Goal: Task Accomplishment & Management: Manage account settings

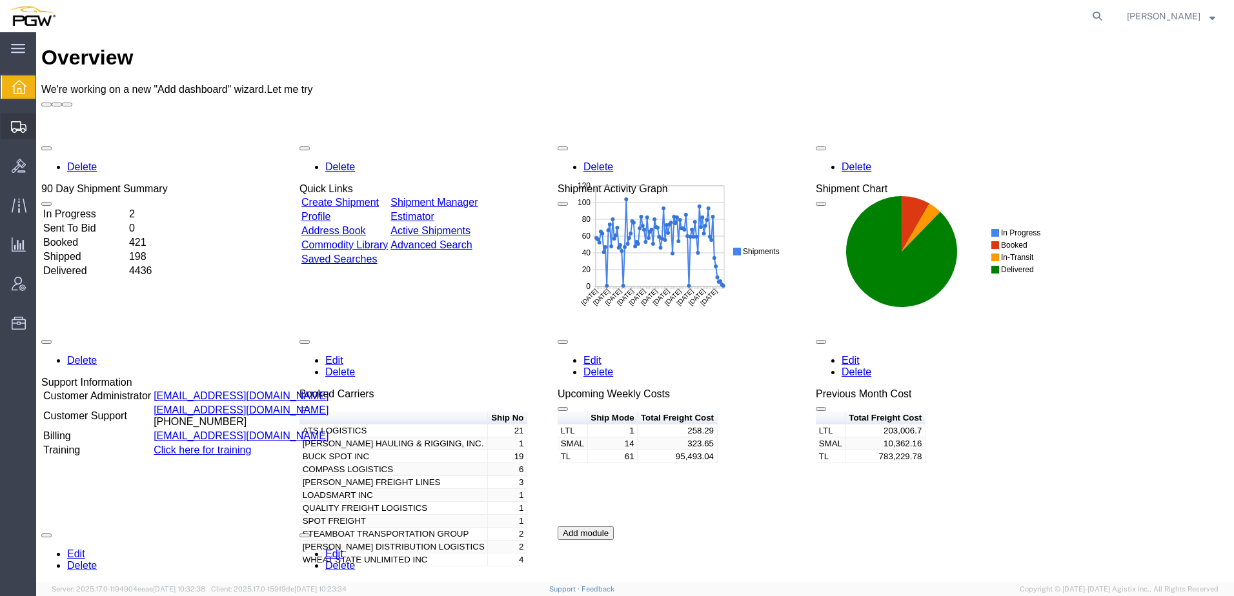
click at [0, 0] on span "Shipment Manager" at bounding box center [0, 0] width 0 height 0
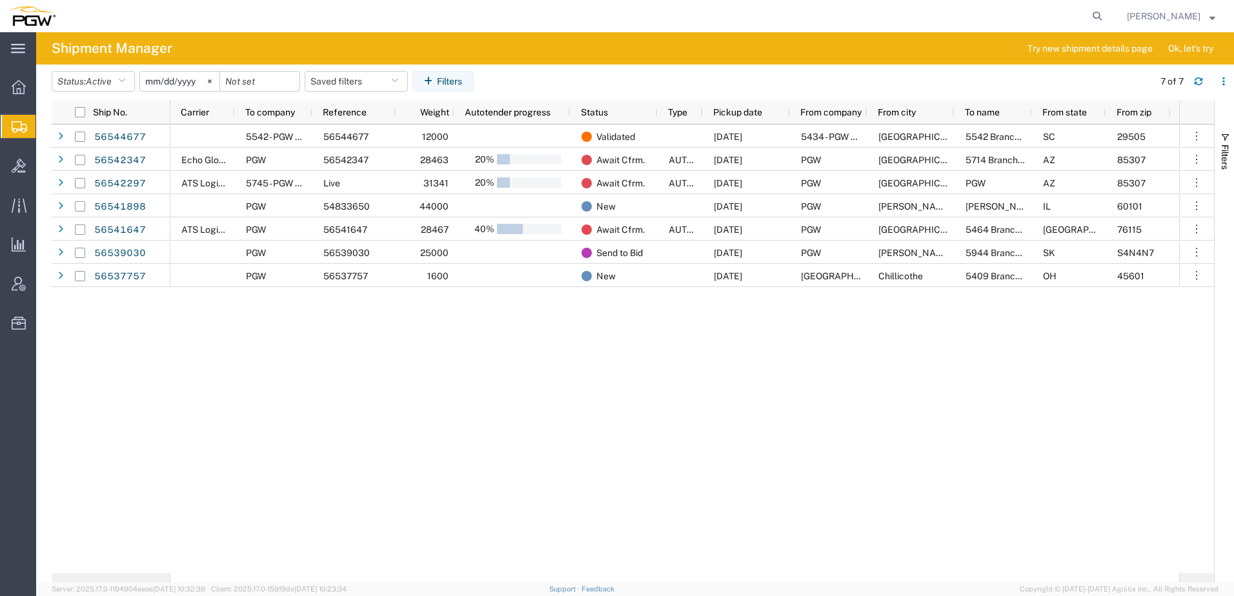
click at [414, 324] on div "5542 - PGW autoglass - N Charleston 56544677 12000 Validated [DATE] 5434 - PGW …" at bounding box center [674, 349] width 1009 height 449
click at [120, 86] on button "Status: Active" at bounding box center [93, 81] width 83 height 21
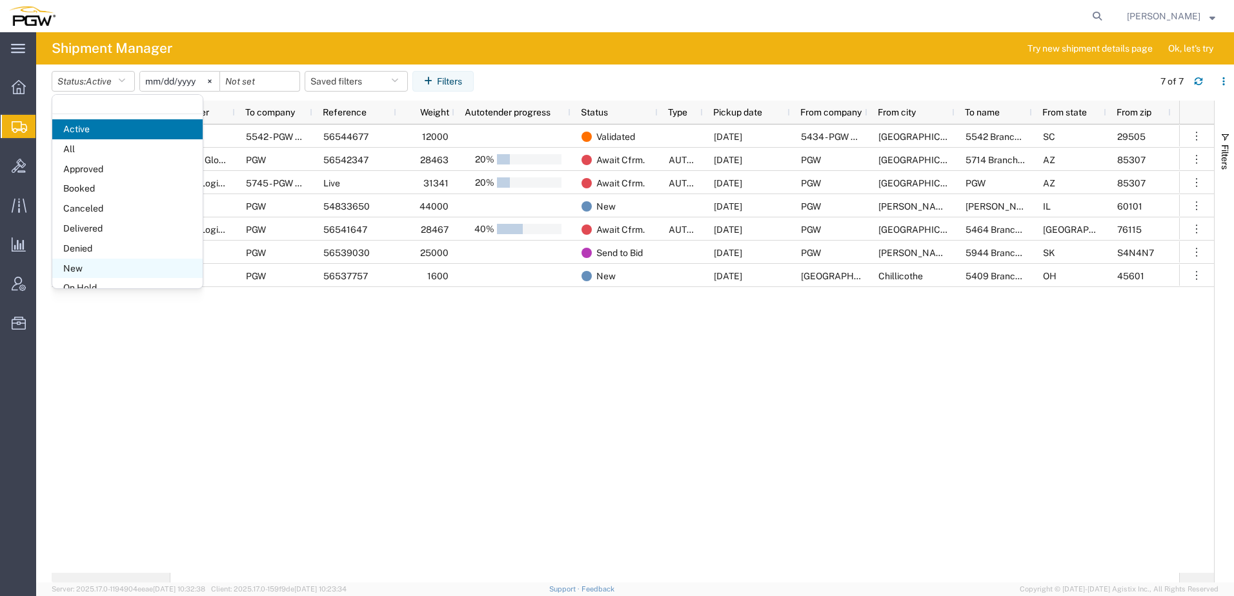
click at [91, 270] on span "New" at bounding box center [127, 269] width 150 height 20
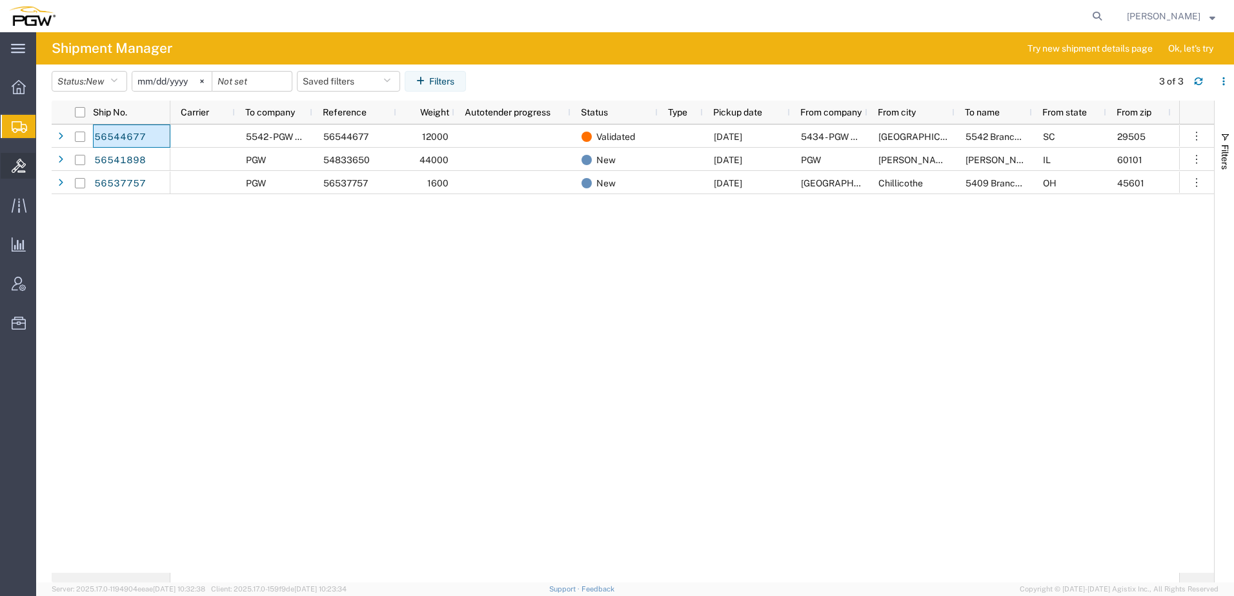
click at [45, 173] on span "Bids" at bounding box center [39, 166] width 9 height 26
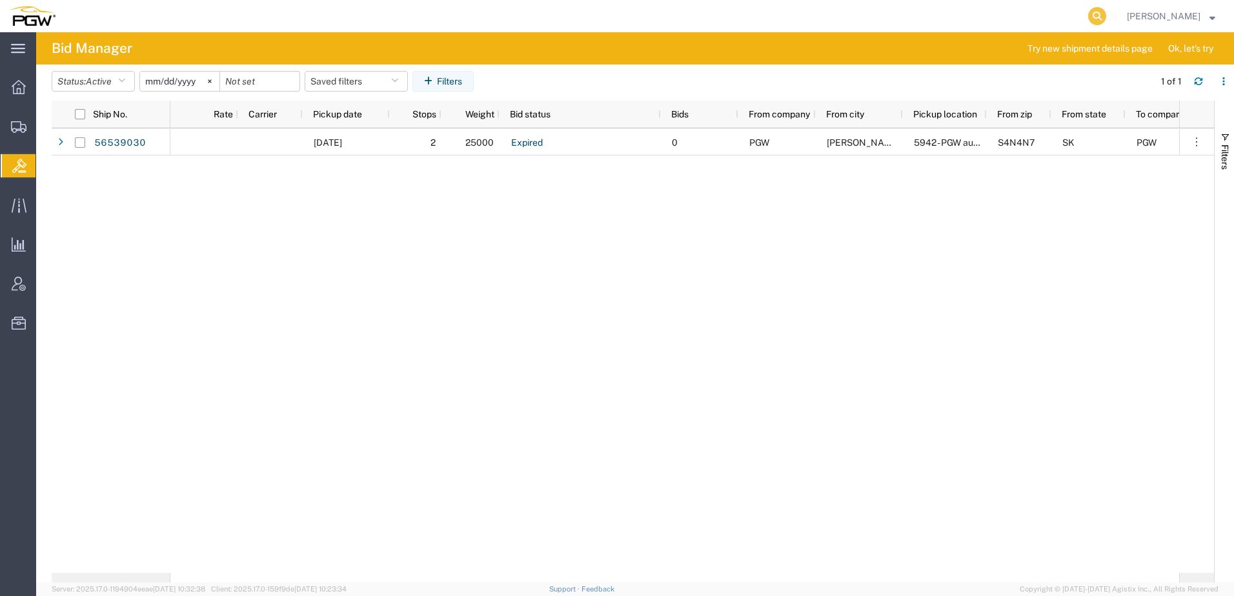
click at [1106, 15] on icon at bounding box center [1097, 16] width 18 height 18
click at [1038, 9] on input "search" at bounding box center [892, 16] width 392 height 31
paste input "56527541"
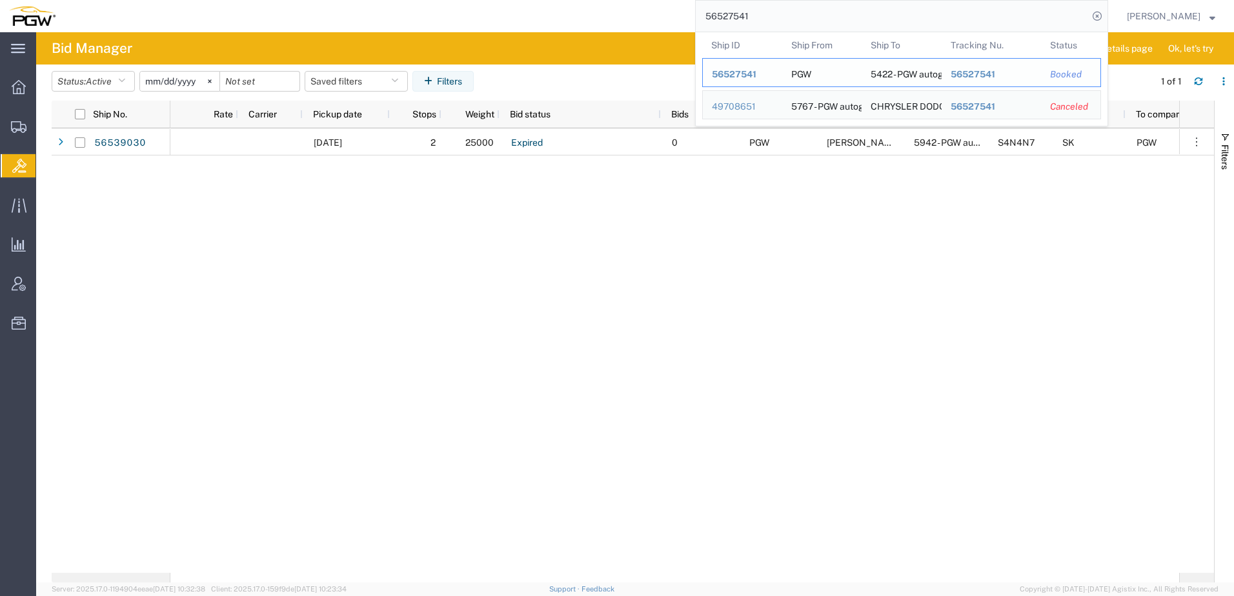
click at [737, 70] on span "56527541" at bounding box center [734, 74] width 45 height 10
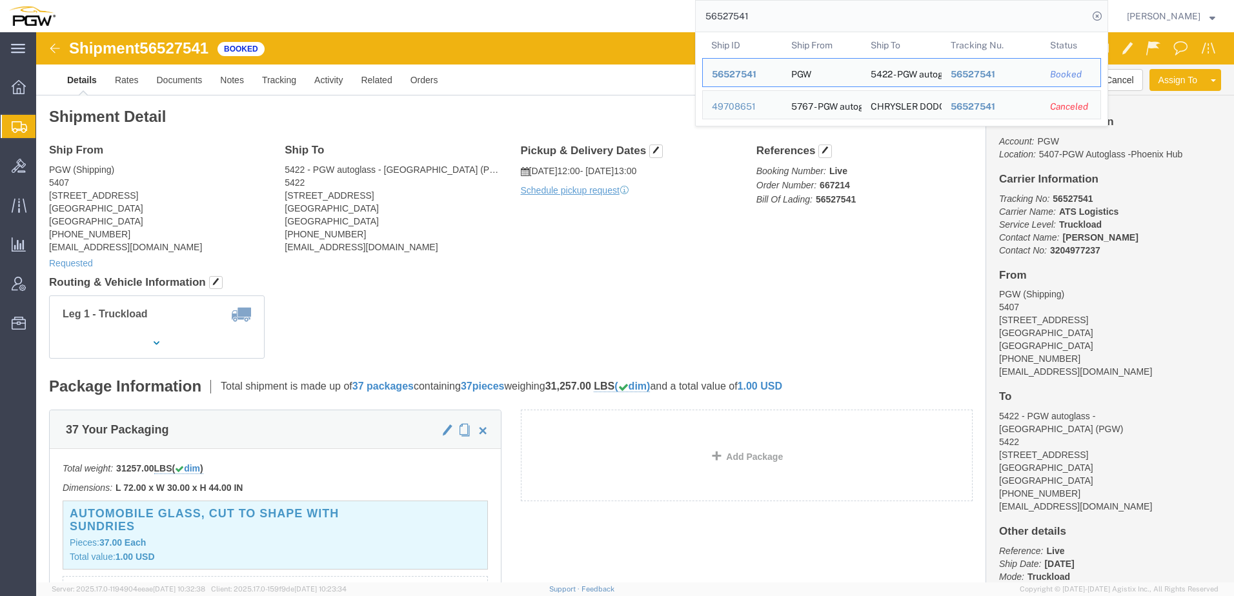
drag, startPoint x: 842, startPoint y: 17, endPoint x: 10, endPoint y: -30, distance: 833.2
click at [10, 0] on html "main_menu Created with Sketch. Collapse Menu Overview Shipments Shipment Manage…" at bounding box center [617, 298] width 1234 height 596
drag, startPoint x: 784, startPoint y: 5, endPoint x: 500, endPoint y: 14, distance: 284.1
click at [500, 14] on div "56527541 Ship ID Ship From Ship To Tracking Nu. Status Ship ID 56527541 Ship Fr…" at bounding box center [587, 16] width 1044 height 32
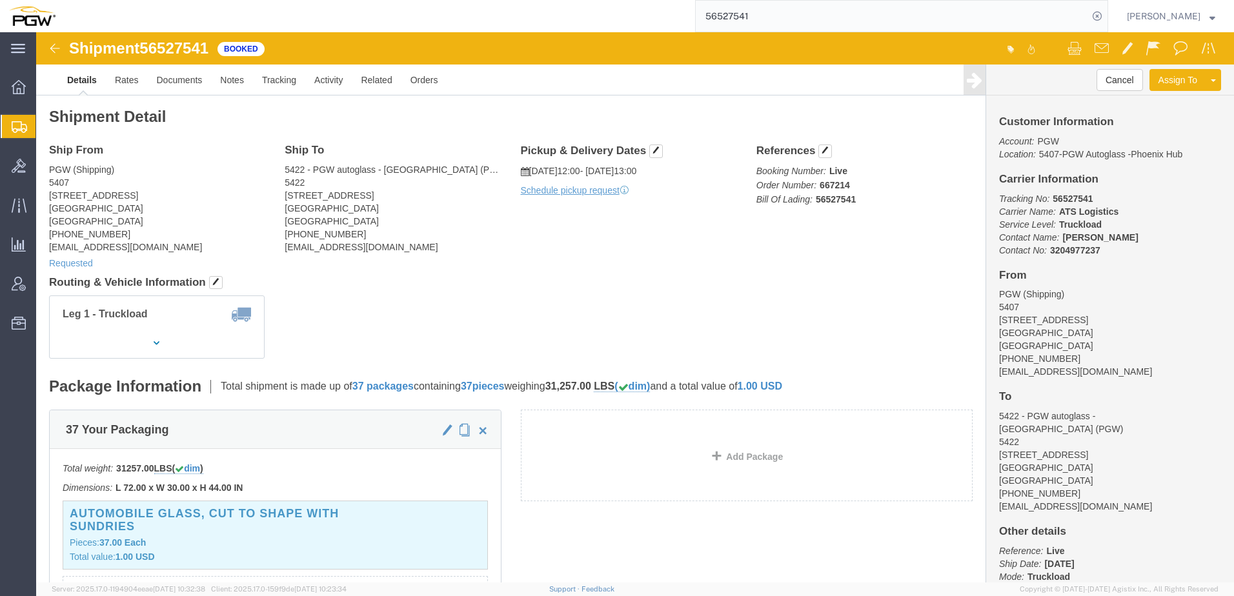
paste input "42347"
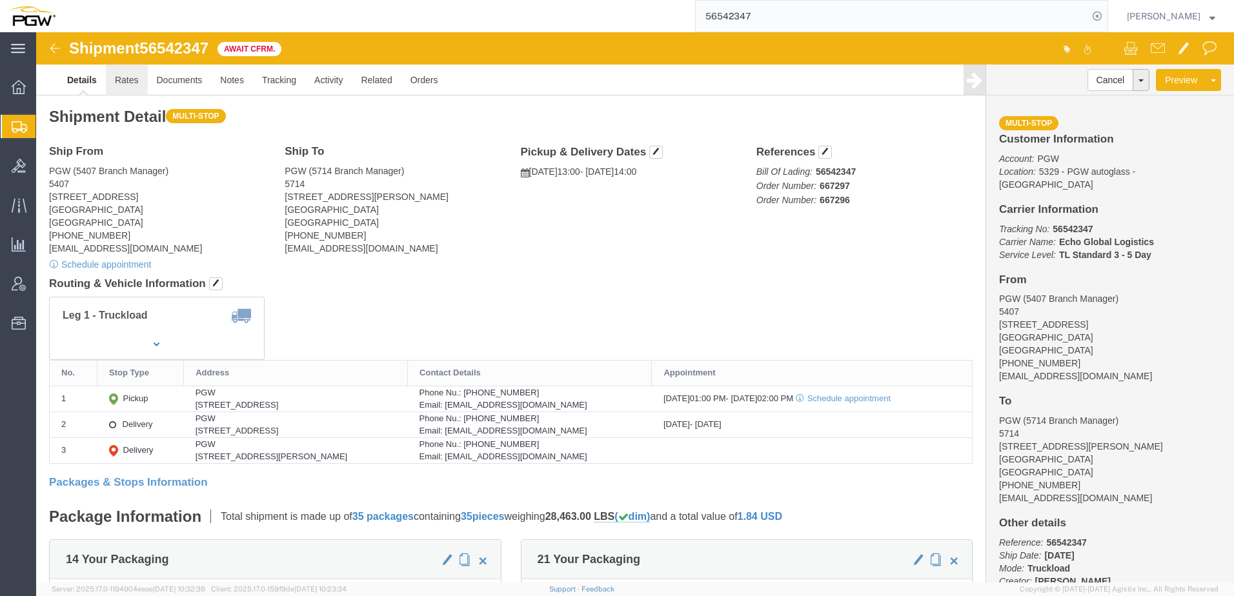
click link "Rates"
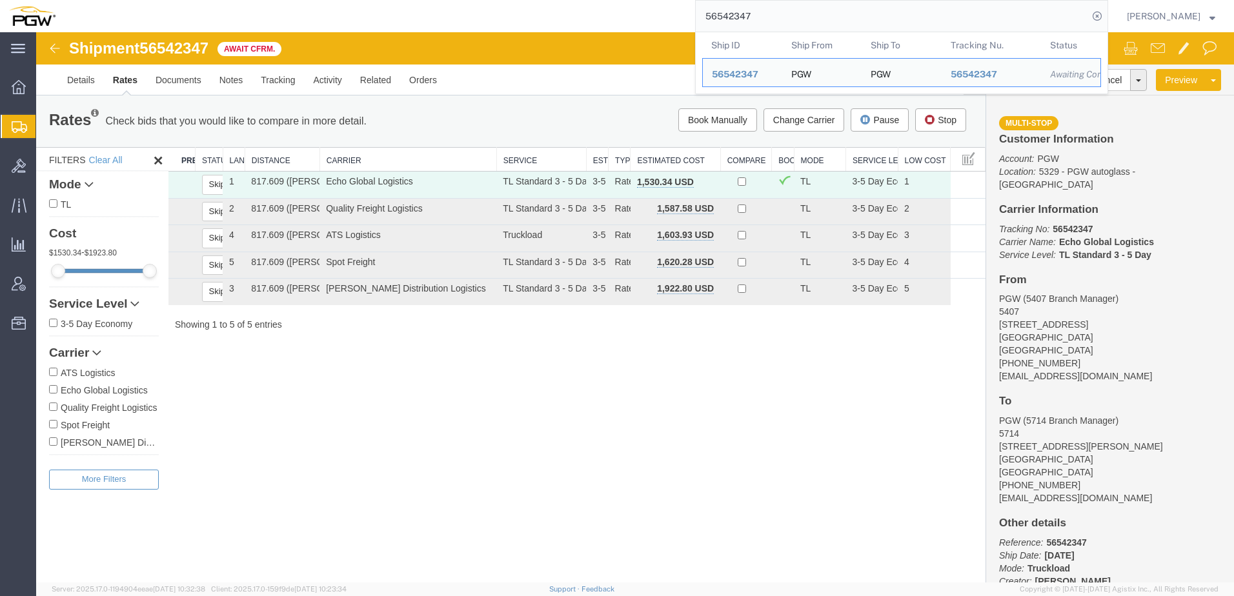
drag, startPoint x: 783, startPoint y: 13, endPoint x: 276, endPoint y: -4, distance: 507.6
click at [276, 0] on html "main_menu Created with Sketch. Collapse Menu Overview Shipments Shipment Manage…" at bounding box center [617, 298] width 1234 height 596
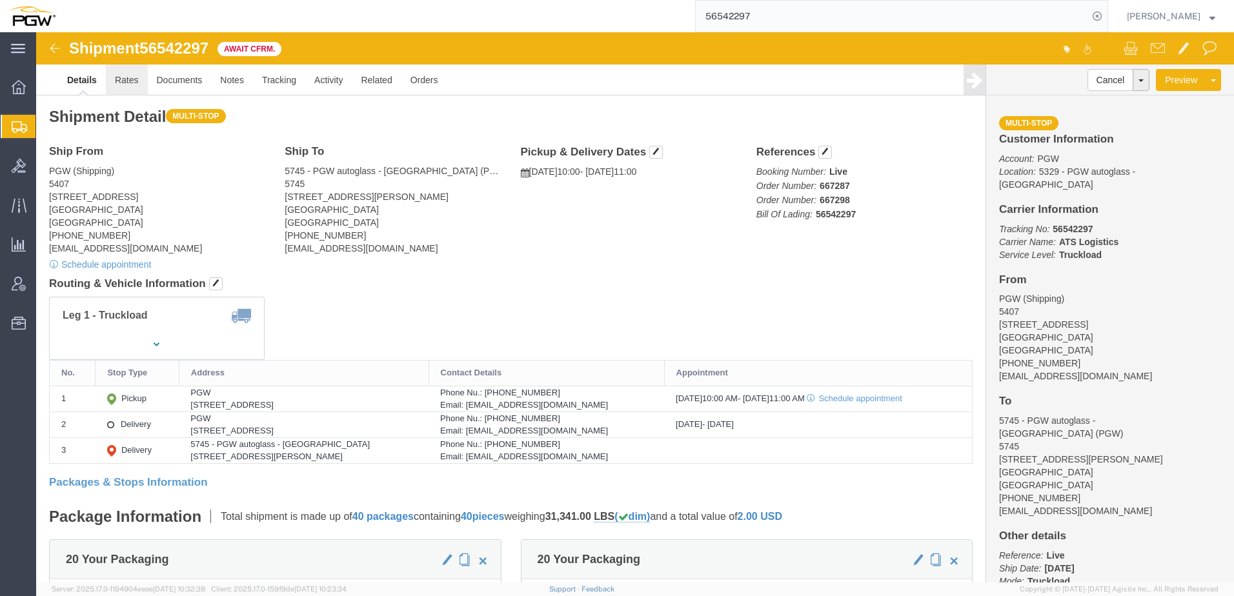
click link "Rates"
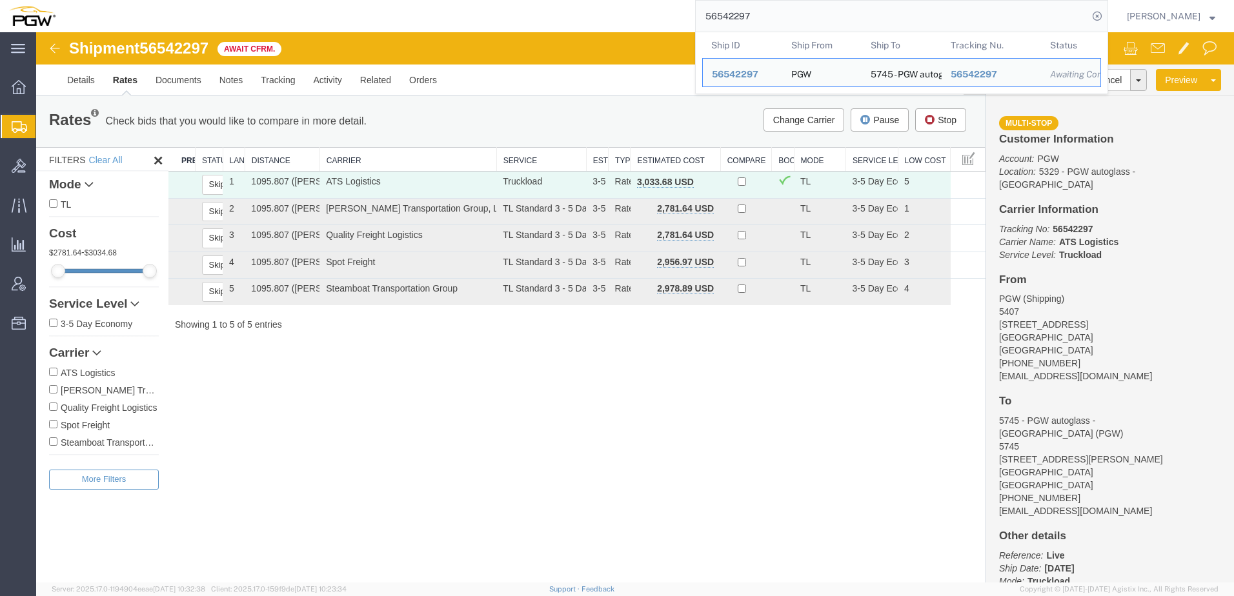
drag, startPoint x: 822, startPoint y: 23, endPoint x: 225, endPoint y: -6, distance: 598.3
click at [225, 0] on html "main_menu Created with Sketch. Collapse Menu Overview Shipments Shipment Manage…" at bounding box center [617, 298] width 1234 height 596
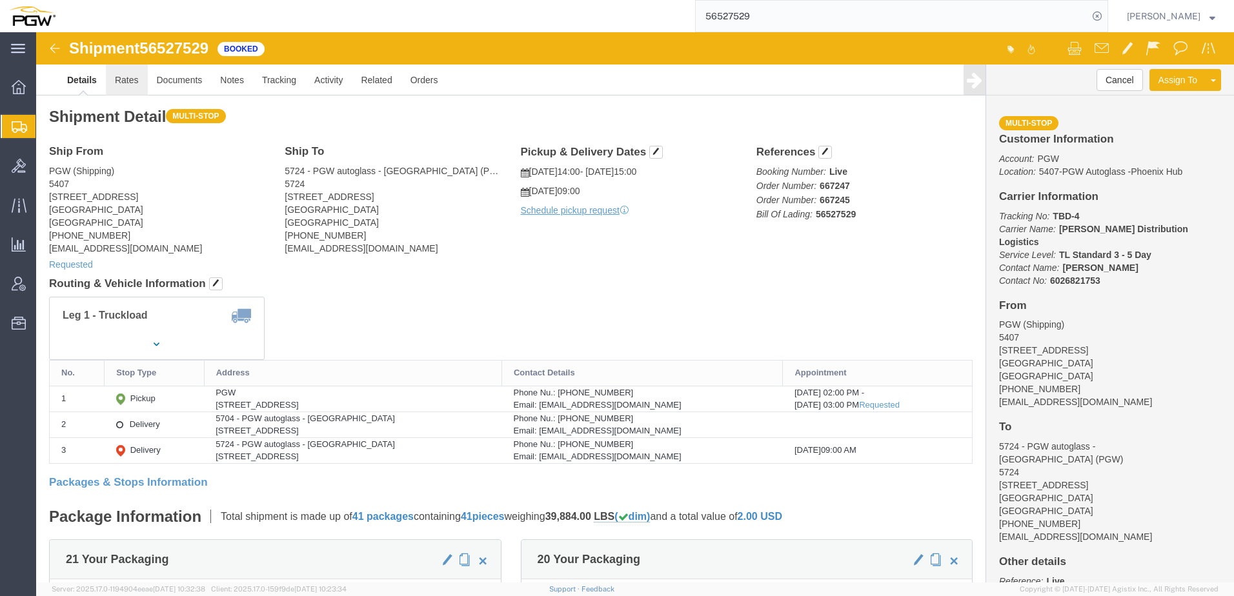
click link "Rates"
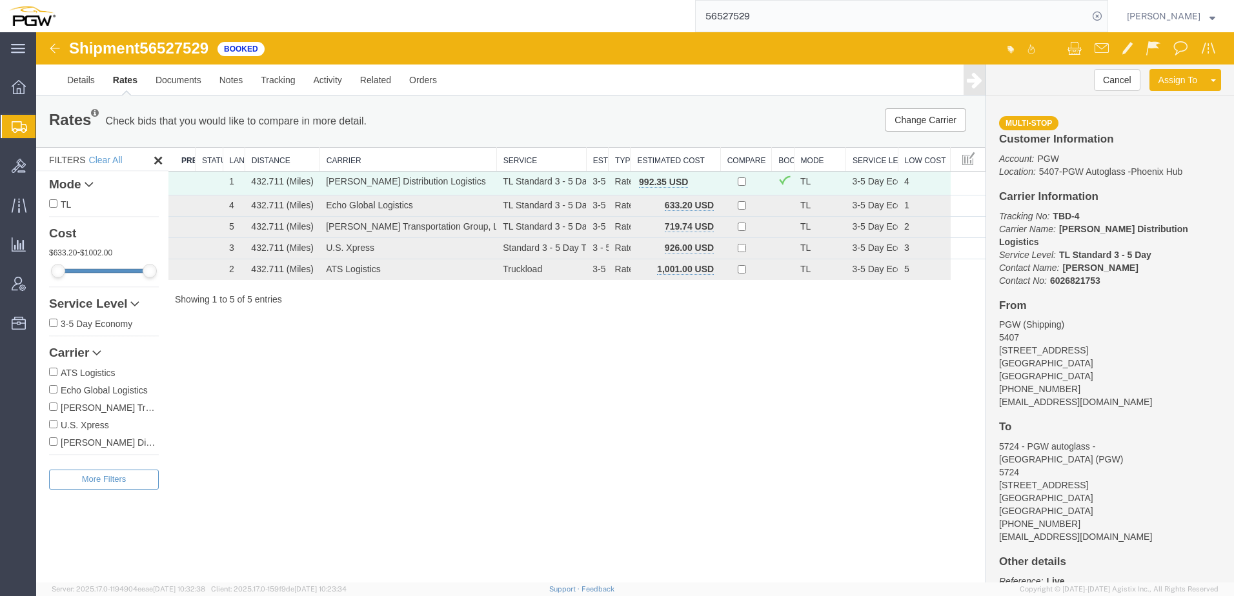
click at [359, 401] on div "Shipment 56527529 5 of 5 Booked Details Rates Documents Notes Tracking Activity…" at bounding box center [635, 307] width 1198 height 551
click at [79, 79] on link "Details" at bounding box center [81, 80] width 46 height 31
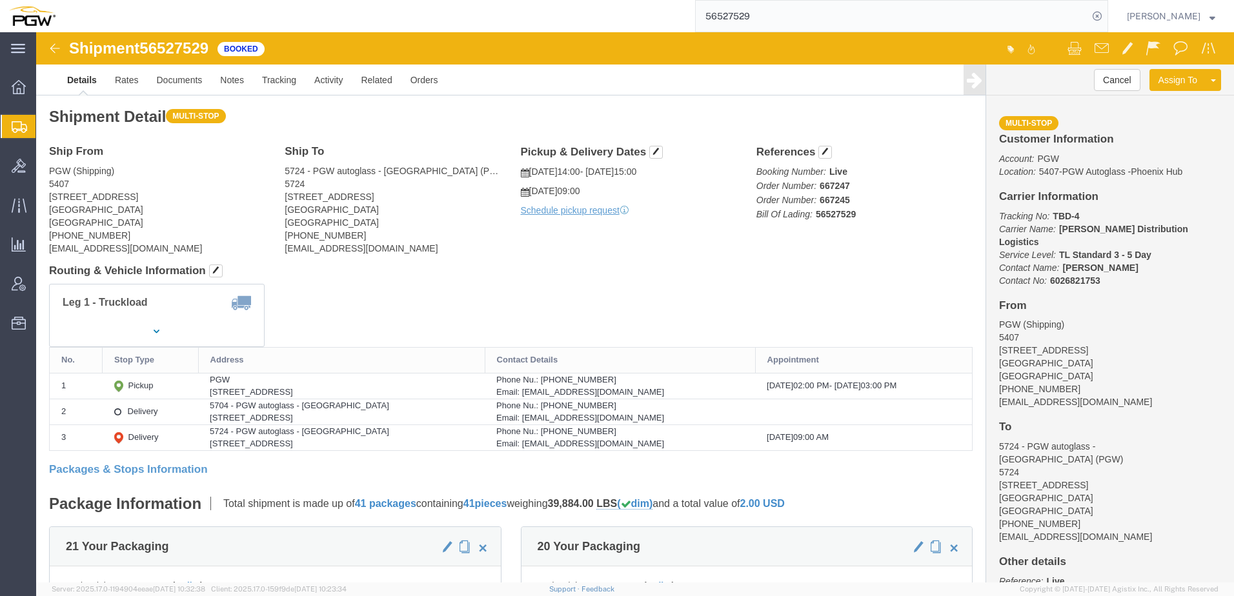
click div
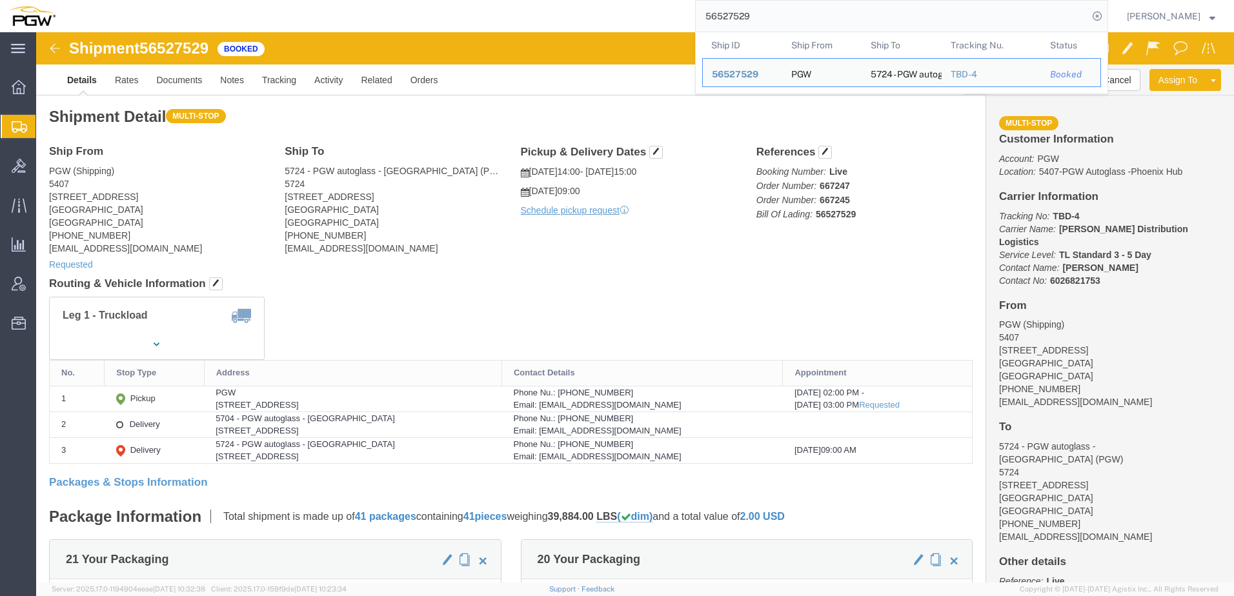
drag, startPoint x: 886, startPoint y: 19, endPoint x: 231, endPoint y: 7, distance: 655.2
click at [223, 7] on div "56527529 Ship ID Ship From Ship To Tracking Nu. Status Ship ID 56527529 Ship Fr…" at bounding box center [587, 16] width 1044 height 32
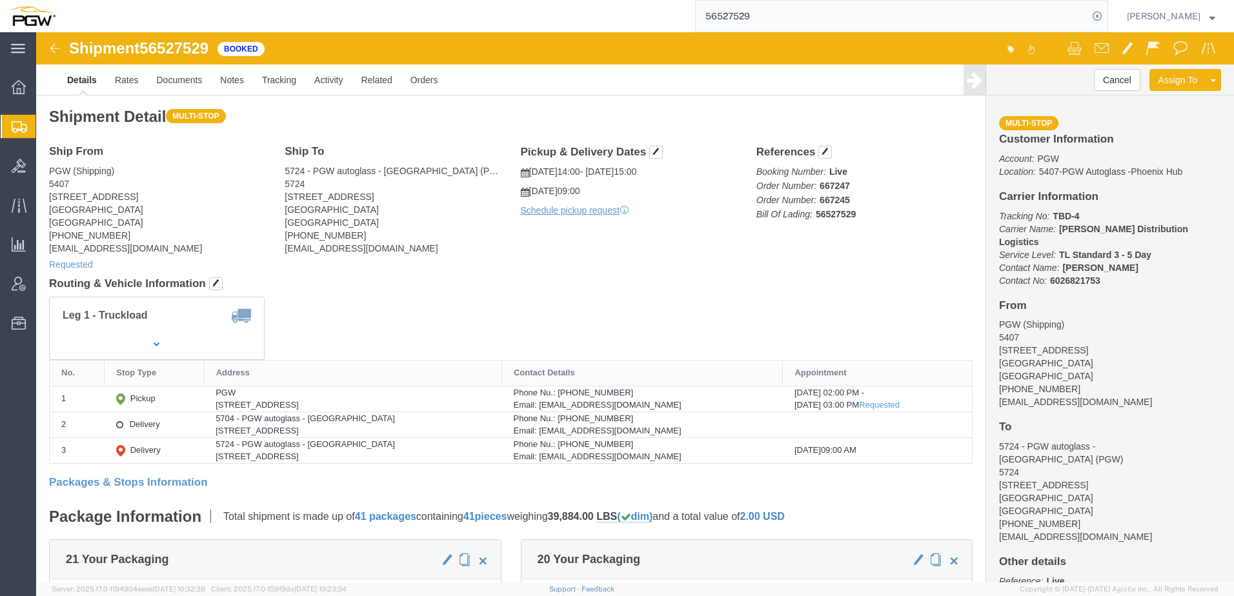
paste input "34"
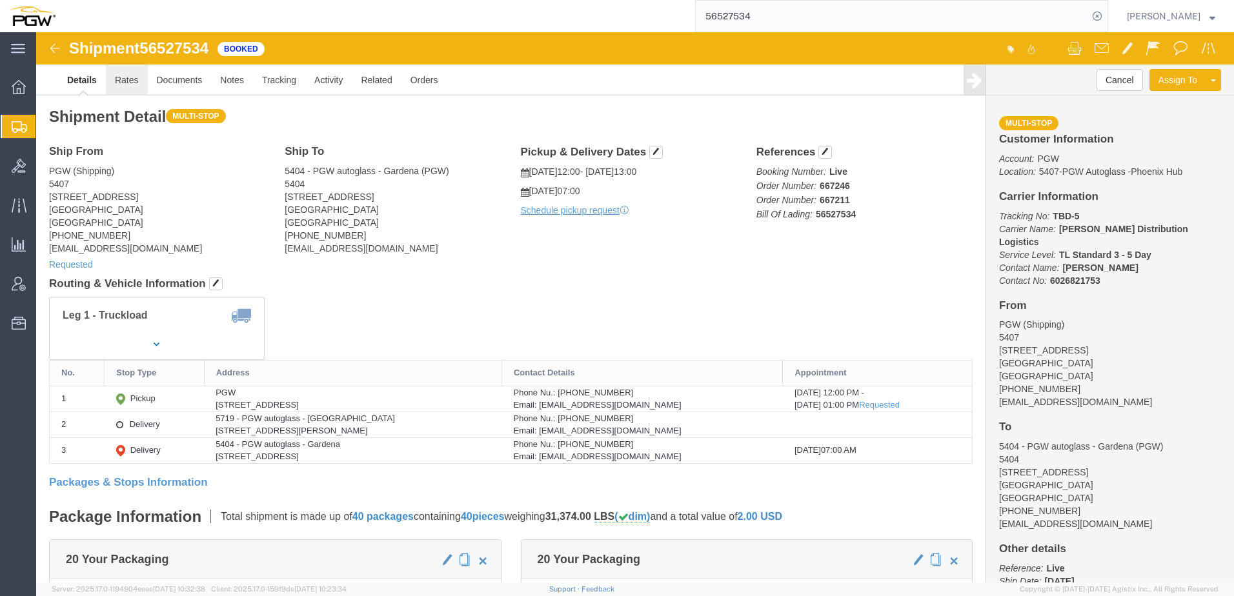
click link "Rates"
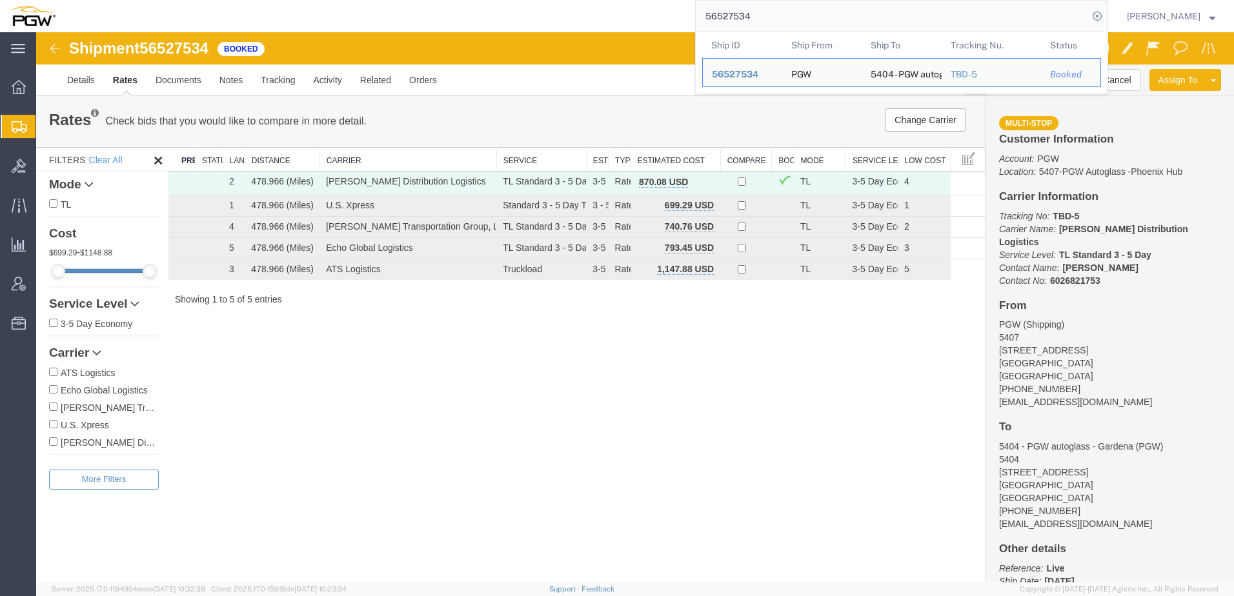
drag, startPoint x: 860, startPoint y: 15, endPoint x: 145, endPoint y: 2, distance: 715.2
click at [134, 3] on div "56527534 Ship ID Ship From Ship To Tracking Nu. Status Ship ID 56527534 Ship Fr…" at bounding box center [587, 16] width 1044 height 32
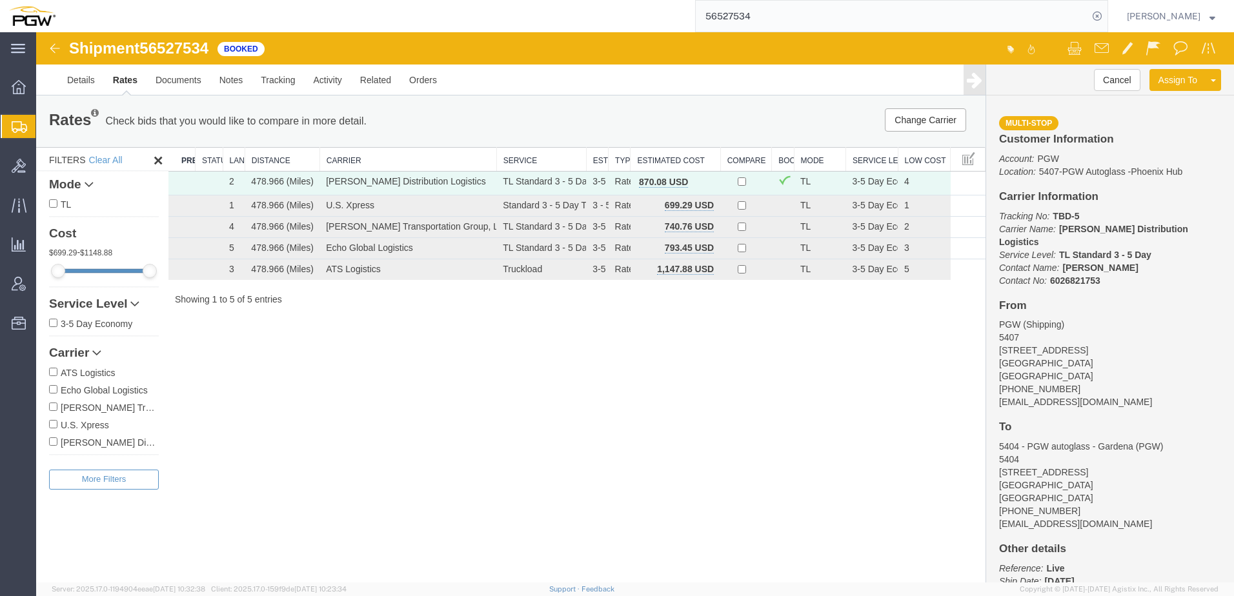
paste input "378052"
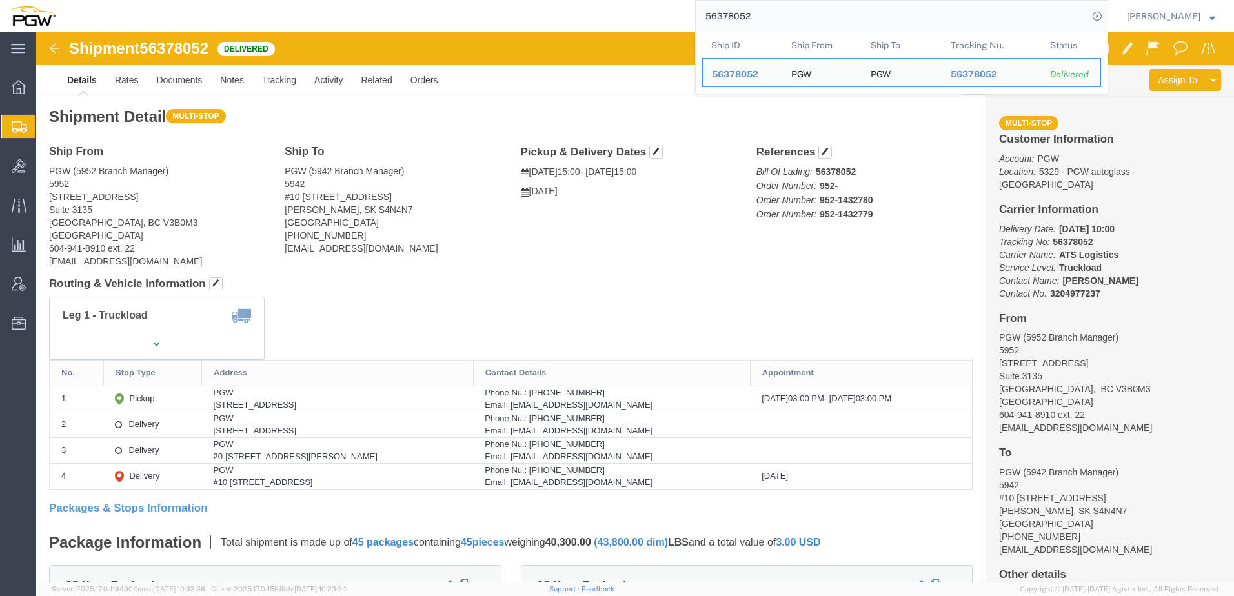
drag, startPoint x: 902, startPoint y: 9, endPoint x: 265, endPoint y: 14, distance: 637.0
click at [265, 14] on div "56378052 Ship ID Ship From Ship To Tracking Nu. Status Ship ID 56378052 Ship Fr…" at bounding box center [587, 16] width 1044 height 32
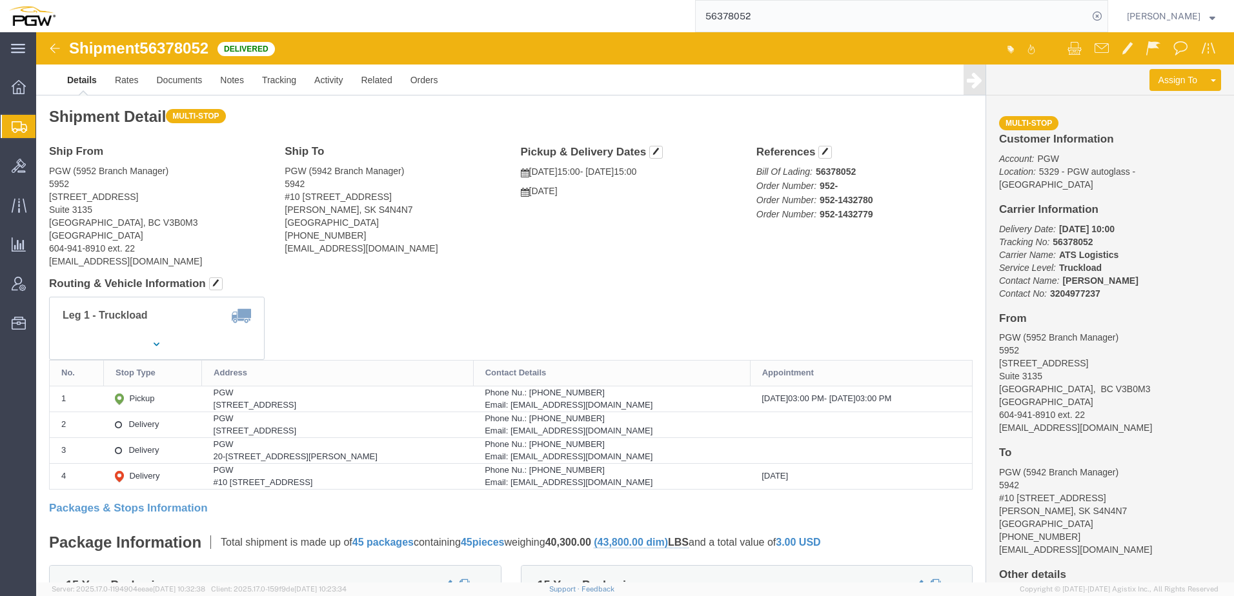
paste input "3331"
type input "56333312"
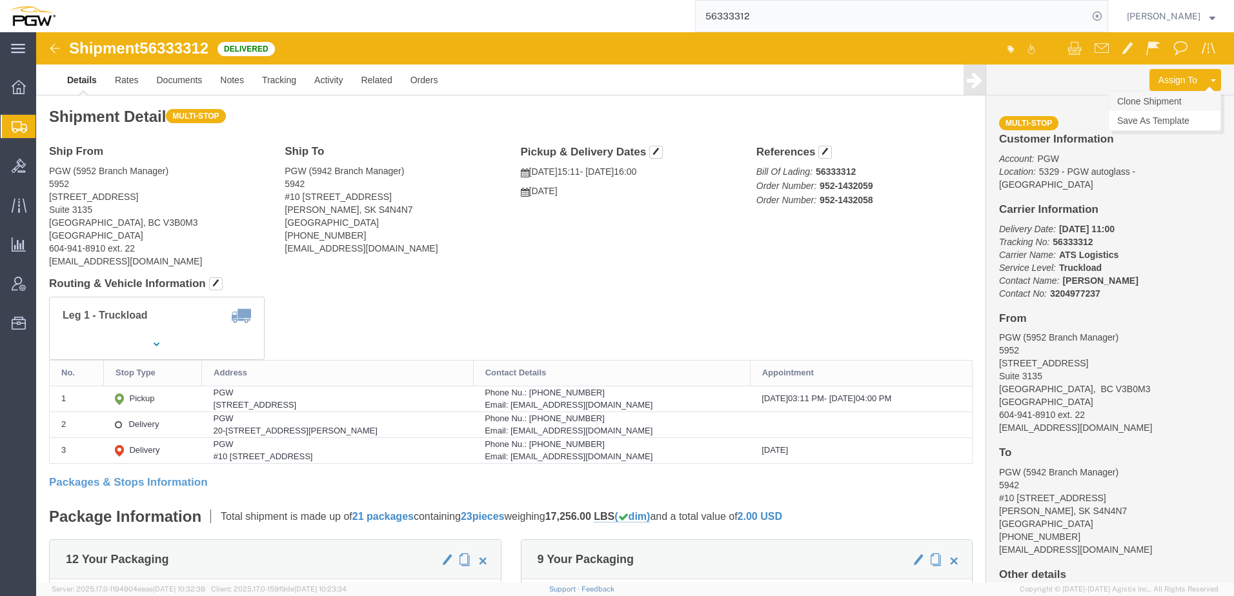
click link "Clone Shipment"
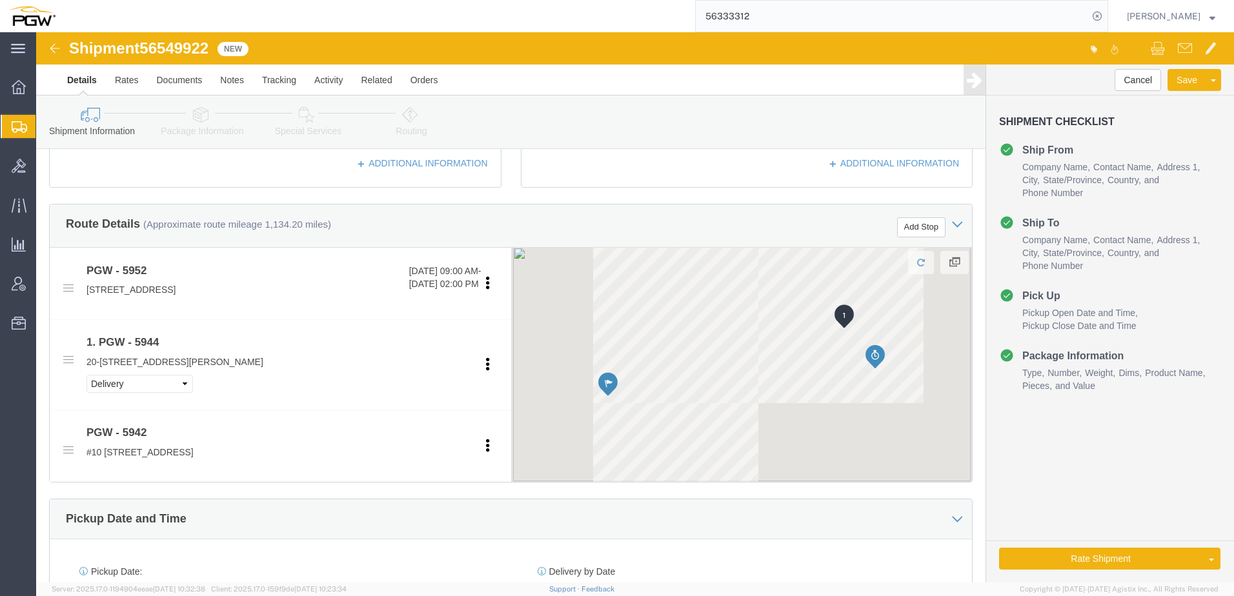
scroll to position [452, 0]
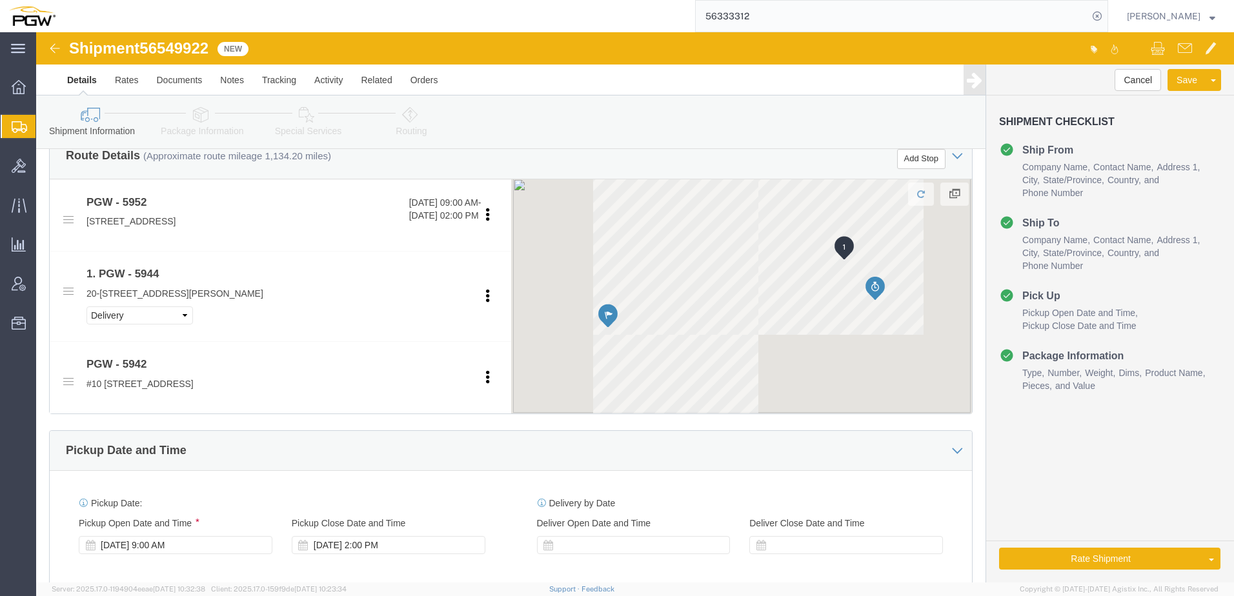
select select "28525"
select select "28521"
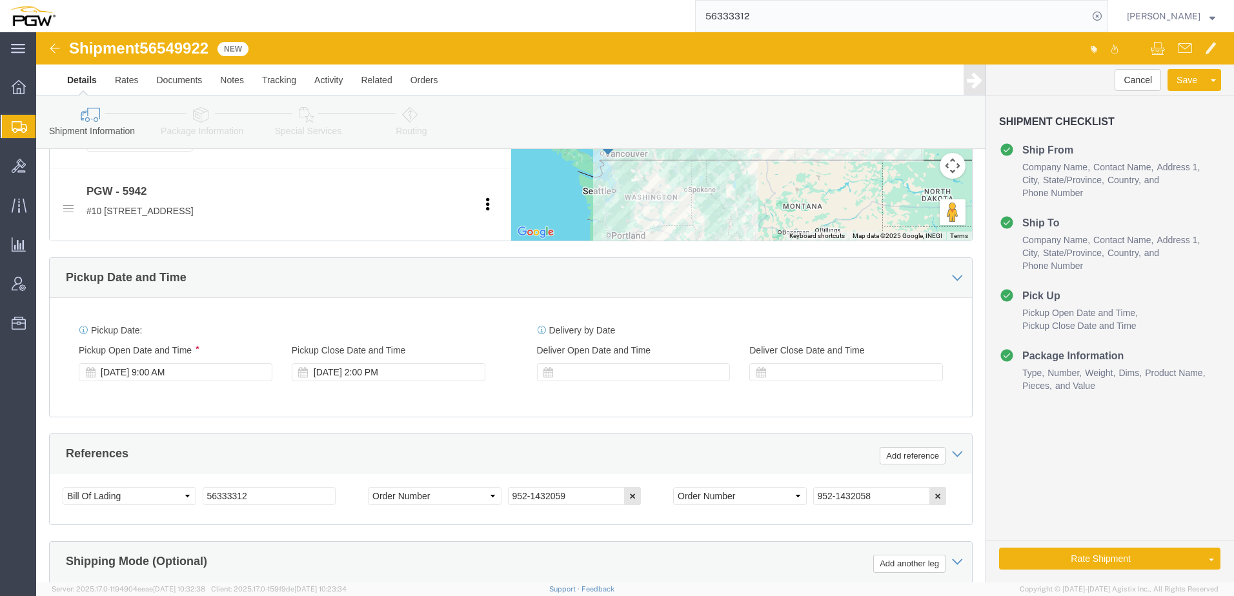
scroll to position [645, 0]
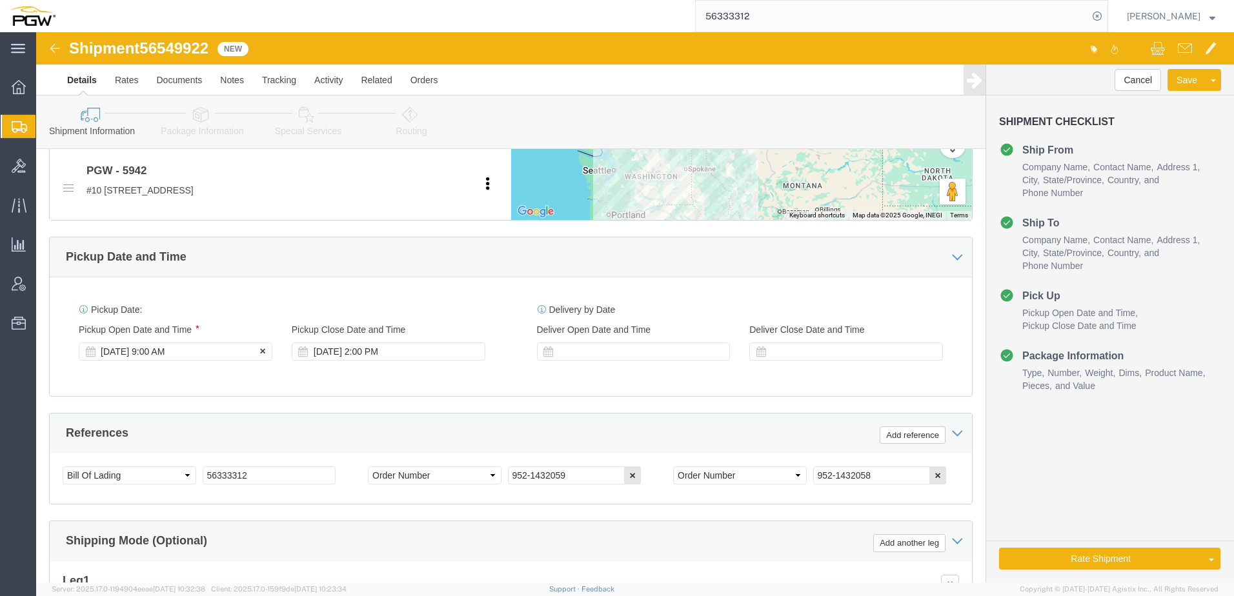
click div "Aug 20 2025 9:00 AM"
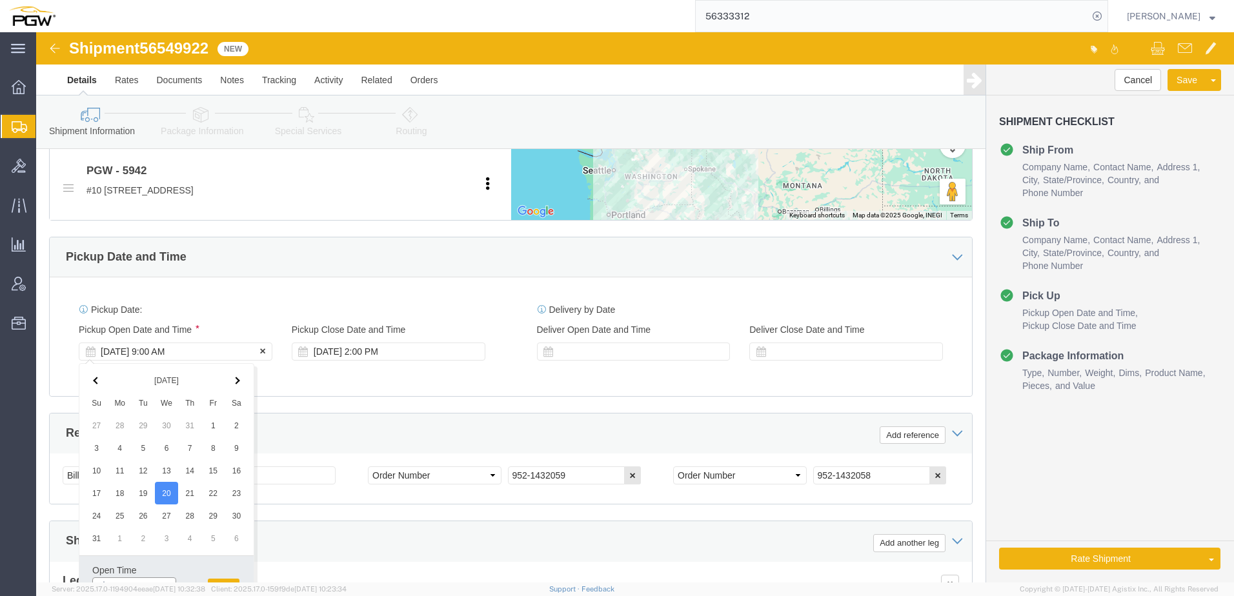
scroll to position [658, 0]
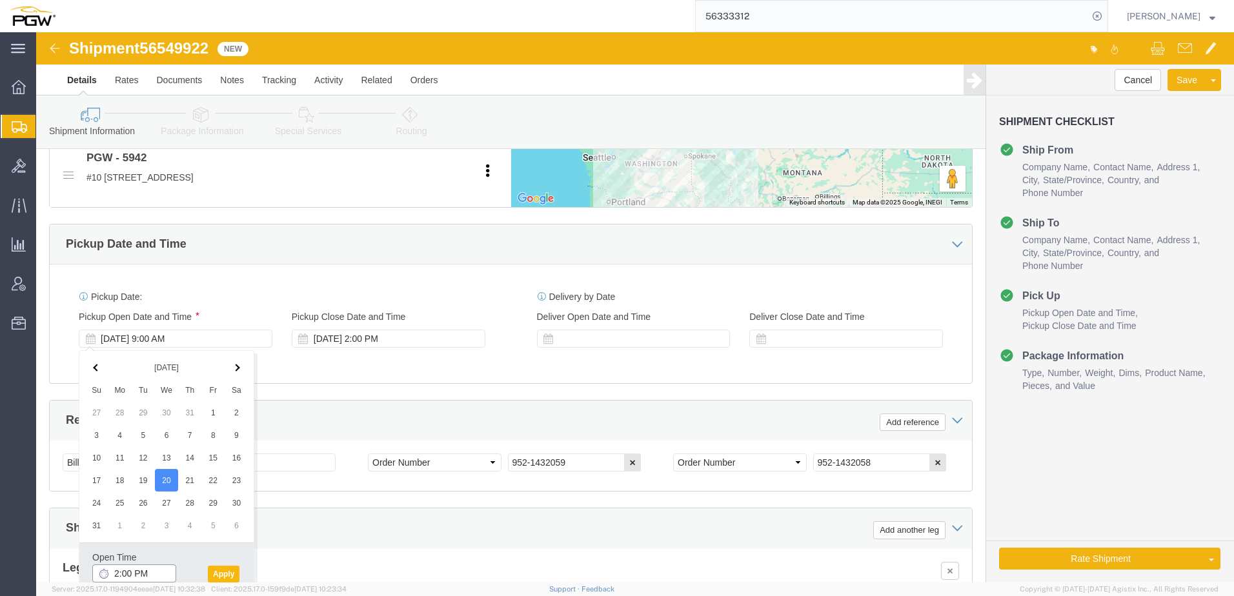
type input "2:00 PM"
click button "Apply"
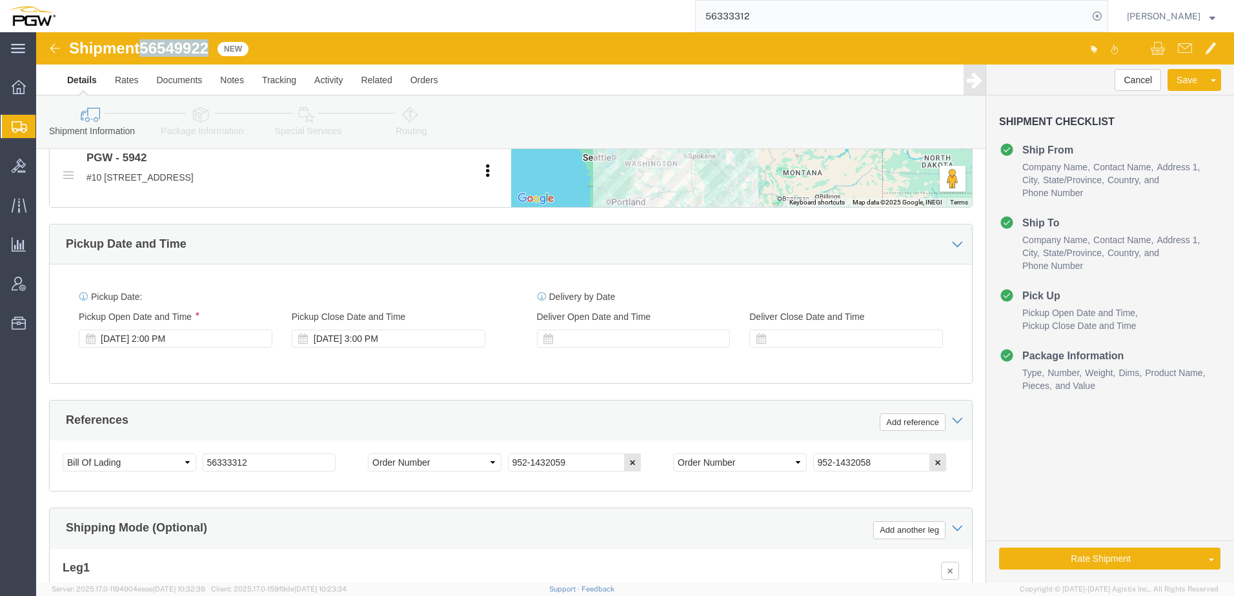
drag, startPoint x: 110, startPoint y: 17, endPoint x: 181, endPoint y: 16, distance: 71.0
click div "Shipment 56549922 New"
copy span "56549922"
drag, startPoint x: 248, startPoint y: 427, endPoint x: 23, endPoint y: 376, distance: 231.4
click html "Shipment 56549922 New Details Rates Documents Notes Tracking Activity Related O…"
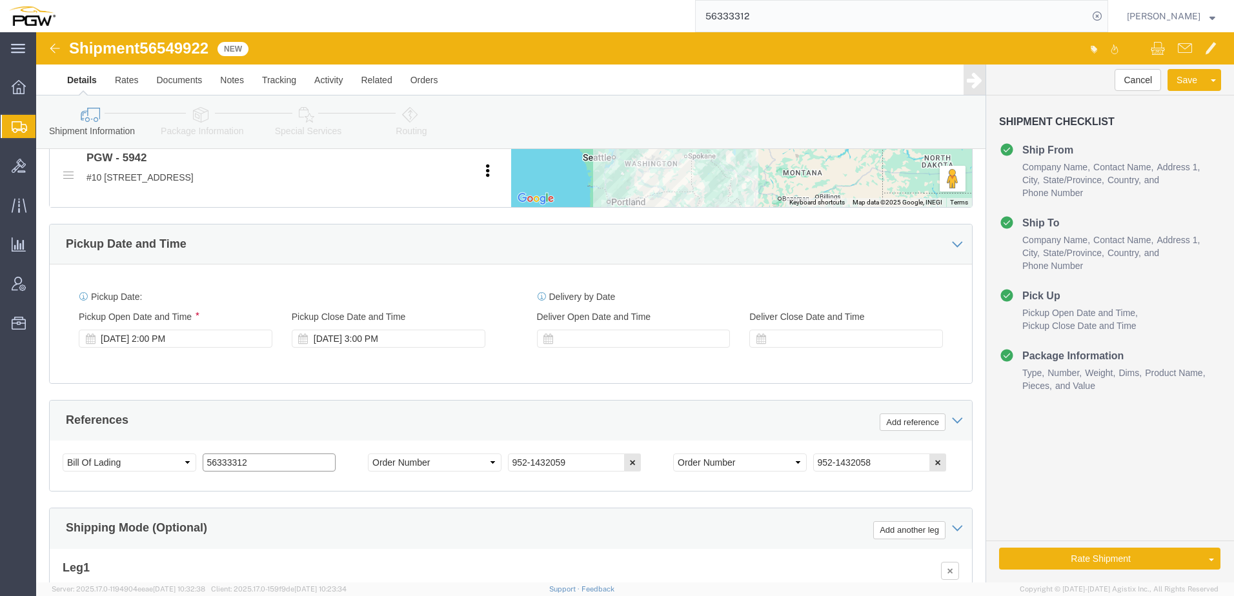
paste input "54992"
drag, startPoint x: 245, startPoint y: 429, endPoint x: -39, endPoint y: 412, distance: 283.8
click html "Shipment 56549922 New Details Rates Documents Notes Tracking Activity Related O…"
type input "56549922"
drag, startPoint x: 544, startPoint y: 432, endPoint x: 482, endPoint y: 422, distance: 62.7
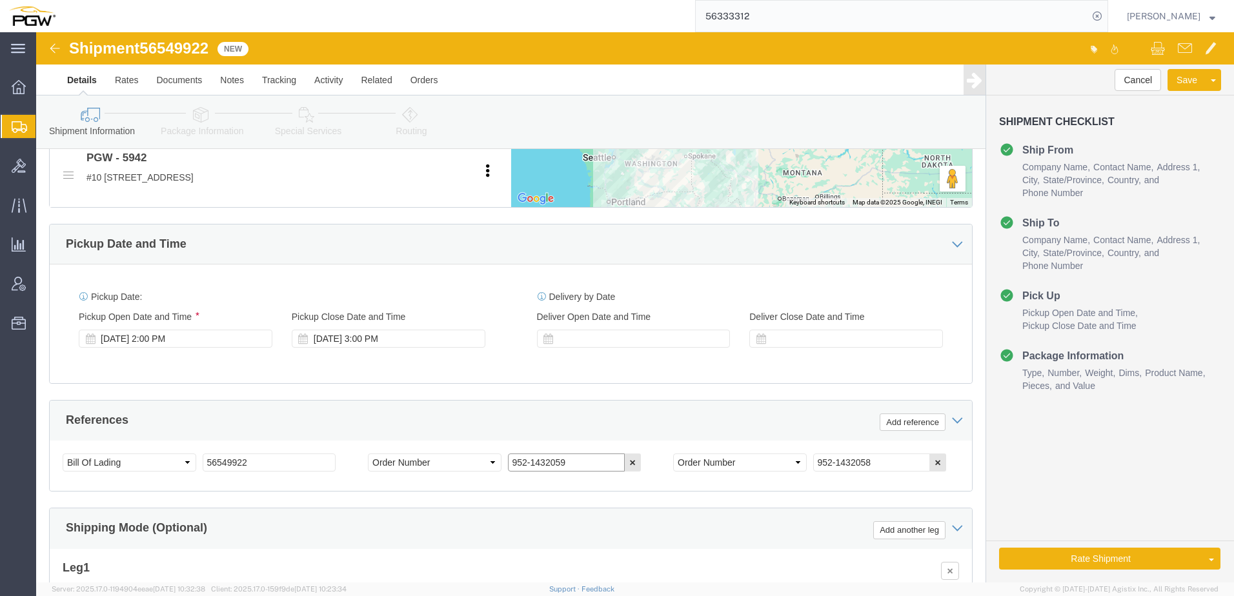
click div "Select Account Type Activity ID Airline Appointment Number ASN Batch Request # …"
click input "952-1432059"
drag, startPoint x: 554, startPoint y: 432, endPoint x: 299, endPoint y: 406, distance: 256.9
click div "References Add reference Select Account Type Activity ID Airline Appointment Nu…"
paste input "4063"
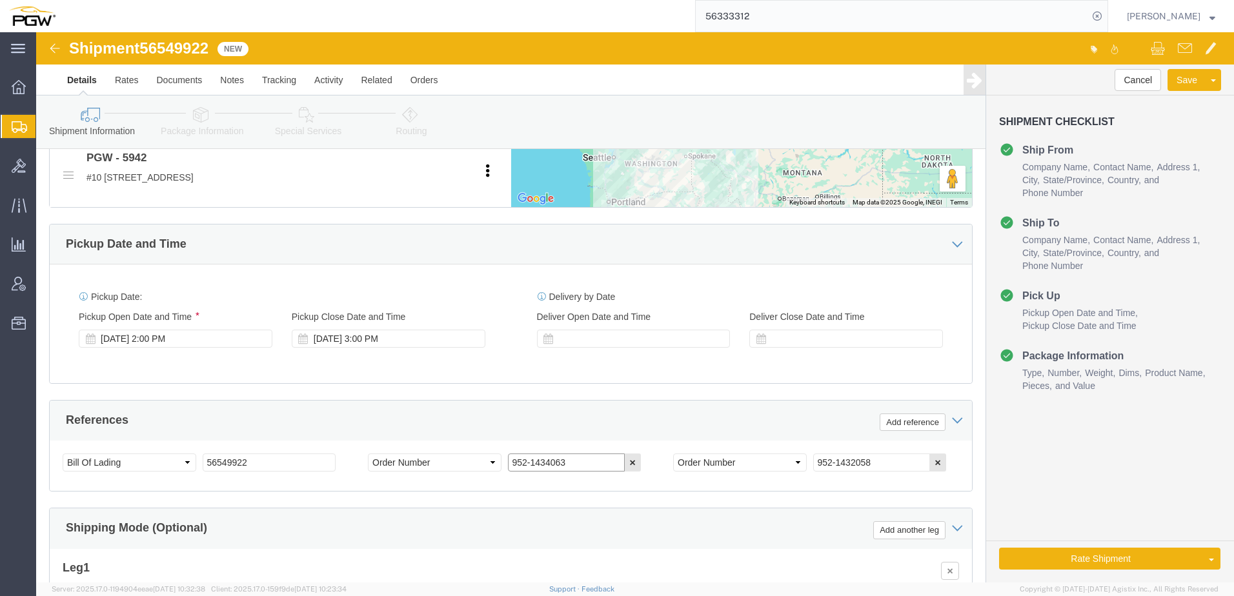
type input "952-1434063"
drag, startPoint x: 852, startPoint y: 430, endPoint x: 449, endPoint y: 393, distance: 405.1
click div "References Add reference Select Account Type Activity ID Airline Appointment Nu…"
paste input "4064"
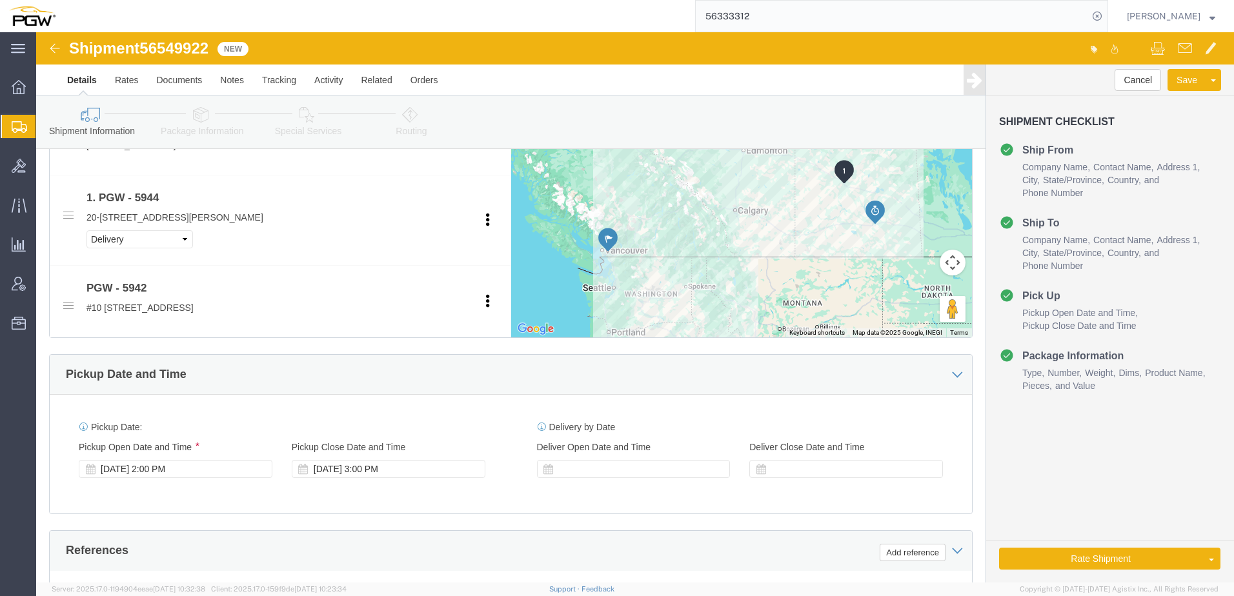
scroll to position [336, 0]
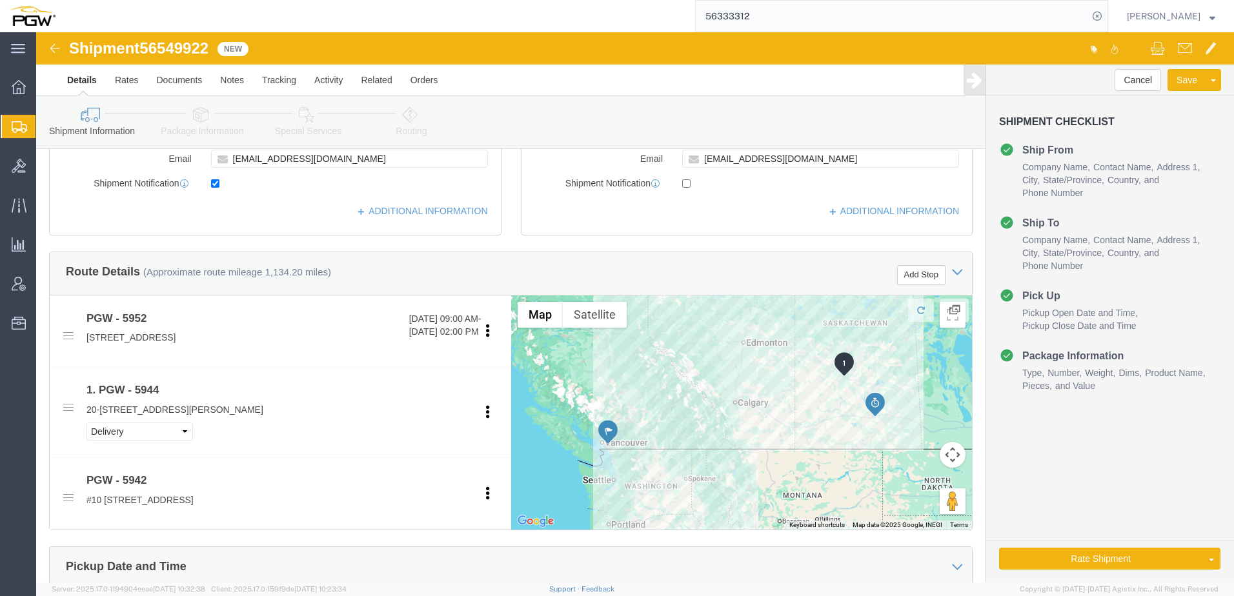
type input "952-1434064"
click icon
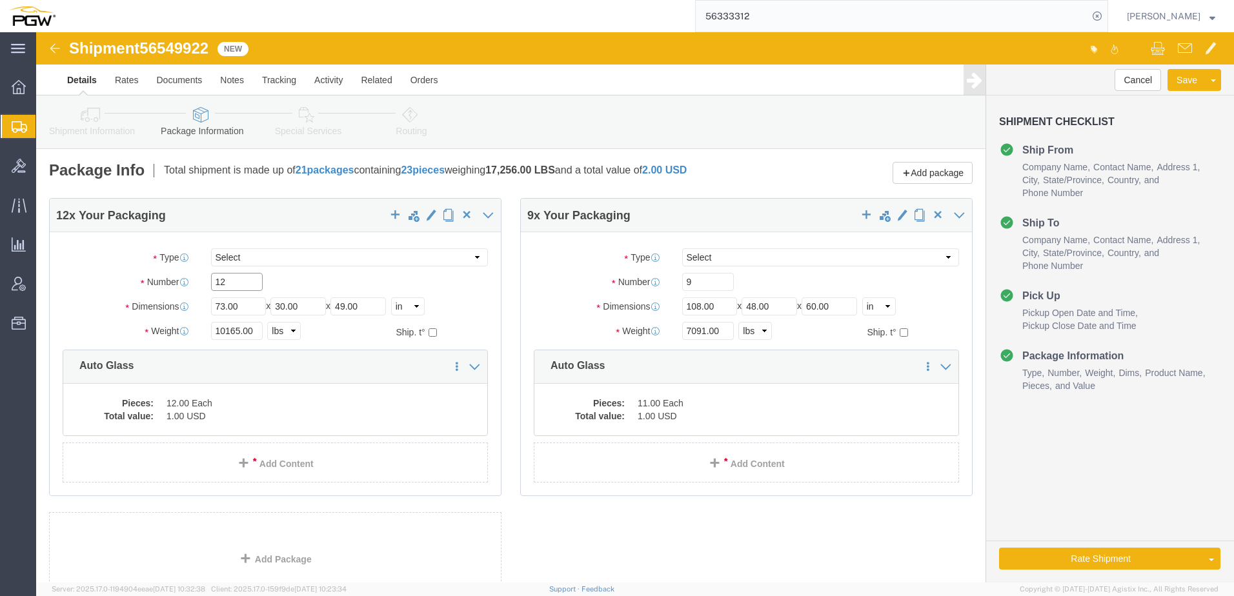
drag, startPoint x: 151, startPoint y: 252, endPoint x: 50, endPoint y: 253, distance: 101.3
click div "Number 12"
type input "9"
drag, startPoint x: 200, startPoint y: 298, endPoint x: 141, endPoint y: 299, distance: 59.4
click div "Weight Total weight of packages in pounds or kilograms 10165.00 Select kgs lbs …"
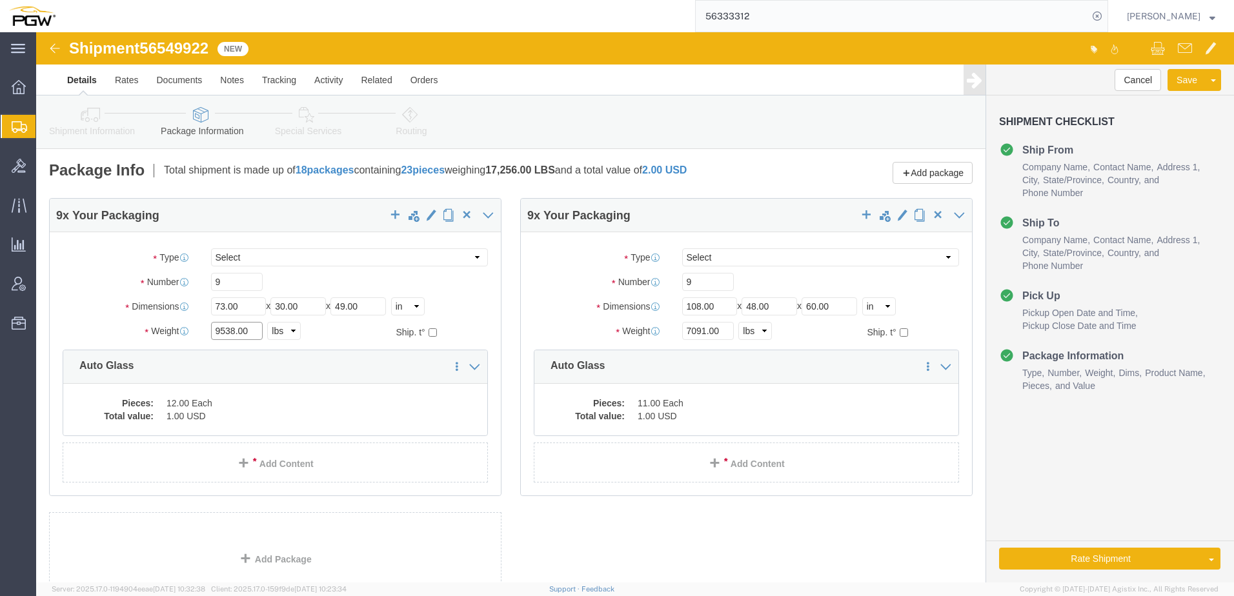
type input "9538.00"
drag, startPoint x: 663, startPoint y: 298, endPoint x: 565, endPoint y: 292, distance: 99.0
click div "Weight 7091.00 Select kgs lbs Ship. t°"
type input "7644.00"
click dd "1.00 USD"
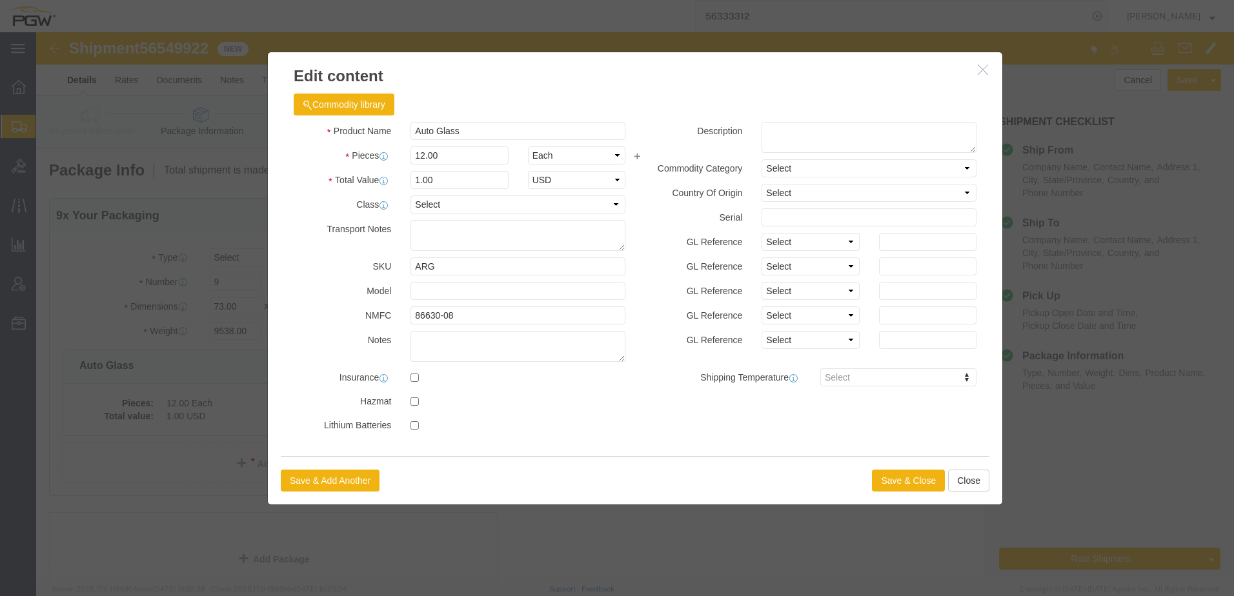
drag, startPoint x: 456, startPoint y: 151, endPoint x: 412, endPoint y: 119, distance: 54.6
drag, startPoint x: 420, startPoint y: 119, endPoint x: 87, endPoint y: 135, distance: 332.7
click div "Edit content Commodity library Product Name Auto Glass Pieces 12.00 Select Bag …"
type input "9.00"
type input "0.75"
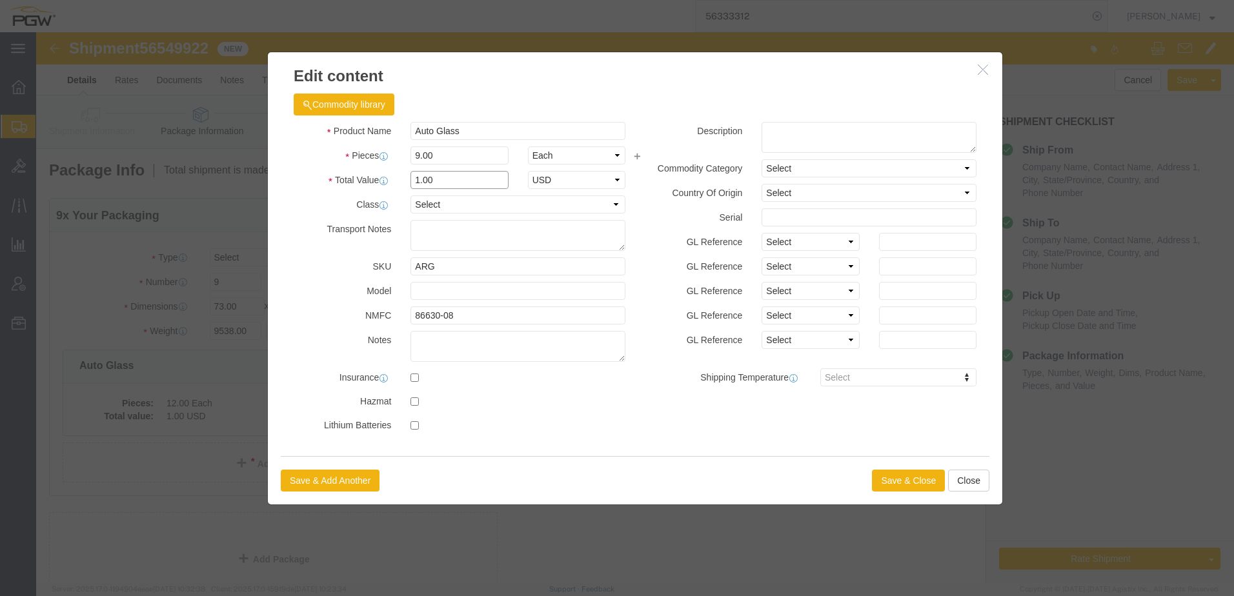
type input "1.00"
click label "Total Value"
click button "Save & Close"
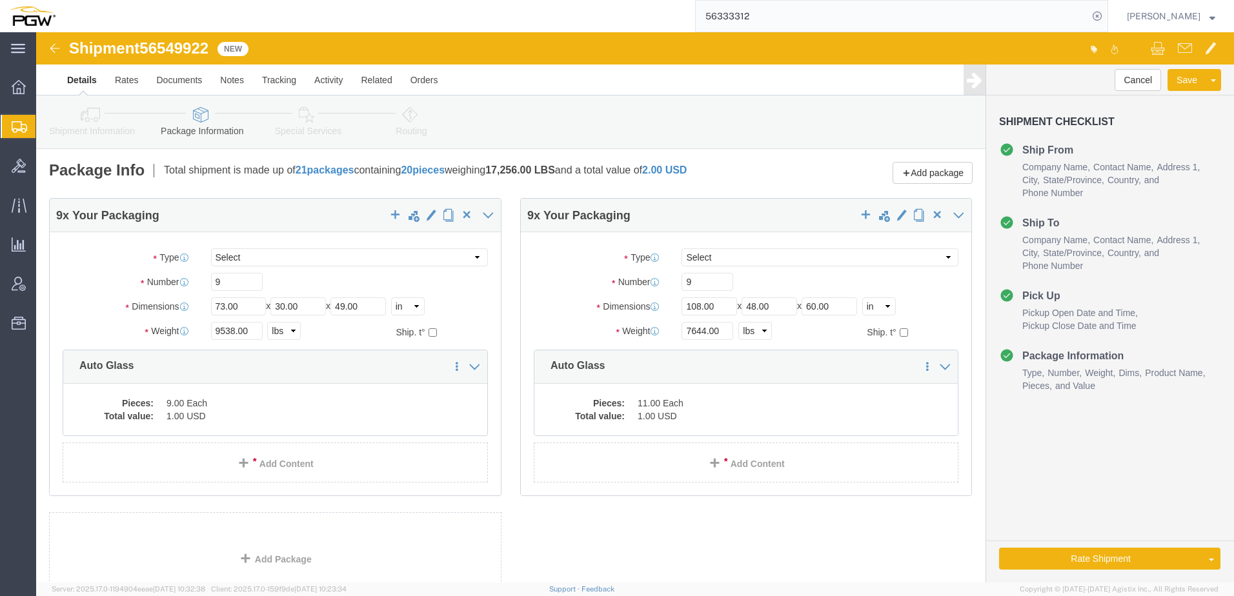
click link "Routing"
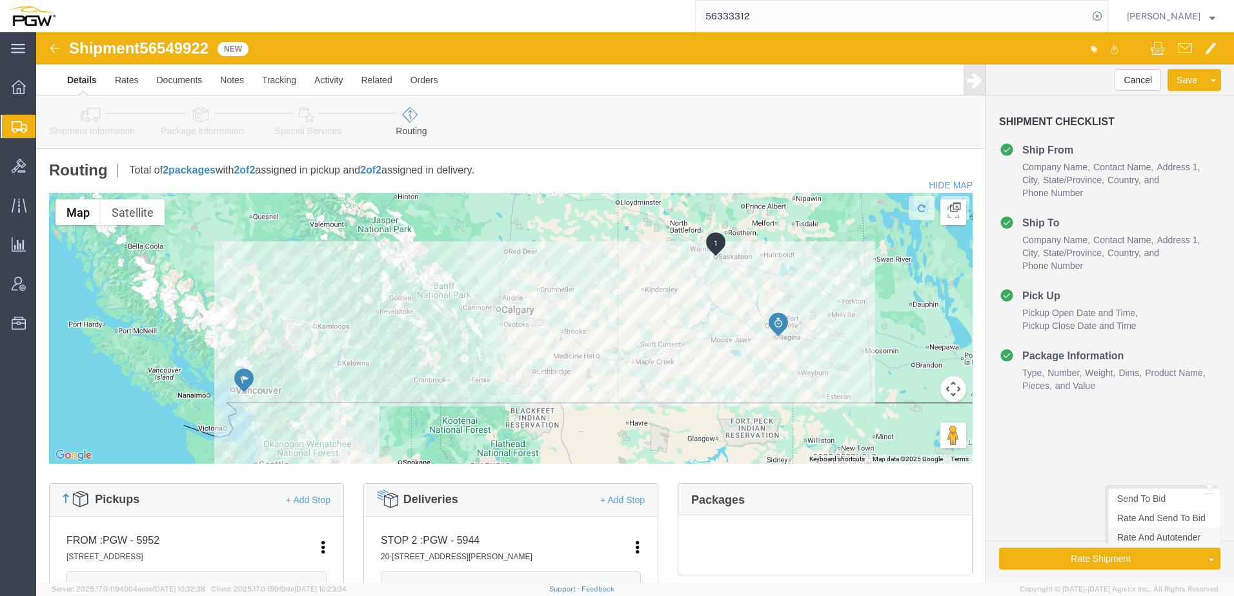
click link "Rate And Autotender"
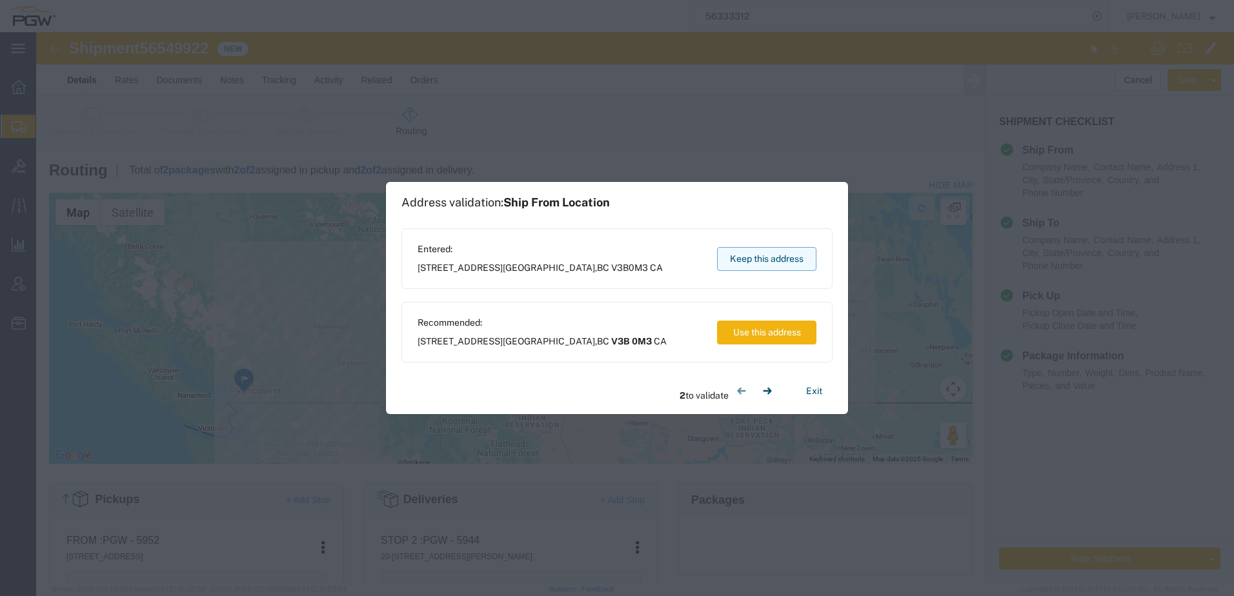
click at [803, 254] on button "Keep this address" at bounding box center [766, 259] width 99 height 24
click at [805, 254] on button "Keep this address" at bounding box center [766, 259] width 99 height 24
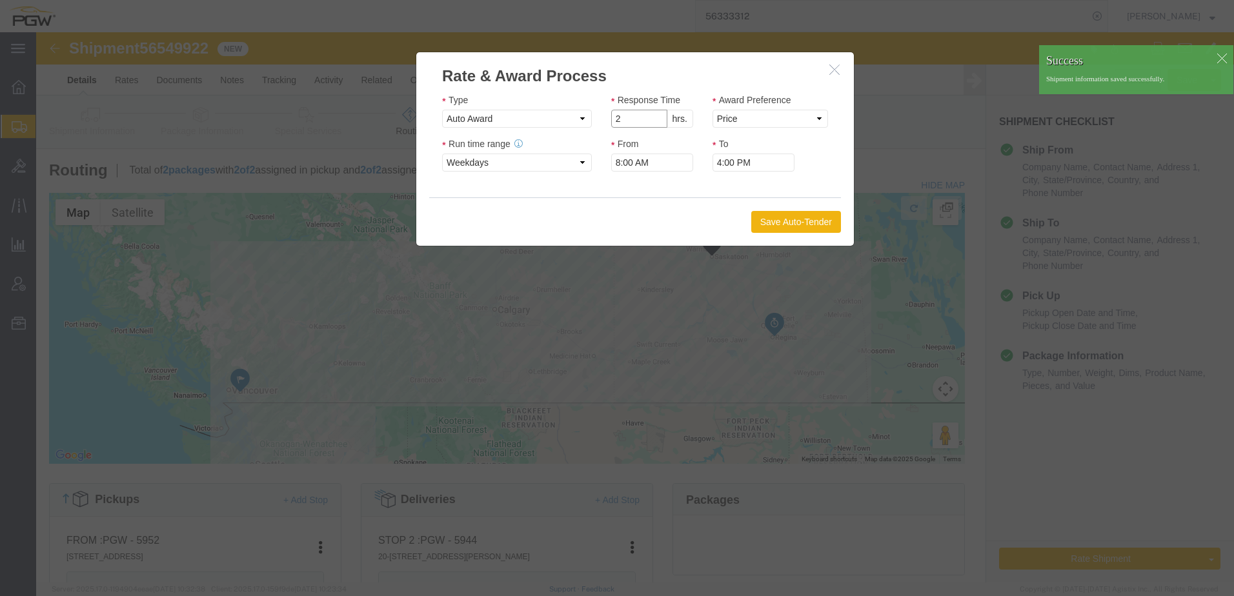
click input "2"
type input "1"
click input "1"
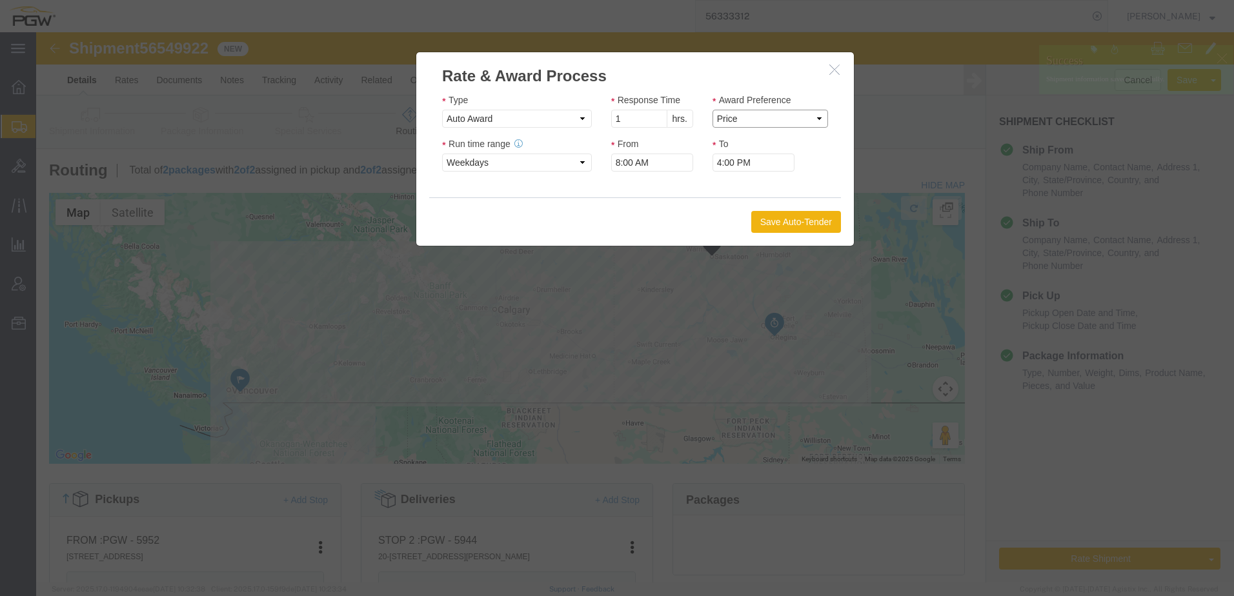
click select "Price Carrier Rank"
select select "LANE_RANK"
click select "Price Carrier Rank"
click button "Save Auto-Tender"
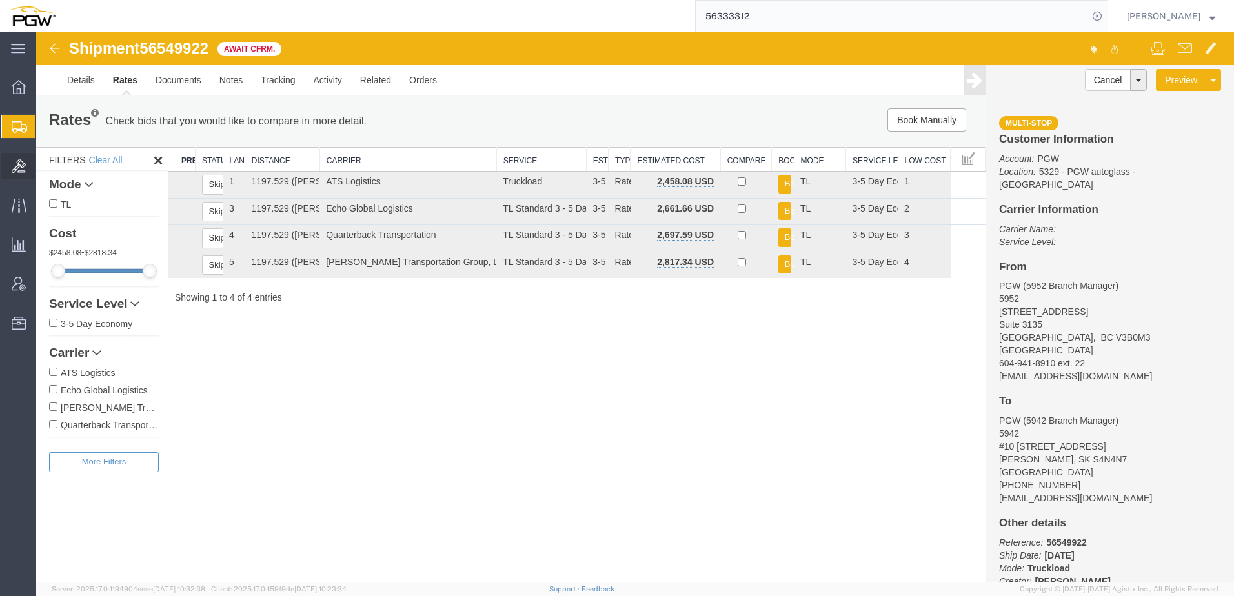
click at [20, 167] on icon at bounding box center [19, 166] width 14 height 14
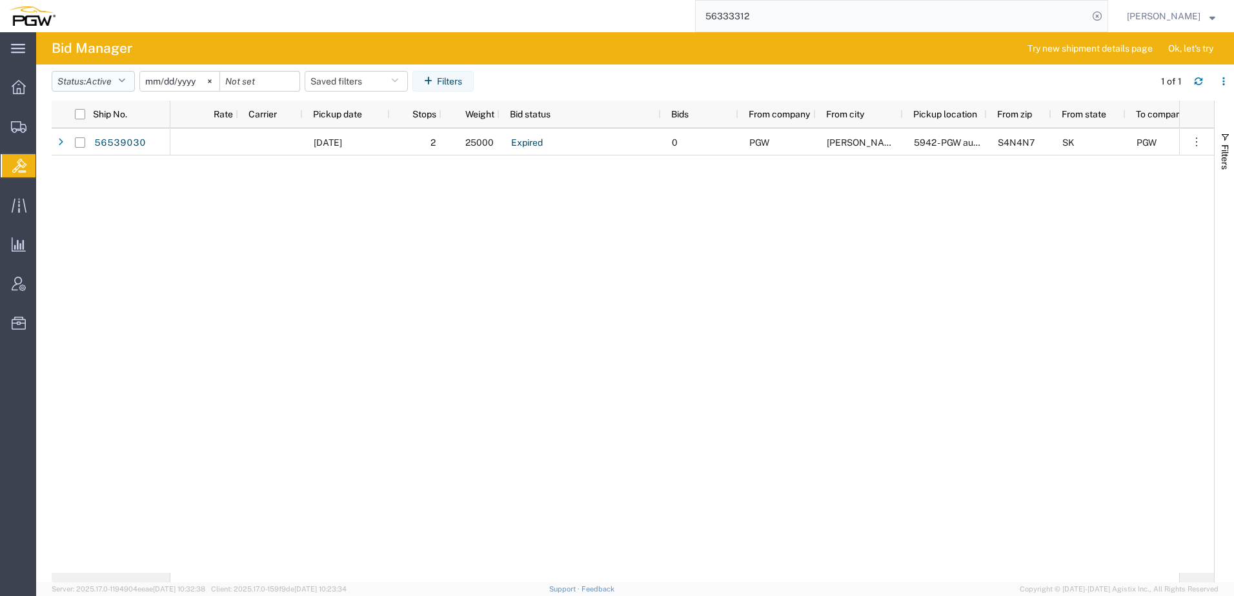
click at [114, 88] on button "Status: Active" at bounding box center [93, 81] width 83 height 21
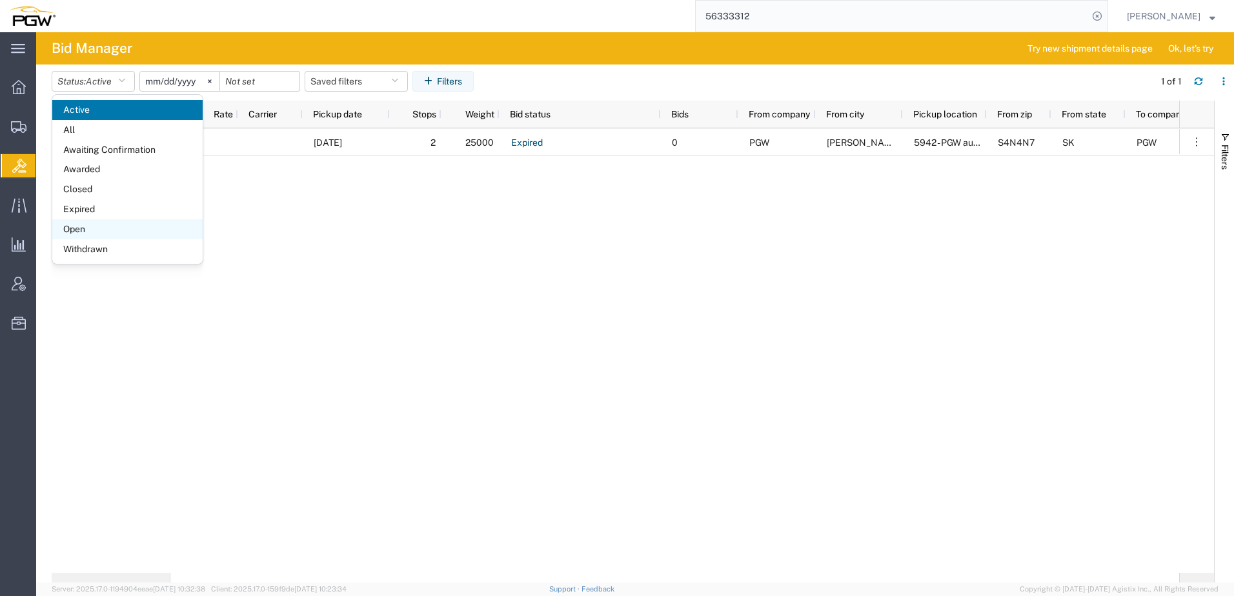
click at [86, 238] on span "Open" at bounding box center [127, 229] width 150 height 20
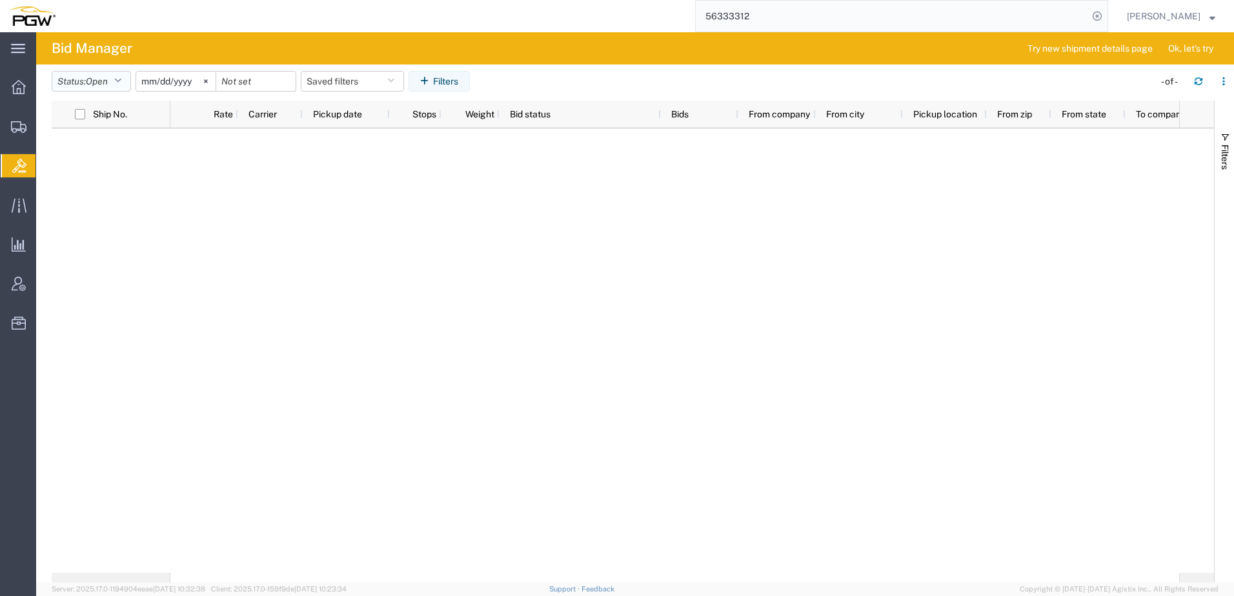
click at [117, 81] on button "Status: Open" at bounding box center [91, 81] width 79 height 21
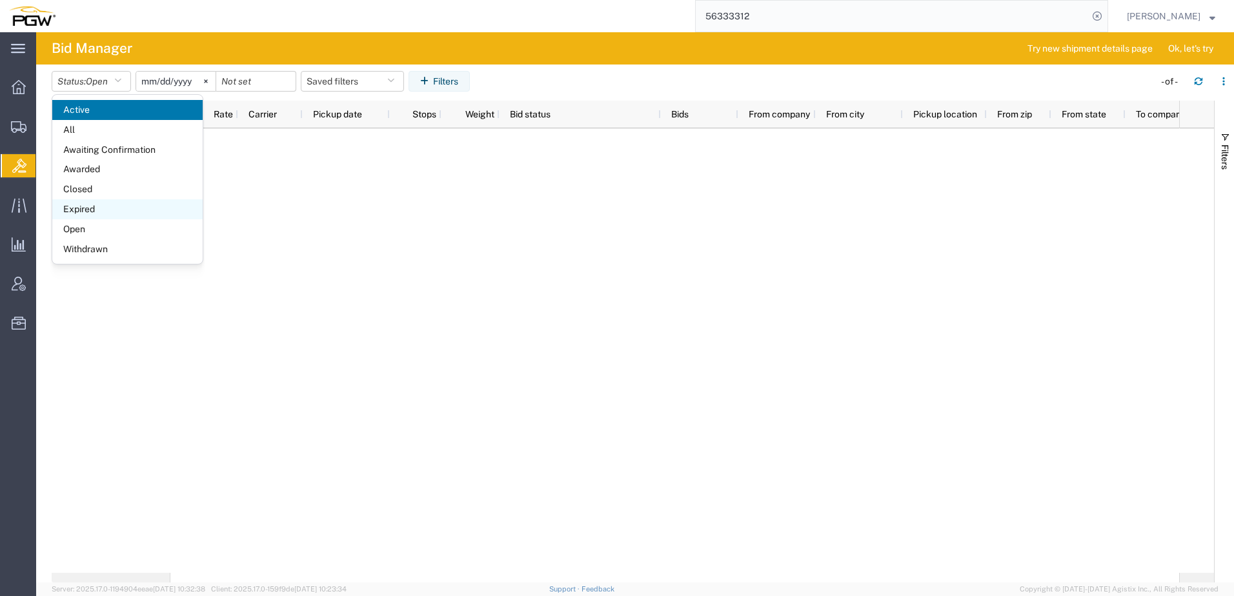
click at [91, 209] on span "Expired" at bounding box center [127, 209] width 150 height 20
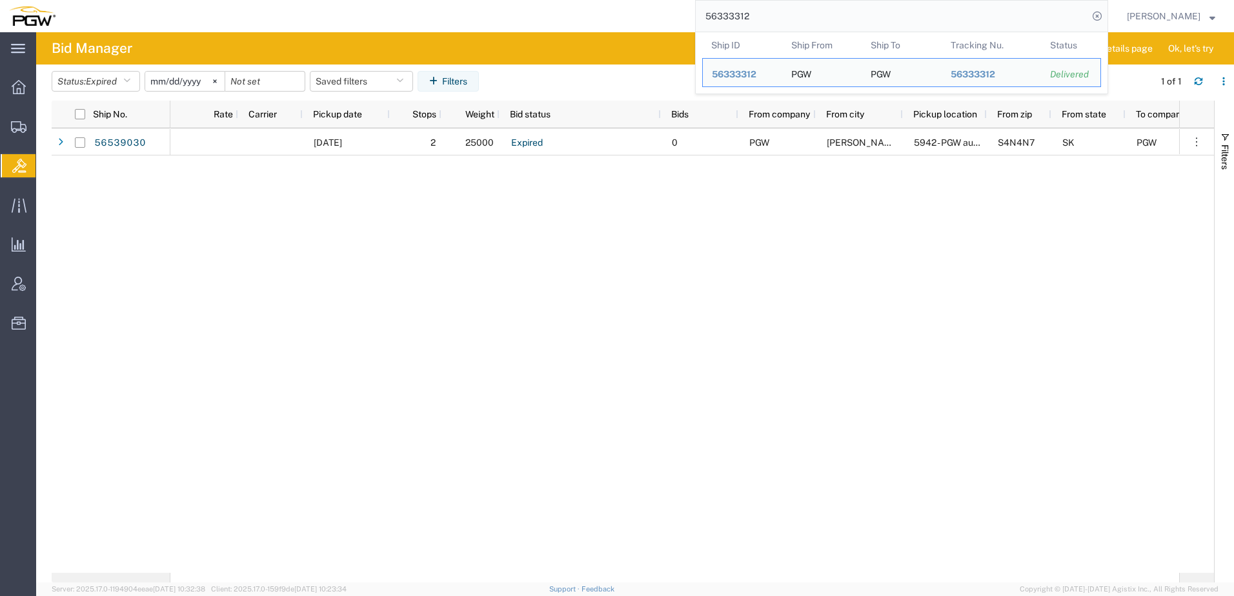
drag, startPoint x: 792, startPoint y: 18, endPoint x: 334, endPoint y: 6, distance: 457.7
click at [335, 6] on div "56333312 Ship ID Ship From Ship To Tracking Nu. Status Ship ID 56333312 Ship Fr…" at bounding box center [587, 16] width 1044 height 32
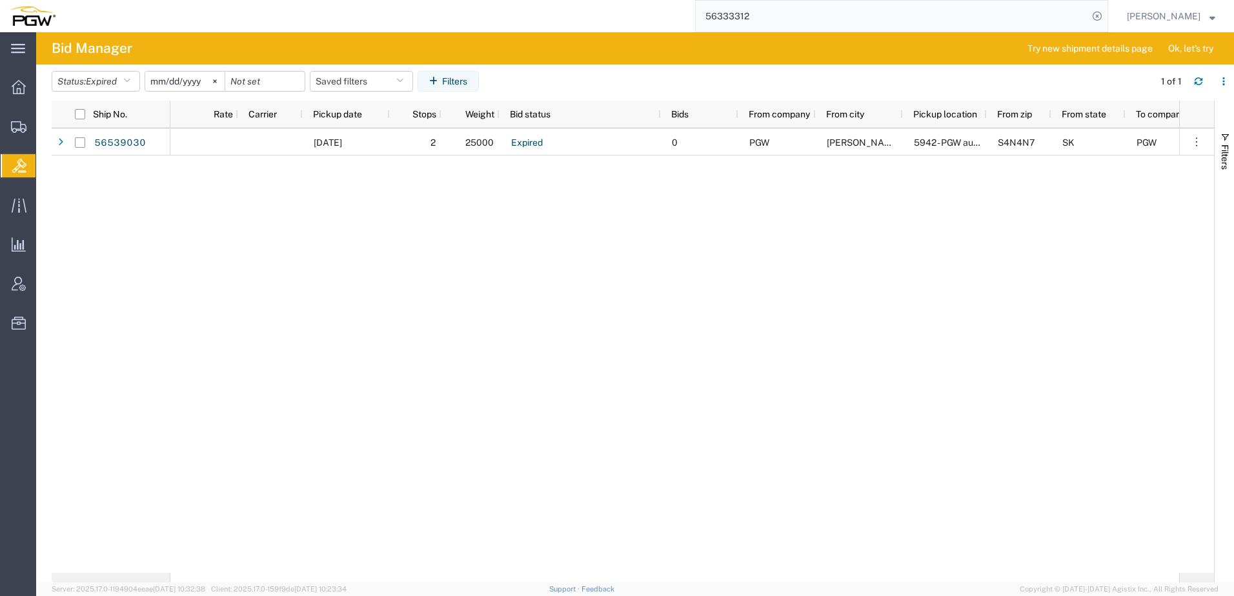
paste input "530150"
type input "56530150"
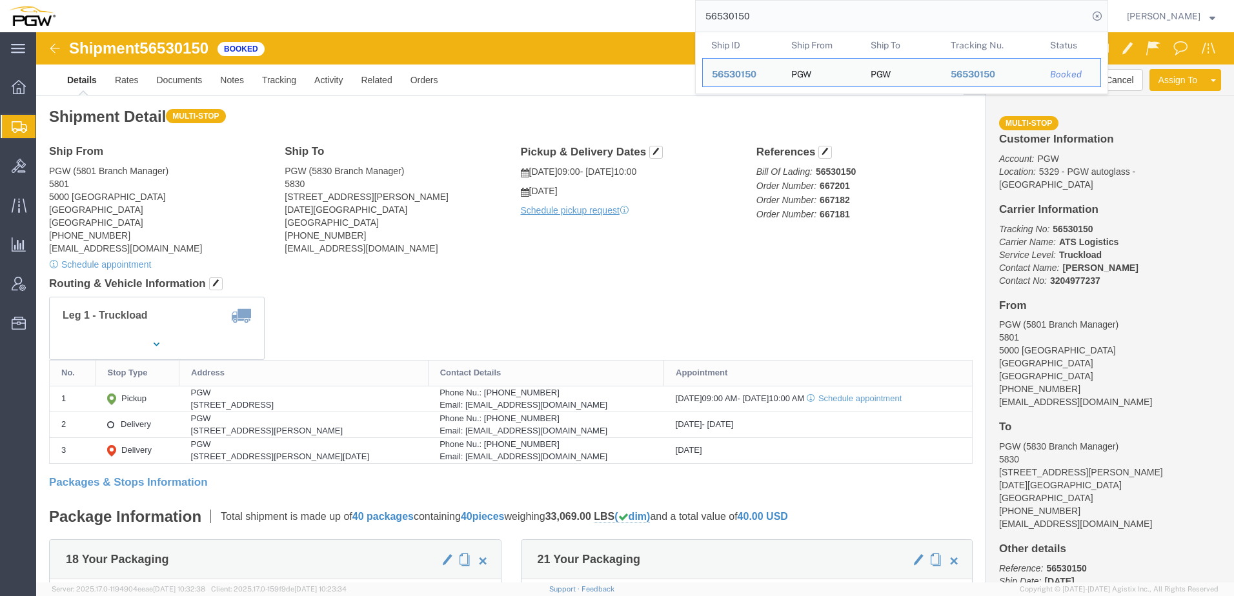
drag, startPoint x: 312, startPoint y: 397, endPoint x: 333, endPoint y: 397, distance: 20.7
click div "5802 Bob Bullock Loop Ste C3, Laredo, TX, 78041, US"
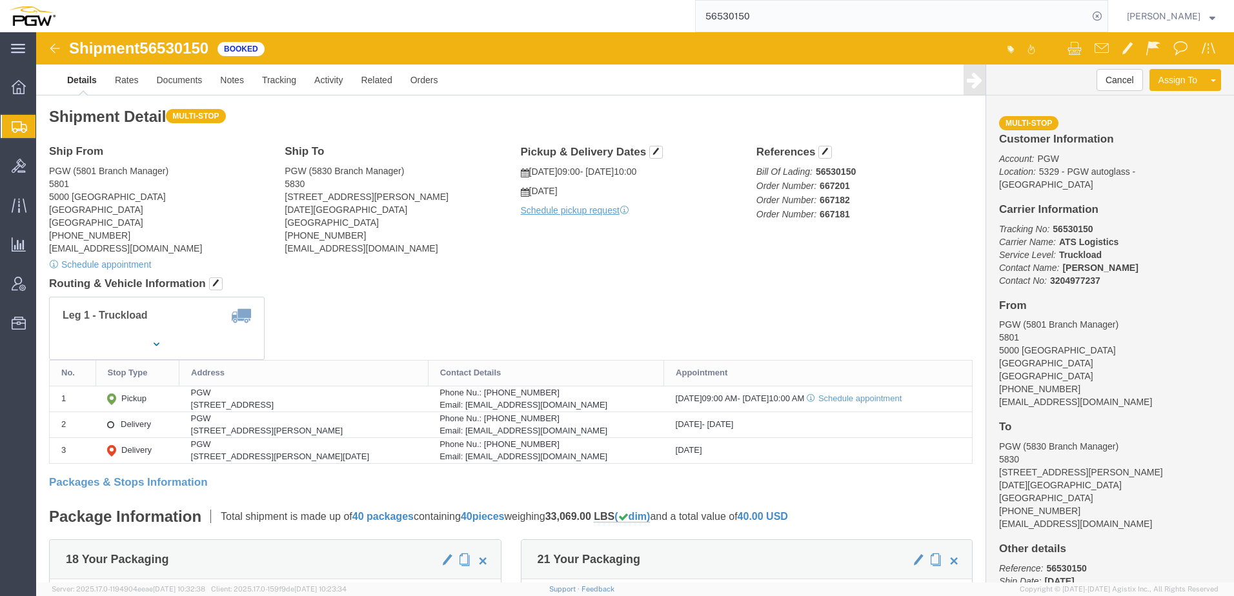
copy div "78041"
click div "PGW"
drag, startPoint x: 298, startPoint y: 423, endPoint x: 322, endPoint y: 423, distance: 24.5
click div "5142 Richter Street, Corpus Christi, TX, 78415, US"
copy div "78415,"
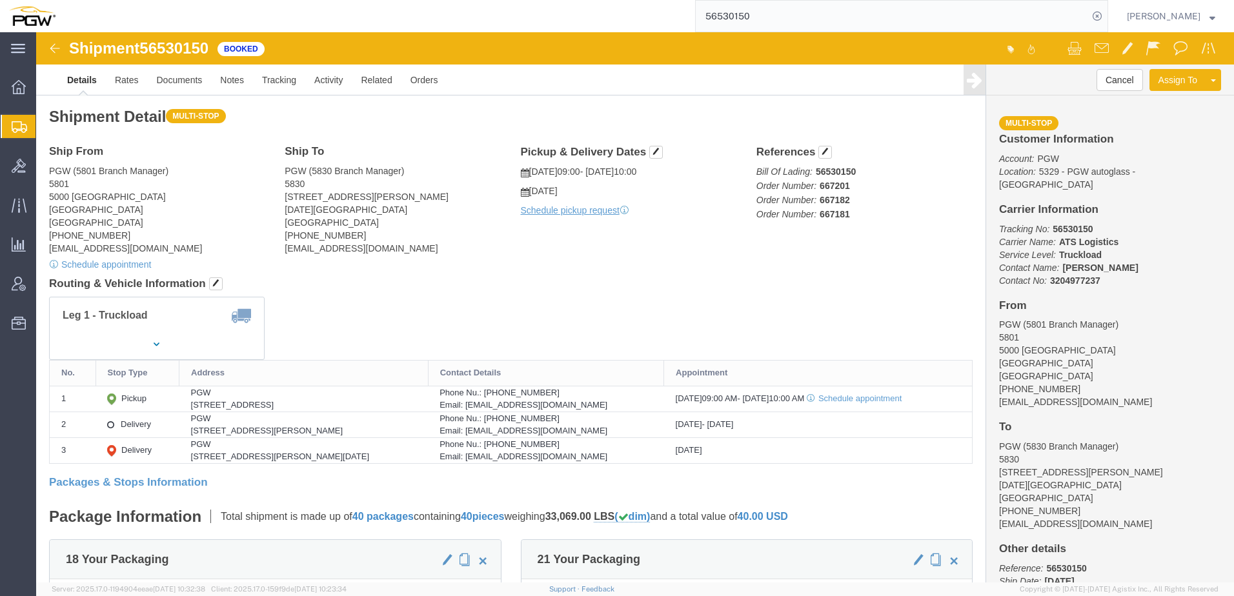
drag, startPoint x: 288, startPoint y: 373, endPoint x: 309, endPoint y: 370, distance: 21.5
click div "5000 South Freeway, Fort Worth, TX, 76115, US"
copy div "76115"
click link "Activity"
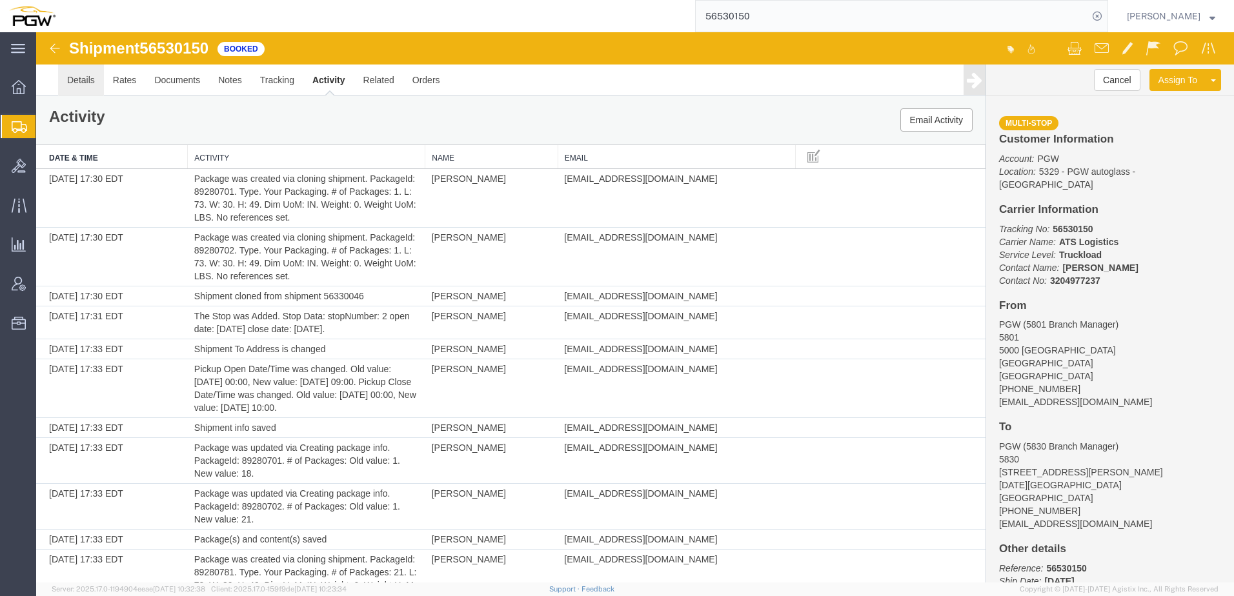
click at [90, 83] on link "Details" at bounding box center [81, 80] width 46 height 31
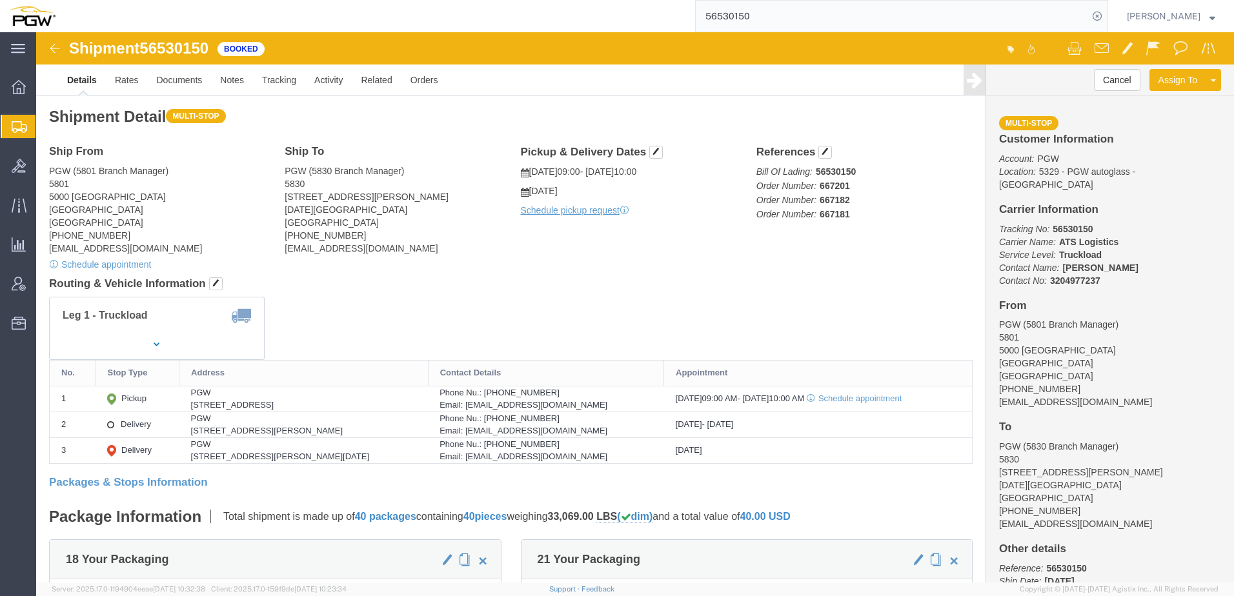
drag, startPoint x: 776, startPoint y: 155, endPoint x: 839, endPoint y: 169, distance: 64.2
click p "Bill Of Lading: 56530150 Order Number: 667201 Order Number: 667182 Order Number…"
click div "Ship From PGW (5801 Branch Manager) 5801 5000 South Freeway Fort Worth, TX 7611…"
drag, startPoint x: 94, startPoint y: 152, endPoint x: 111, endPoint y: 134, distance: 25.1
click at [0, 0] on span "Shipment Manager" at bounding box center [0, 0] width 0 height 0
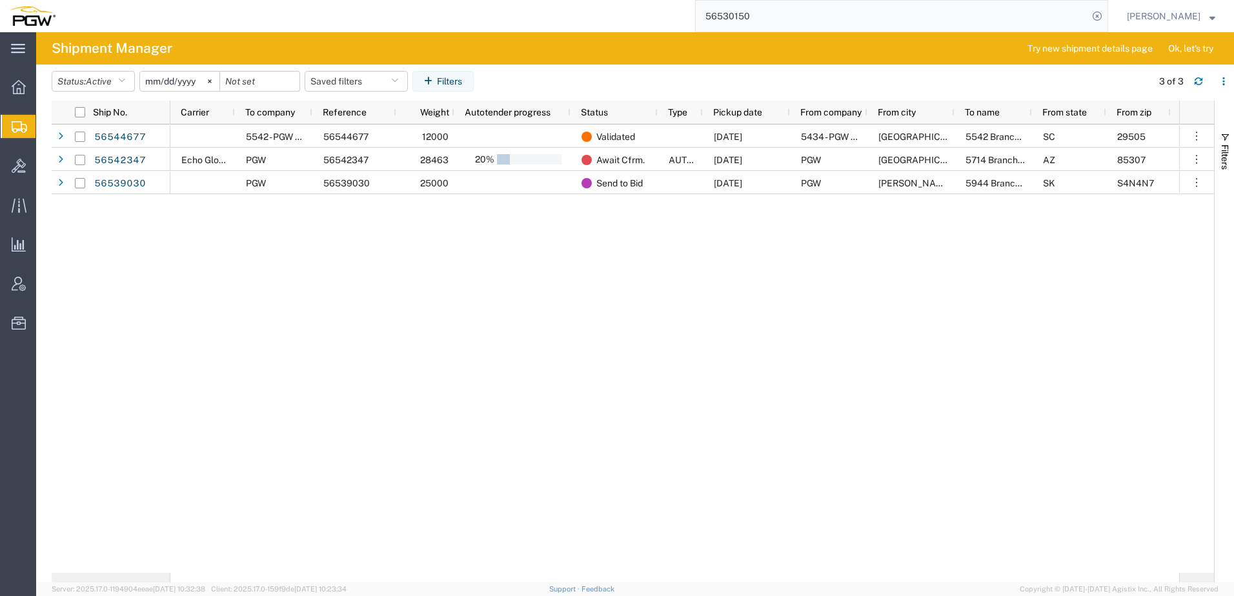
click at [0, 0] on span "Shipment Manager" at bounding box center [0, 0] width 0 height 0
click at [483, 331] on div "5542 - PGW autoglass - N Charleston 56544677 12000 Validated 08/20/2025 5434 - …" at bounding box center [674, 349] width 1009 height 449
click at [91, 87] on span "Active" at bounding box center [99, 82] width 26 height 12
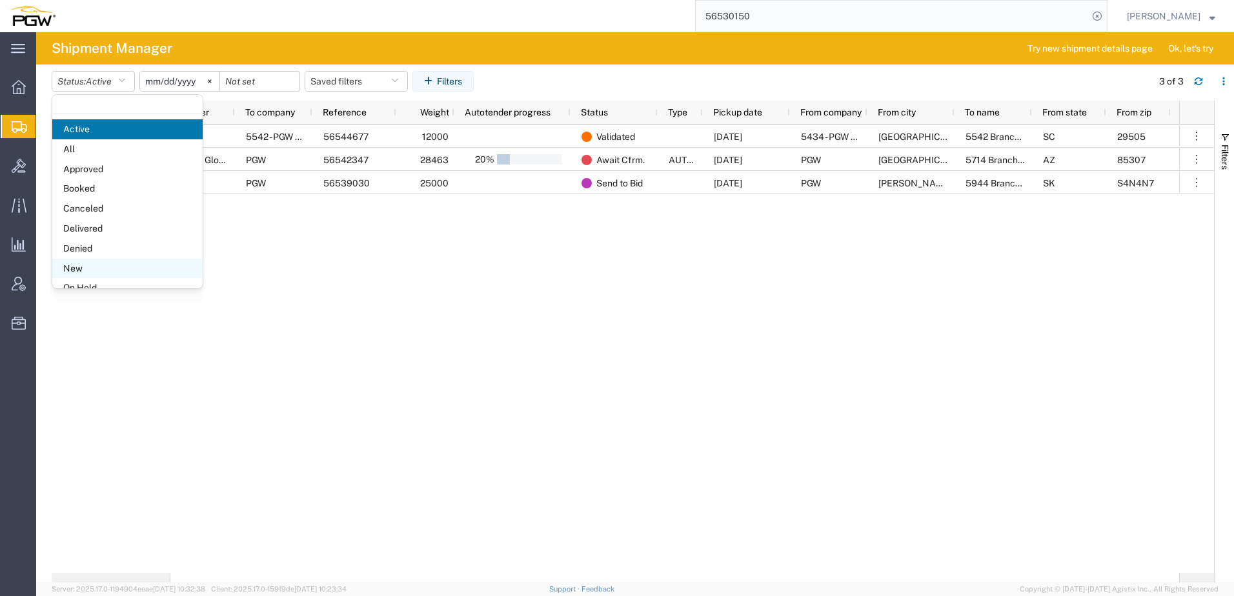
click at [89, 268] on span "New" at bounding box center [127, 269] width 150 height 20
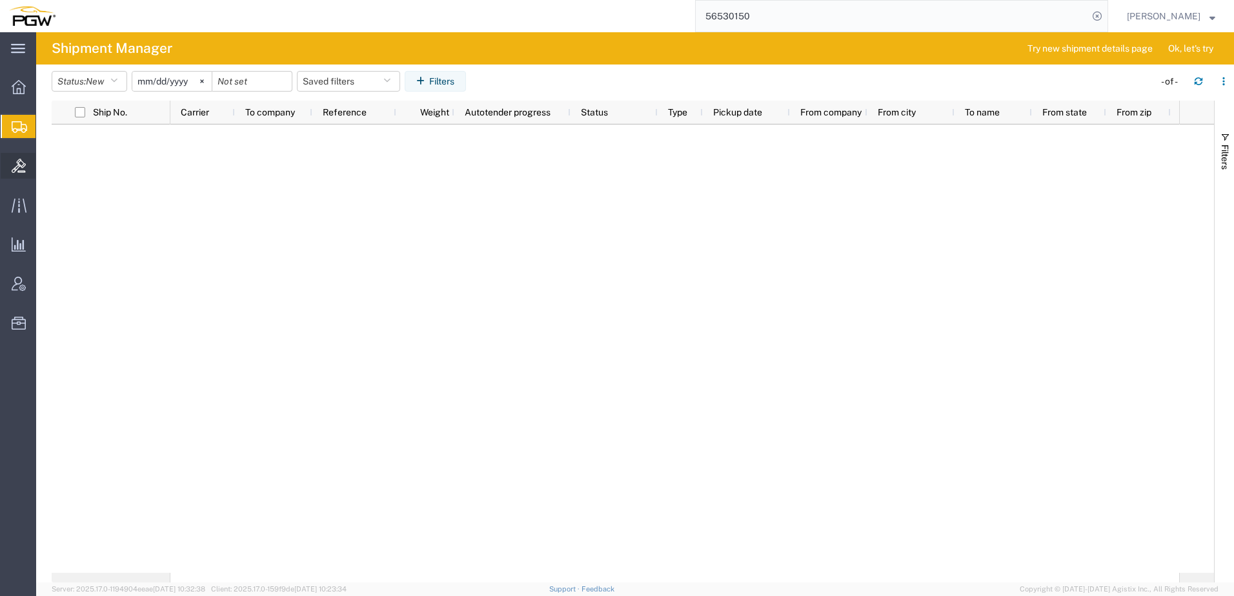
click at [15, 168] on icon at bounding box center [19, 166] width 14 height 14
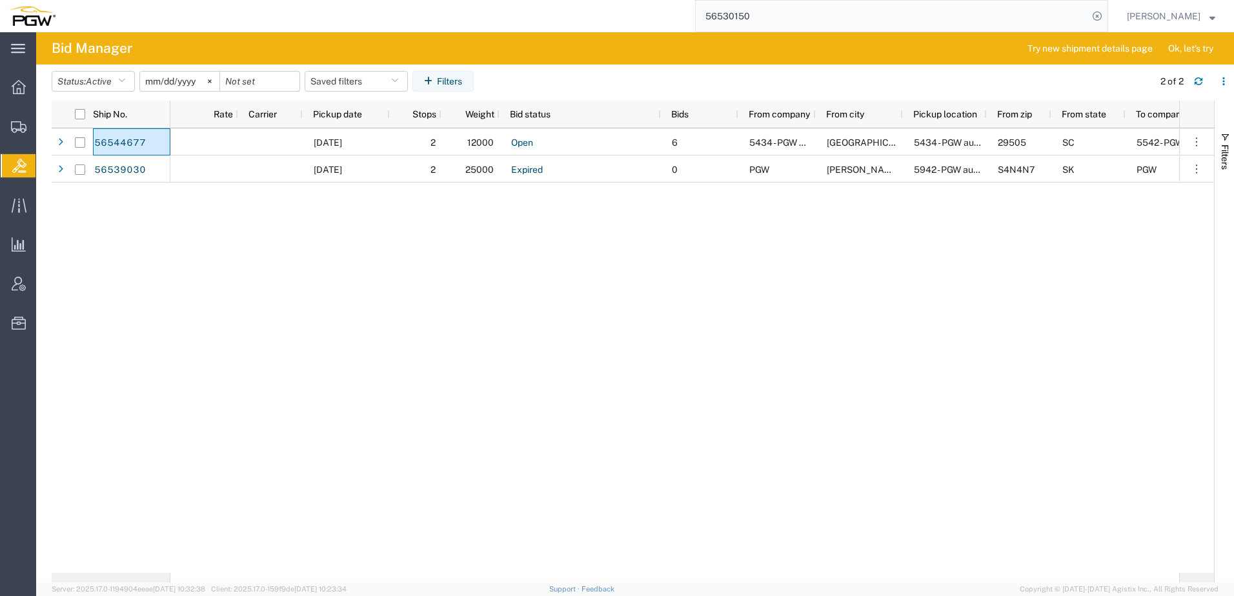
click at [485, 366] on div "08/21/2025 2 12000 Open 6 5434 - PGW autoglass - Florence Florence 5434 - PGW a…" at bounding box center [674, 350] width 1009 height 445
click at [0, 0] on span "Shipment Manager" at bounding box center [0, 0] width 0 height 0
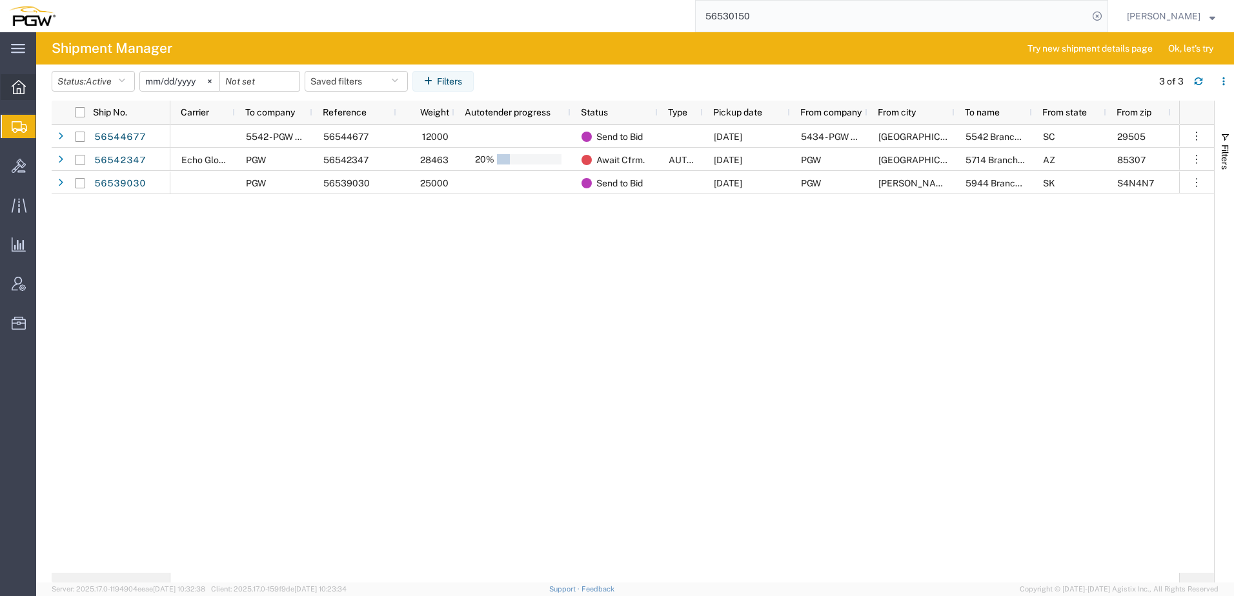
click at [15, 88] on icon at bounding box center [19, 87] width 14 height 14
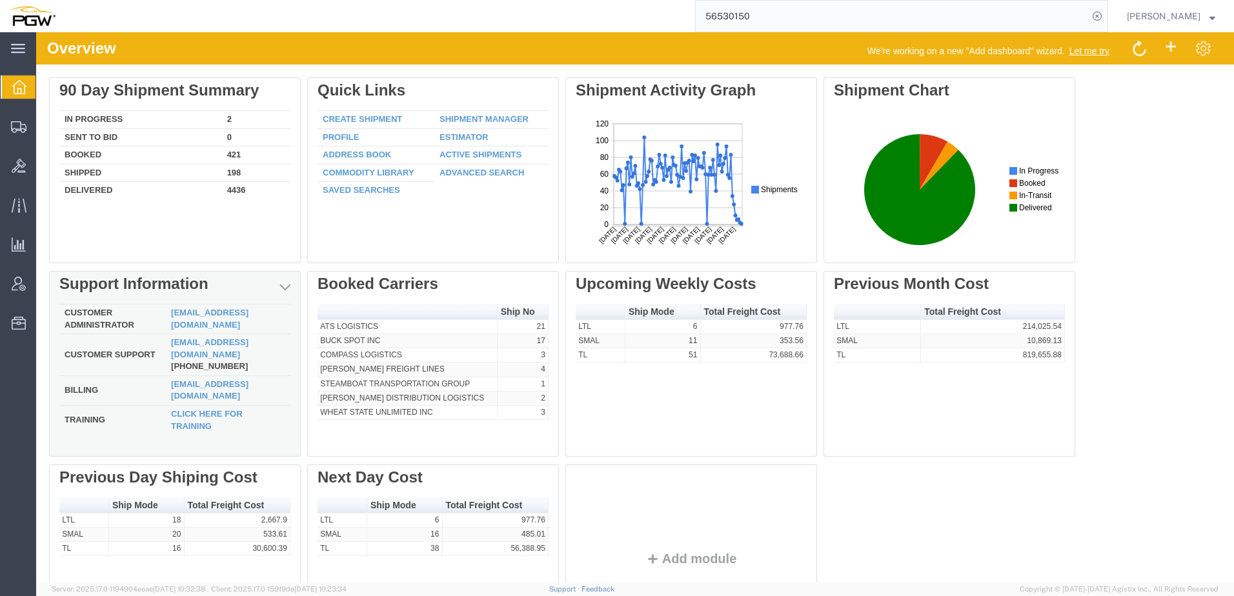
scroll to position [102, 0]
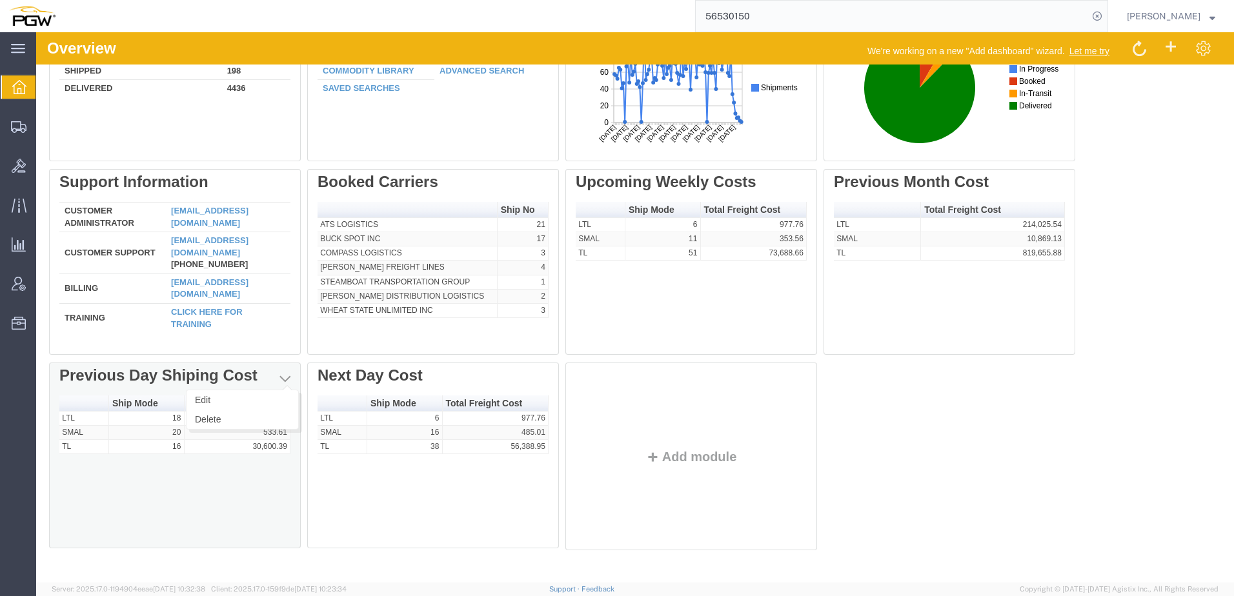
click at [285, 379] on span "button" at bounding box center [284, 378] width 11 height 13
click at [277, 398] on link "Edit" at bounding box center [243, 399] width 112 height 19
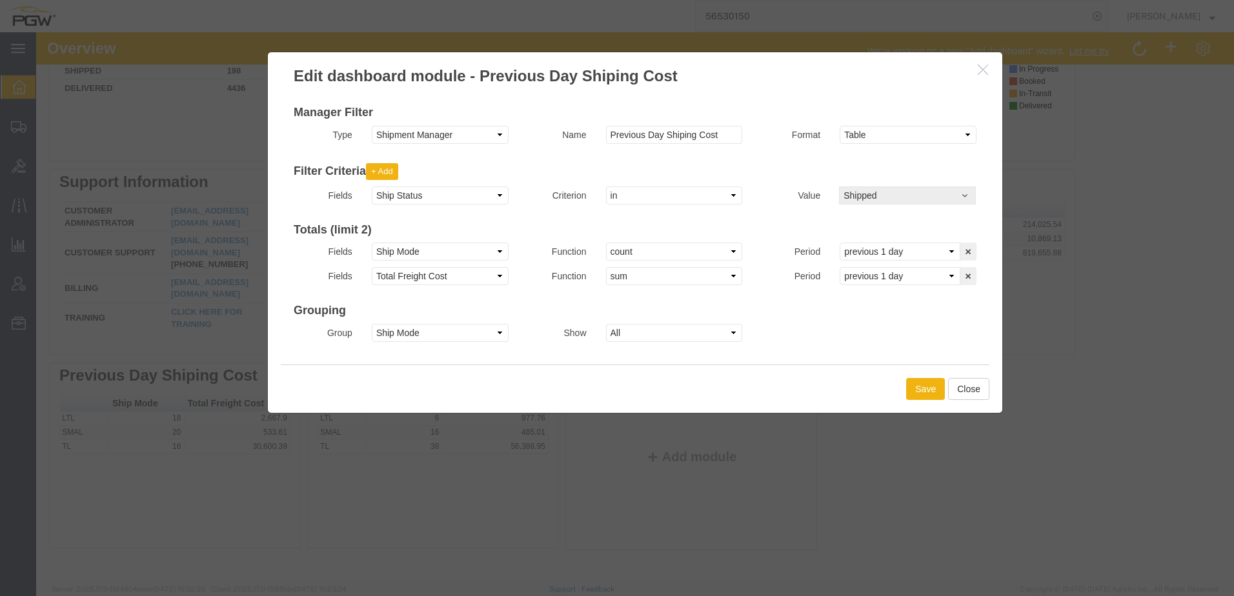
click at [962, 197] on span "button" at bounding box center [965, 195] width 6 height 13
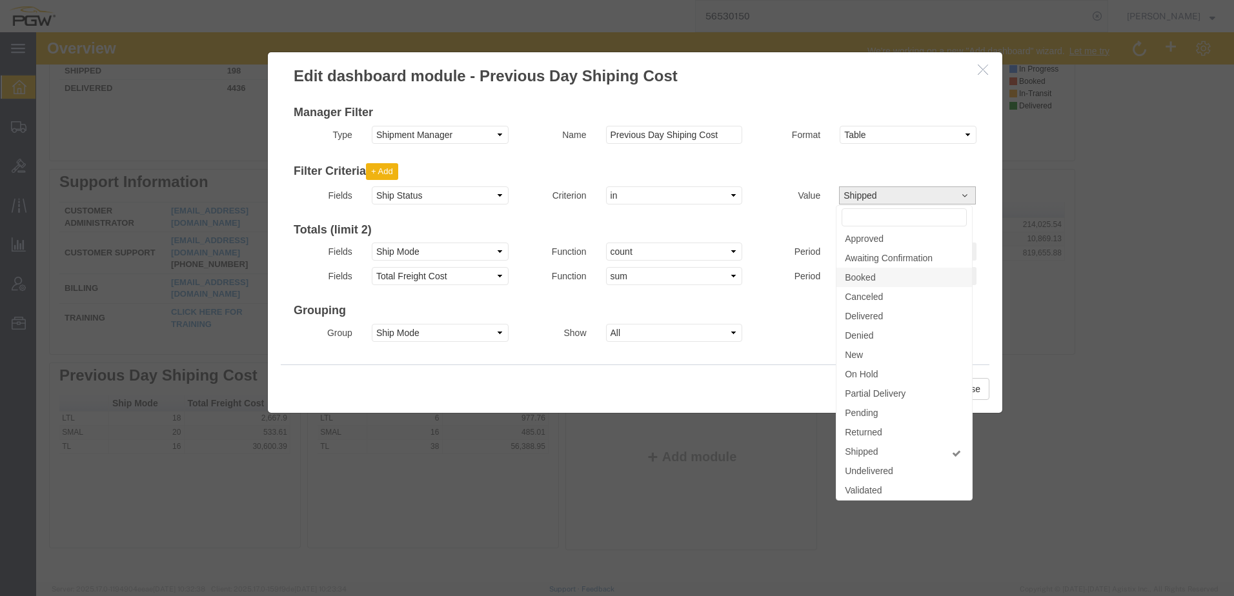
click at [953, 279] on link "Booked" at bounding box center [904, 277] width 136 height 19
select select "BOOK"
click at [955, 319] on link "Delivered" at bounding box center [904, 316] width 136 height 19
click at [787, 380] on div "Save Close" at bounding box center [635, 389] width 709 height 48
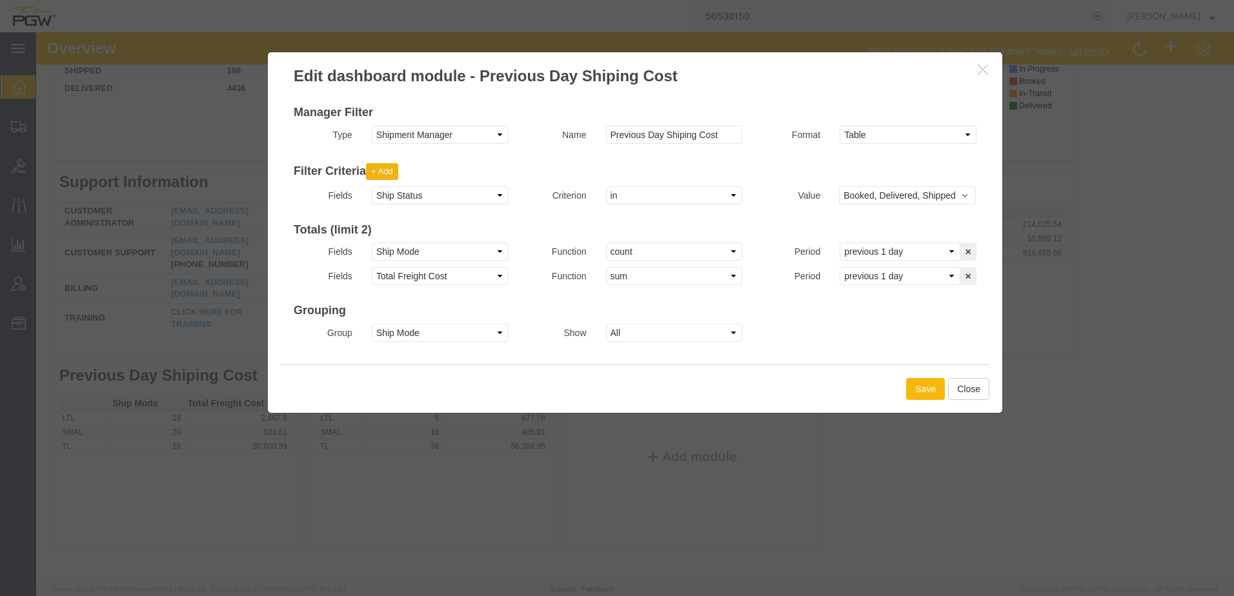
click at [925, 389] on button "Save" at bounding box center [925, 389] width 39 height 22
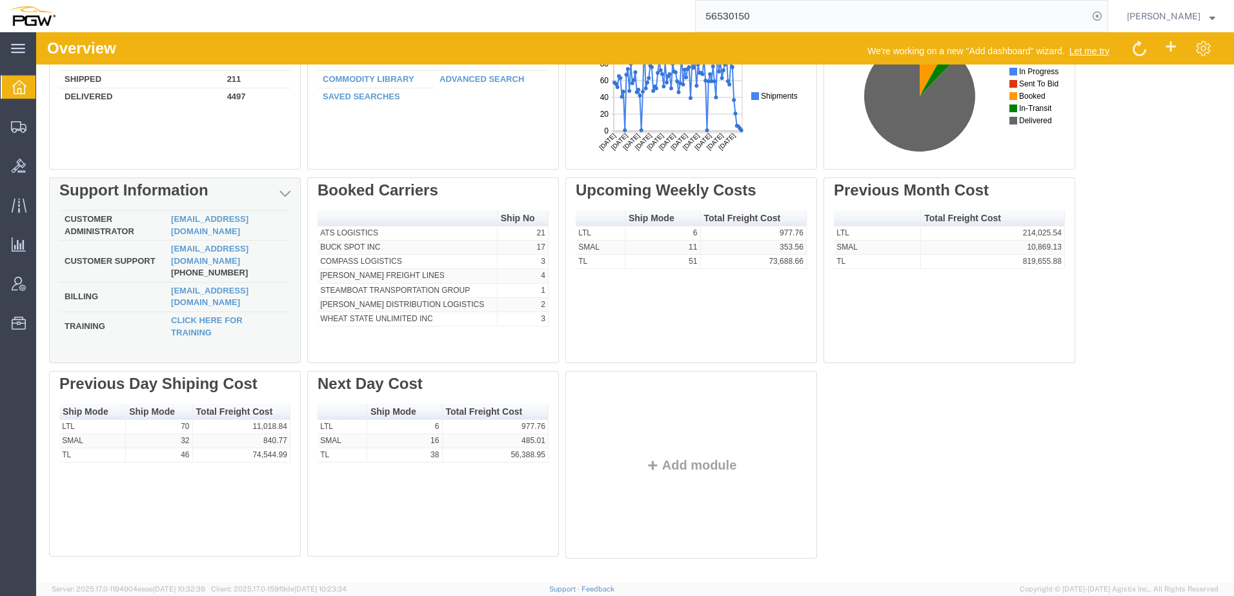
scroll to position [102, 0]
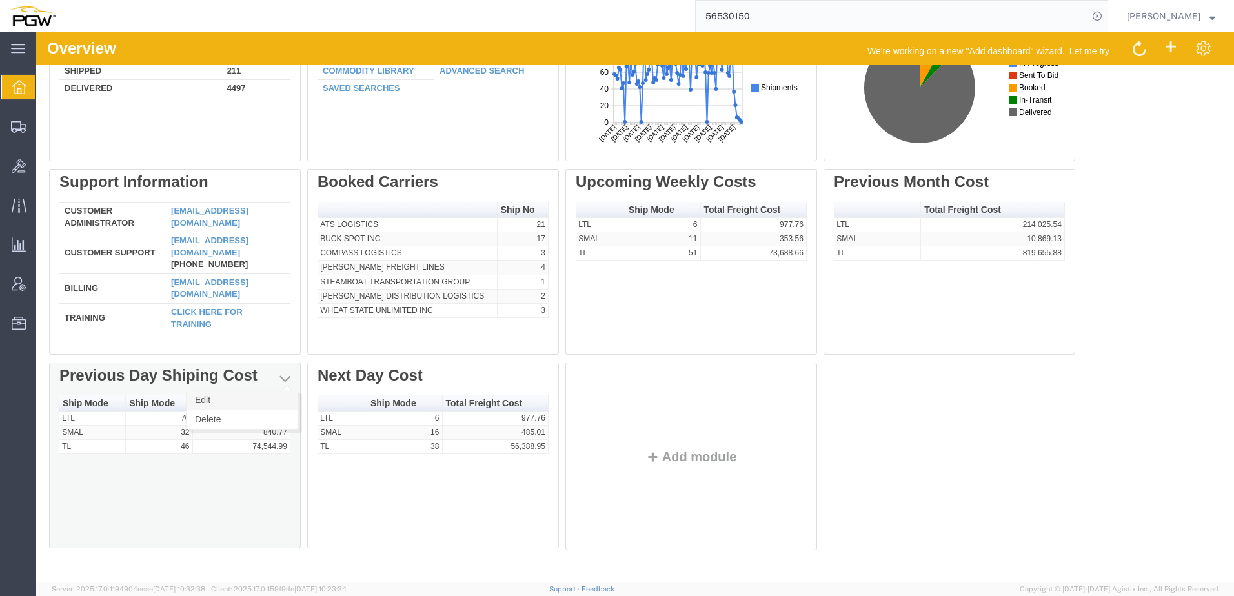
click at [267, 397] on link "Edit" at bounding box center [243, 399] width 112 height 19
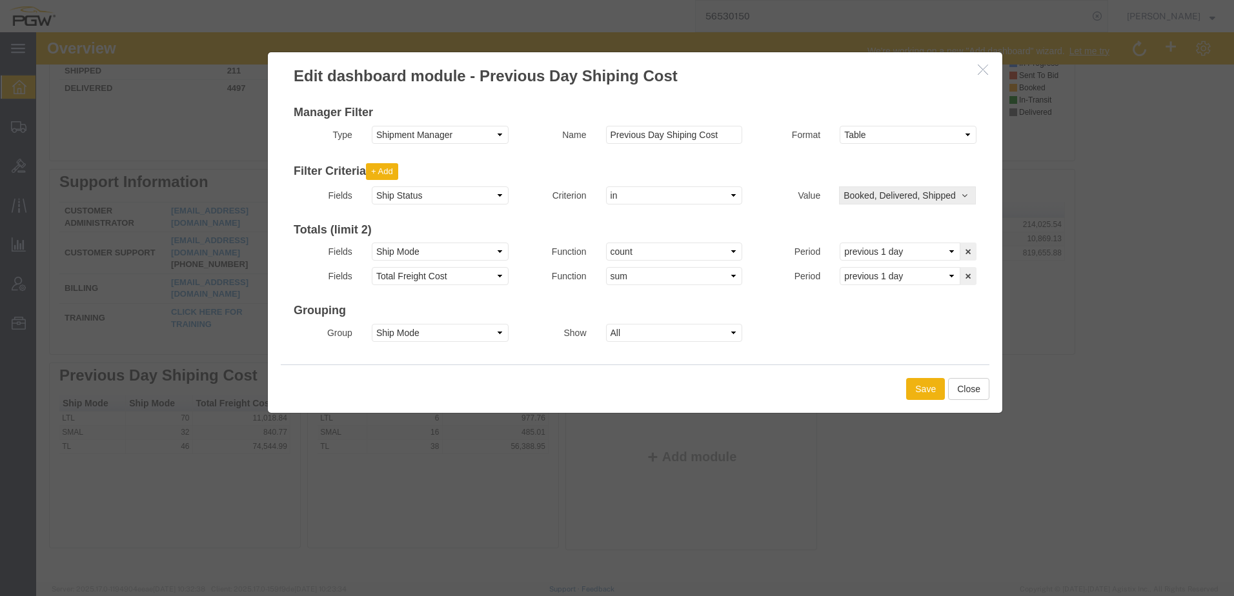
click at [912, 196] on span "Booked, Delivered, Shipped" at bounding box center [908, 195] width 129 height 13
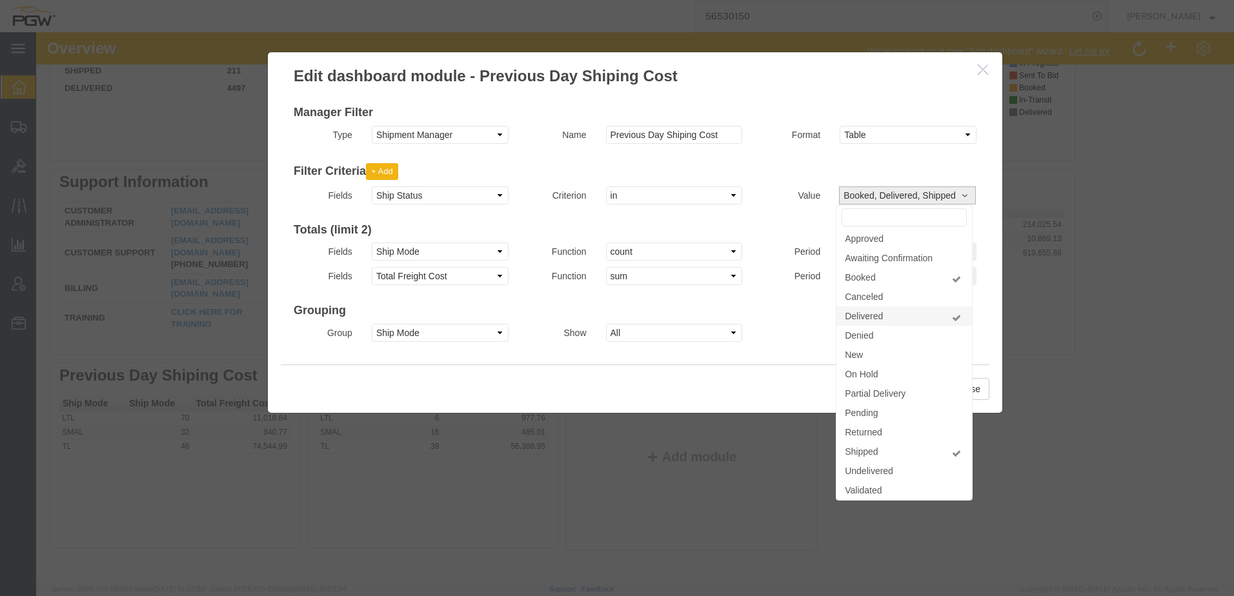
click at [955, 314] on span at bounding box center [957, 318] width 12 height 9
click at [762, 396] on div "Save Close" at bounding box center [635, 389] width 709 height 48
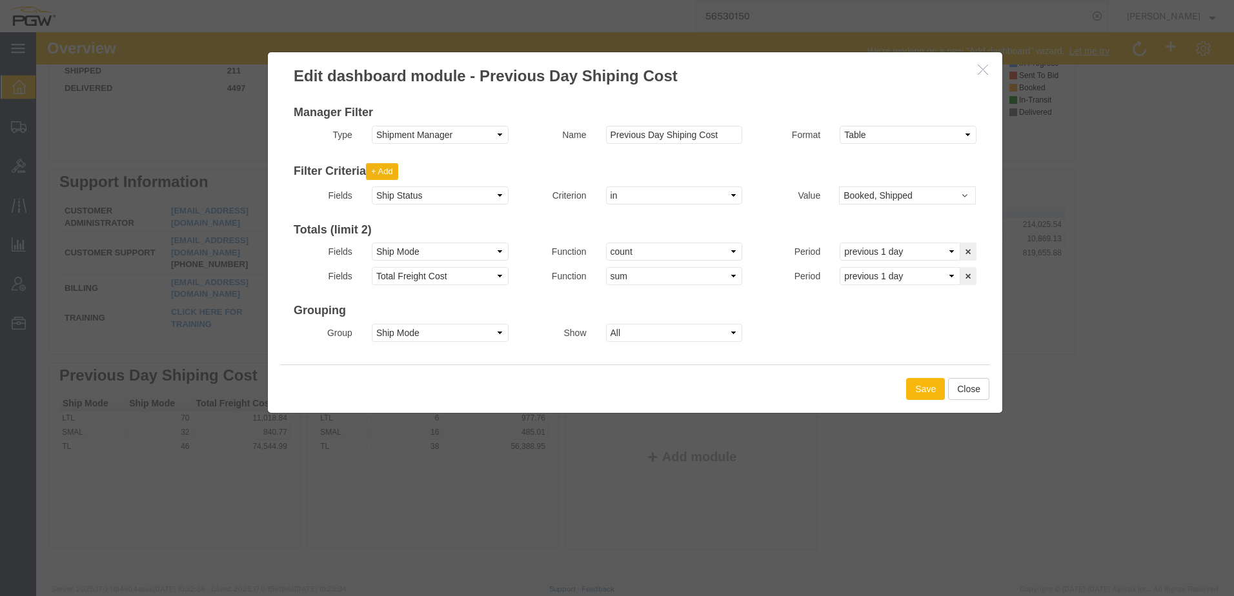
click at [925, 390] on button "Save" at bounding box center [925, 389] width 39 height 22
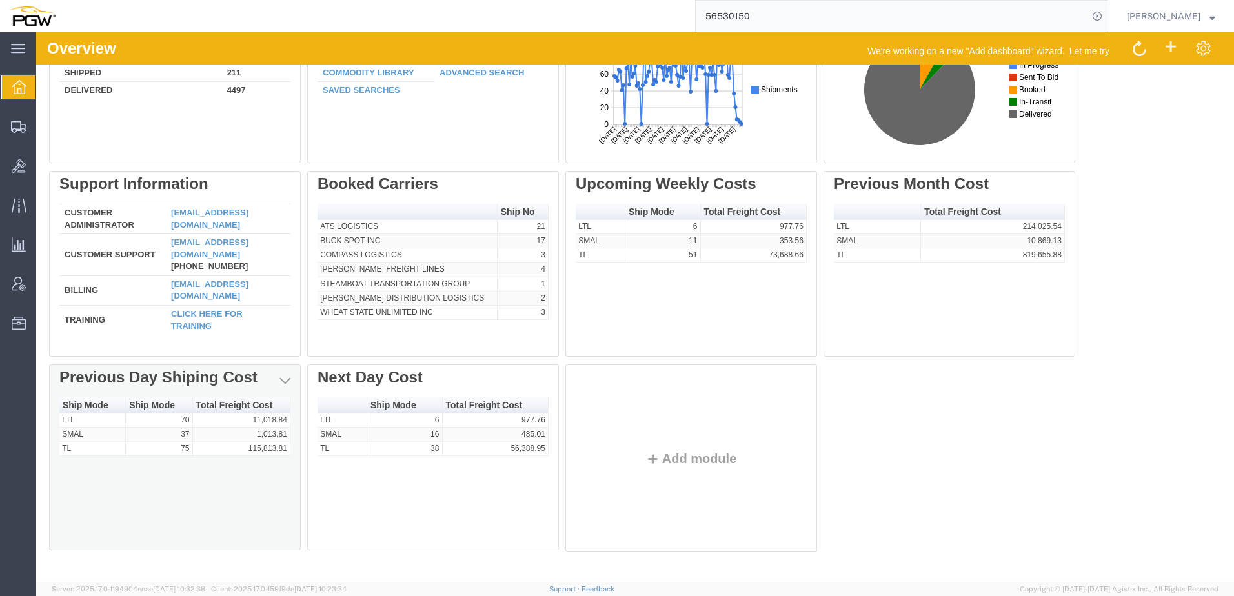
scroll to position [102, 0]
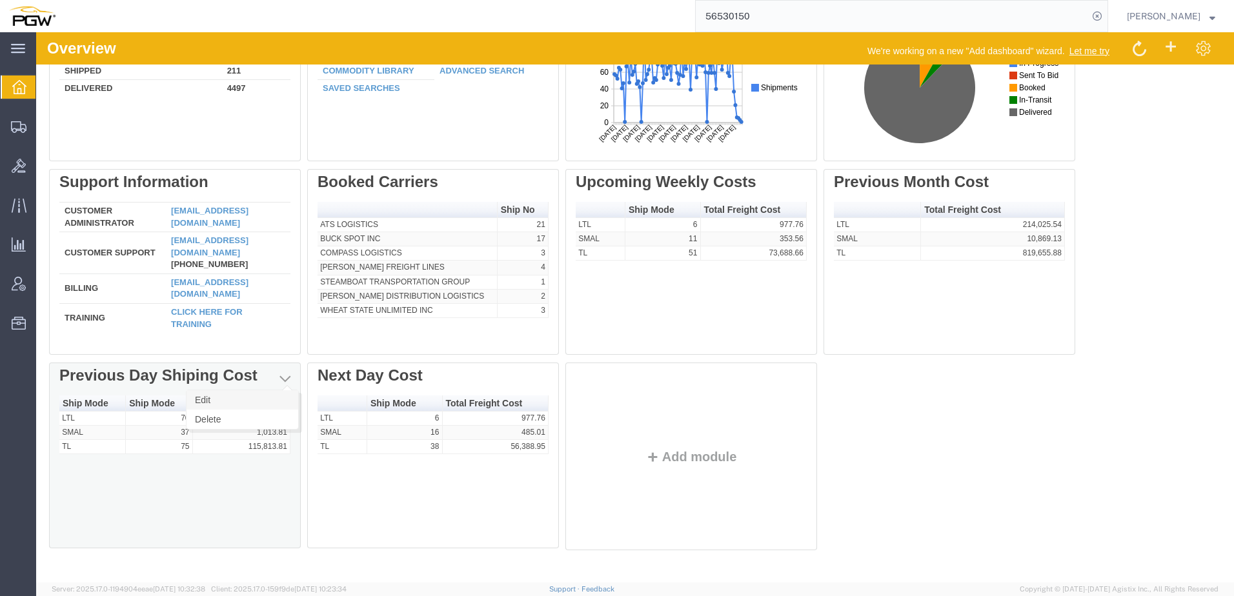
click at [270, 399] on link "Edit" at bounding box center [243, 399] width 112 height 19
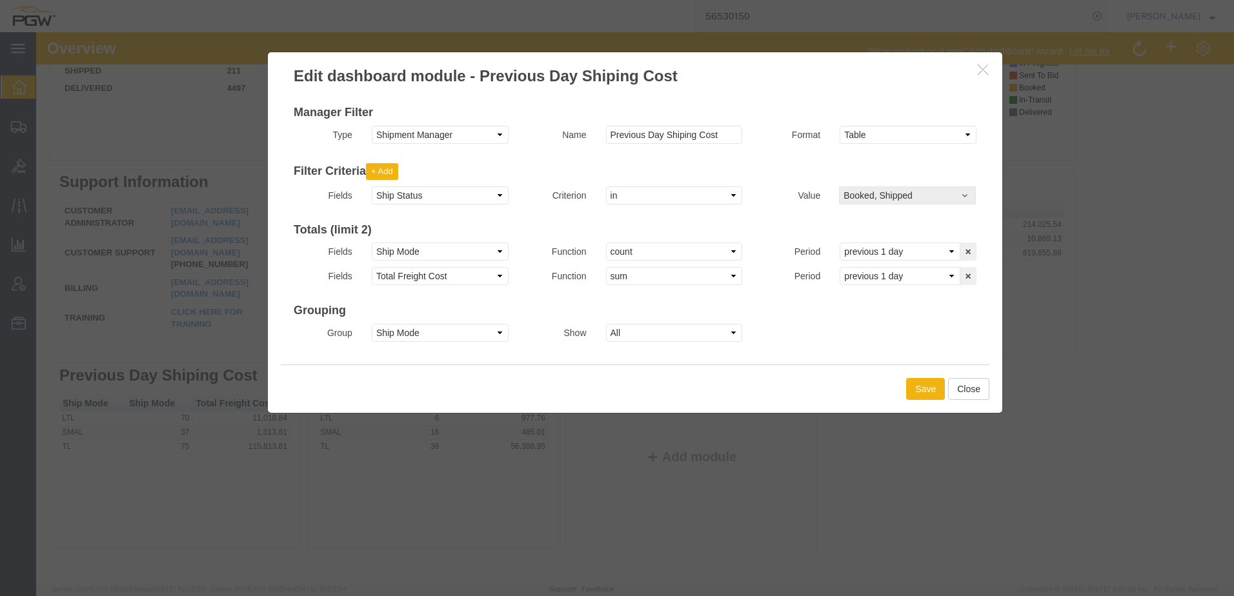
click at [915, 197] on span "Booked, Shipped" at bounding box center [908, 195] width 129 height 13
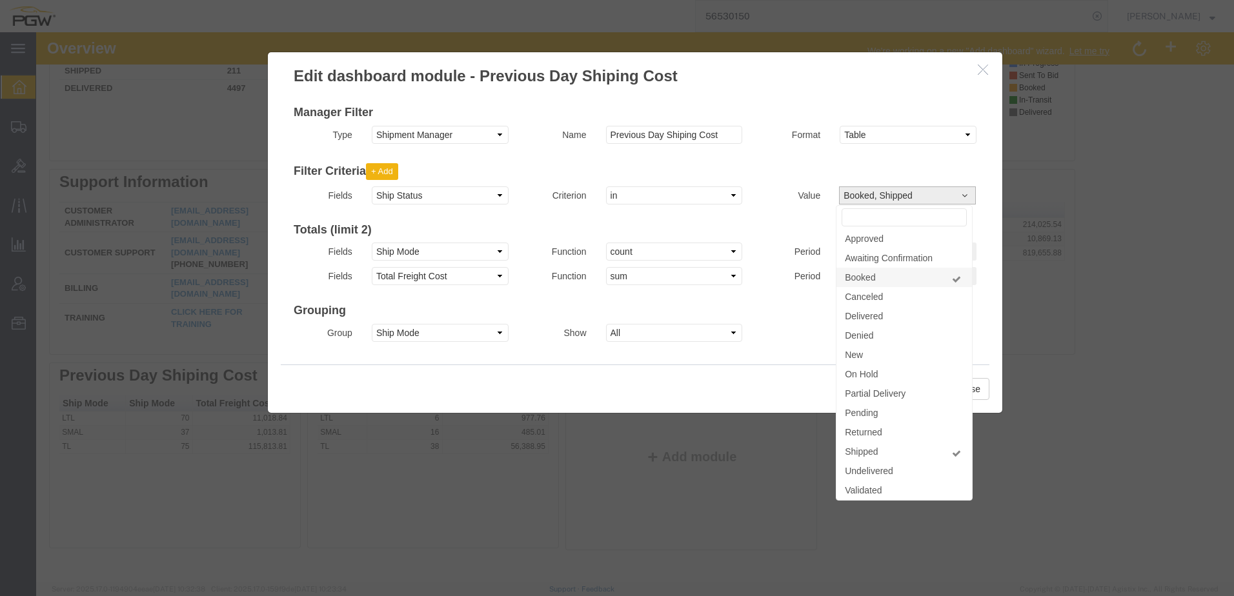
click at [953, 279] on span at bounding box center [957, 279] width 12 height 9
select select "SHIP"
click at [762, 376] on div "Save Close" at bounding box center [635, 389] width 709 height 48
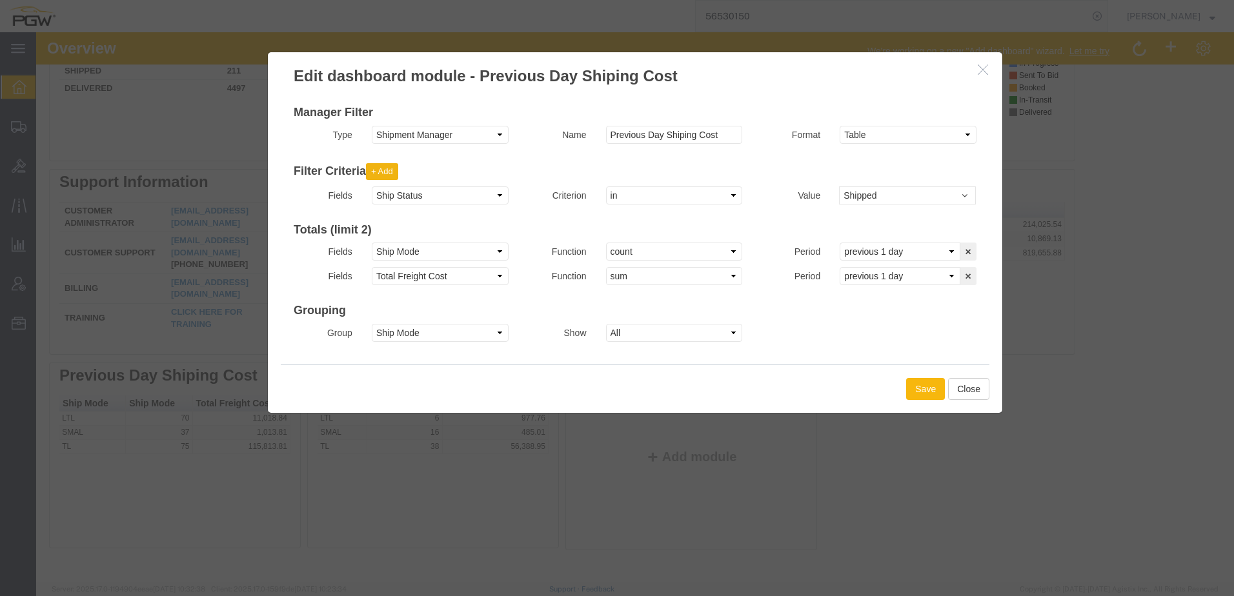
click at [913, 396] on button "Save" at bounding box center [925, 389] width 39 height 22
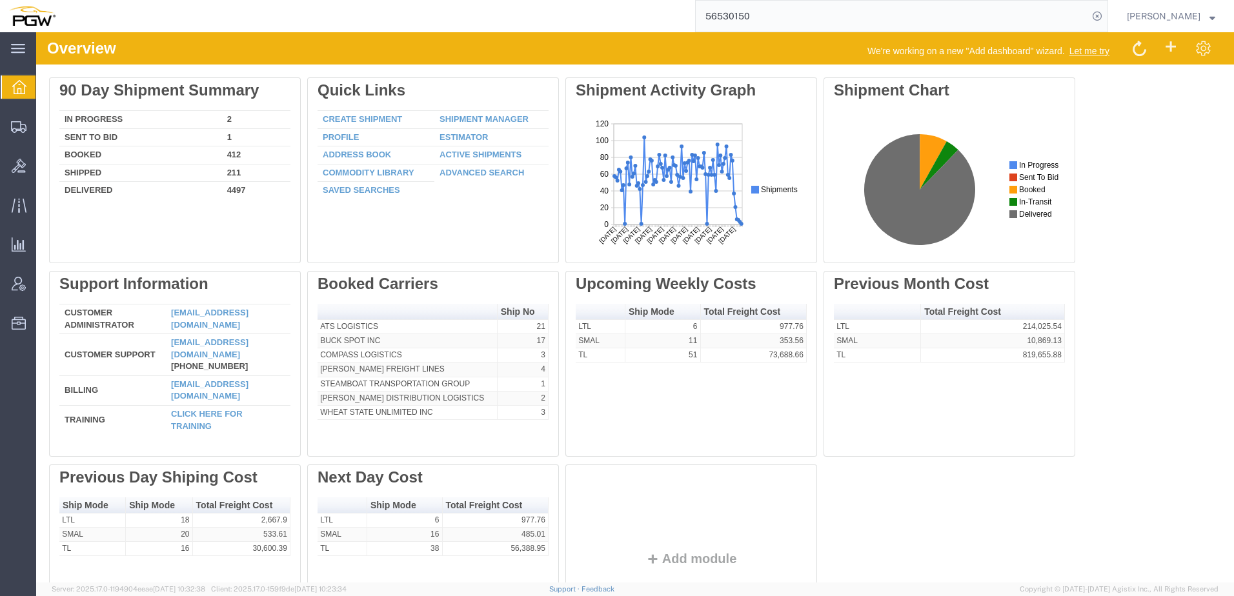
scroll to position [0, 0]
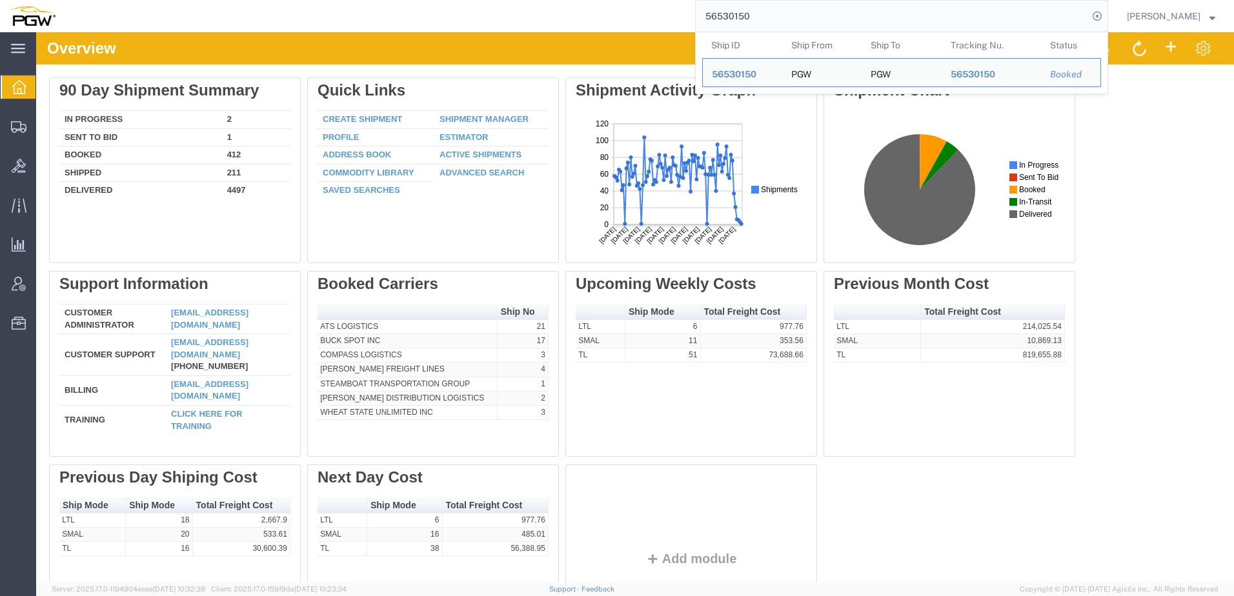
drag, startPoint x: 874, startPoint y: 57, endPoint x: 454, endPoint y: 39, distance: 419.9
paste input "10065054"
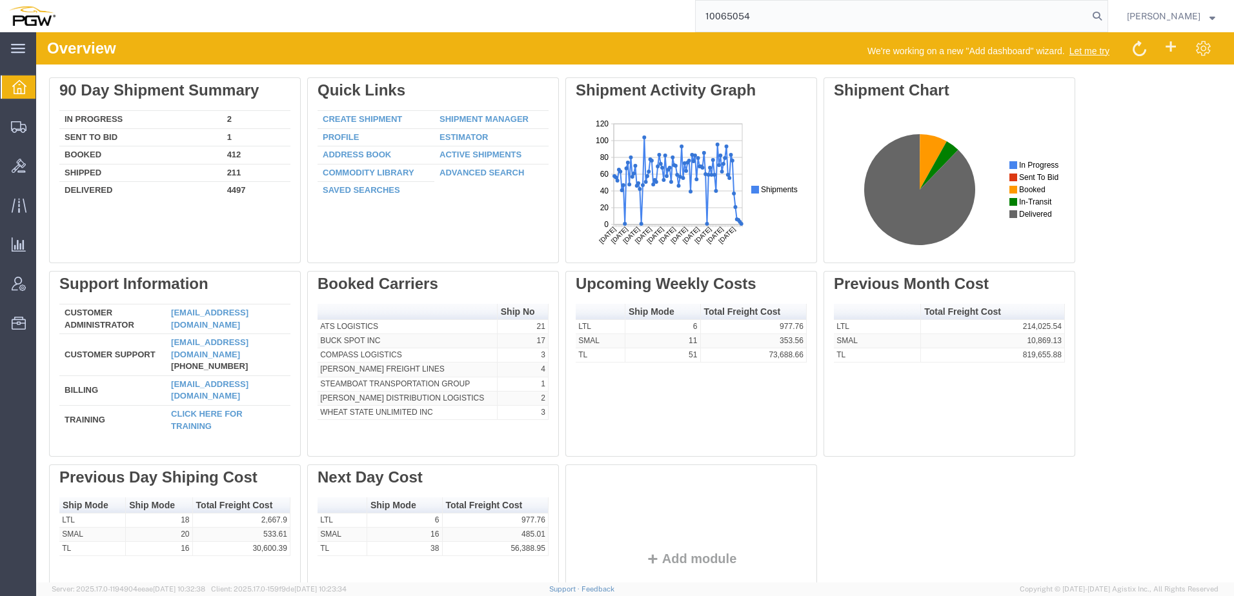
type input "10065054"
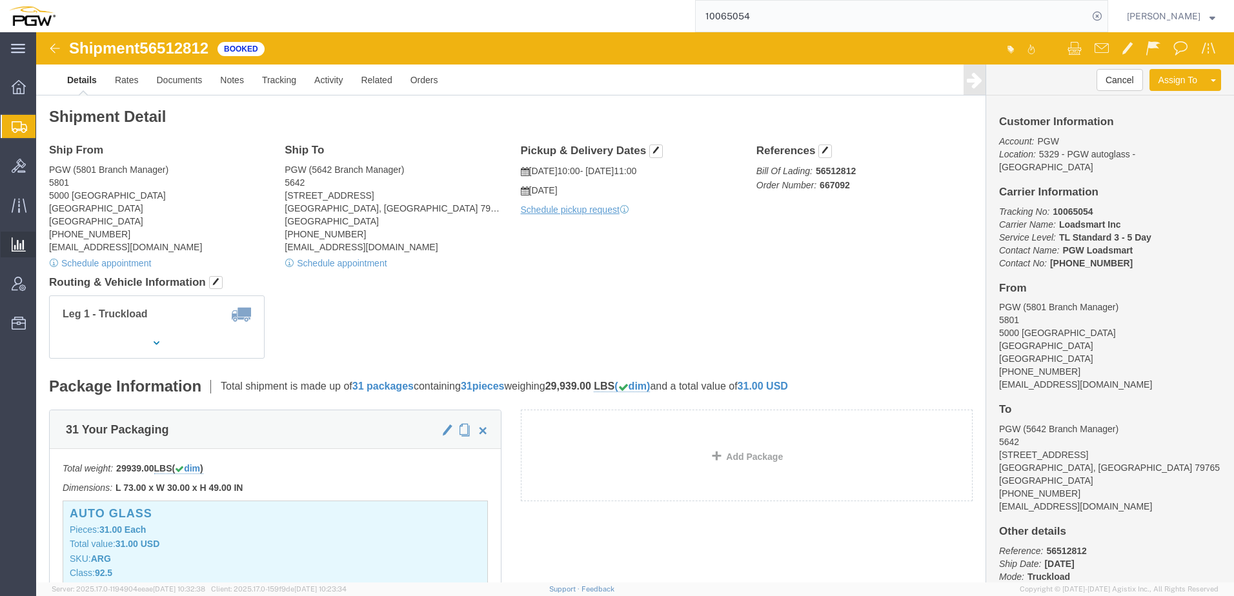
click at [45, 247] on span "Analytics" at bounding box center [39, 245] width 9 height 26
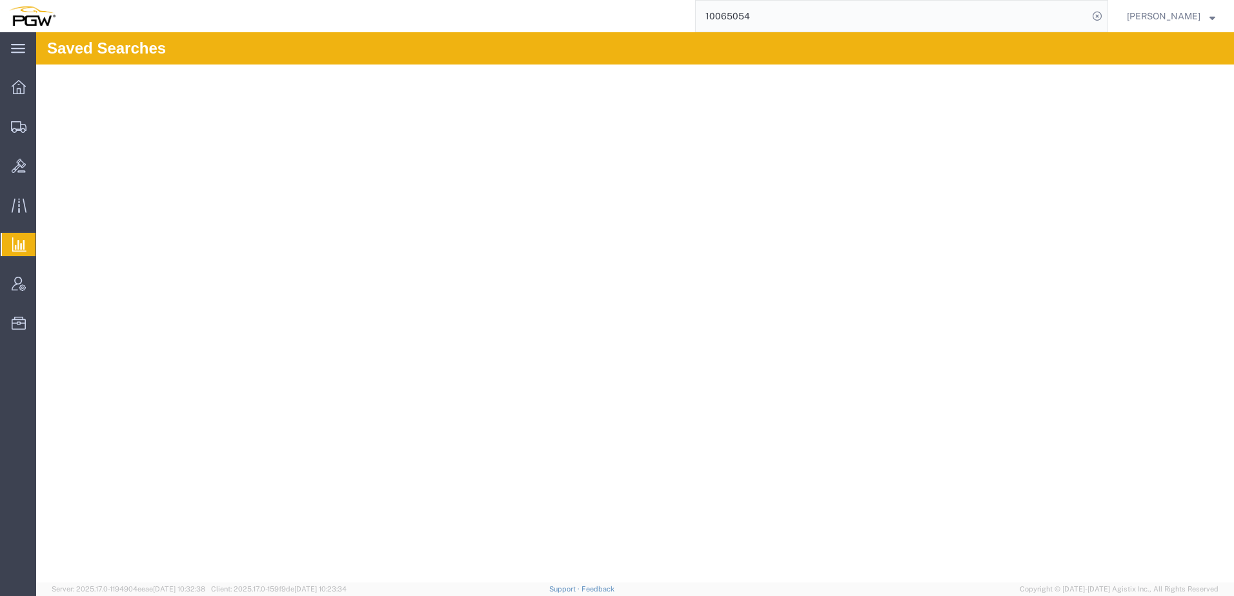
click at [0, 0] on span "Analyses" at bounding box center [0, 0] width 0 height 0
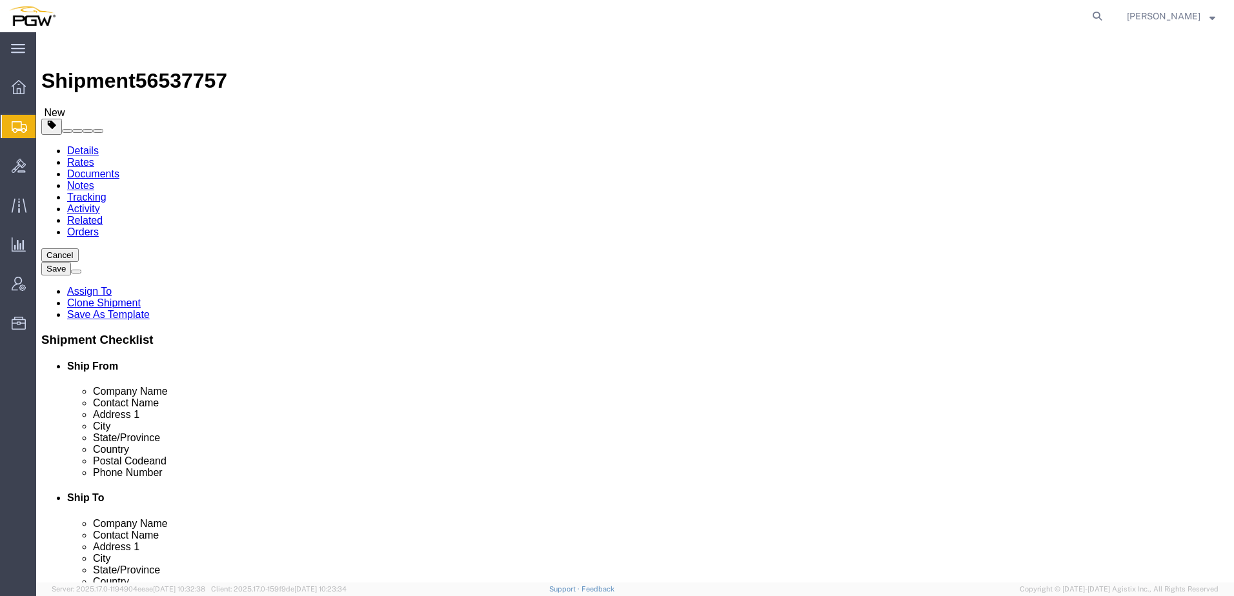
select select
select select "61931"
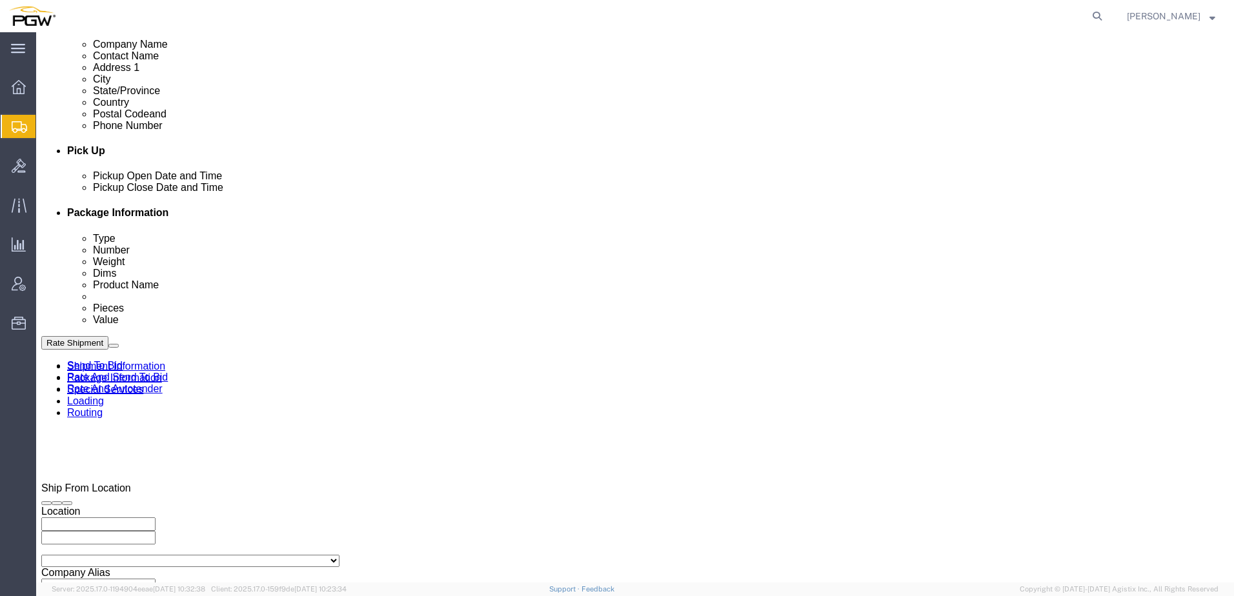
scroll to position [645, 0]
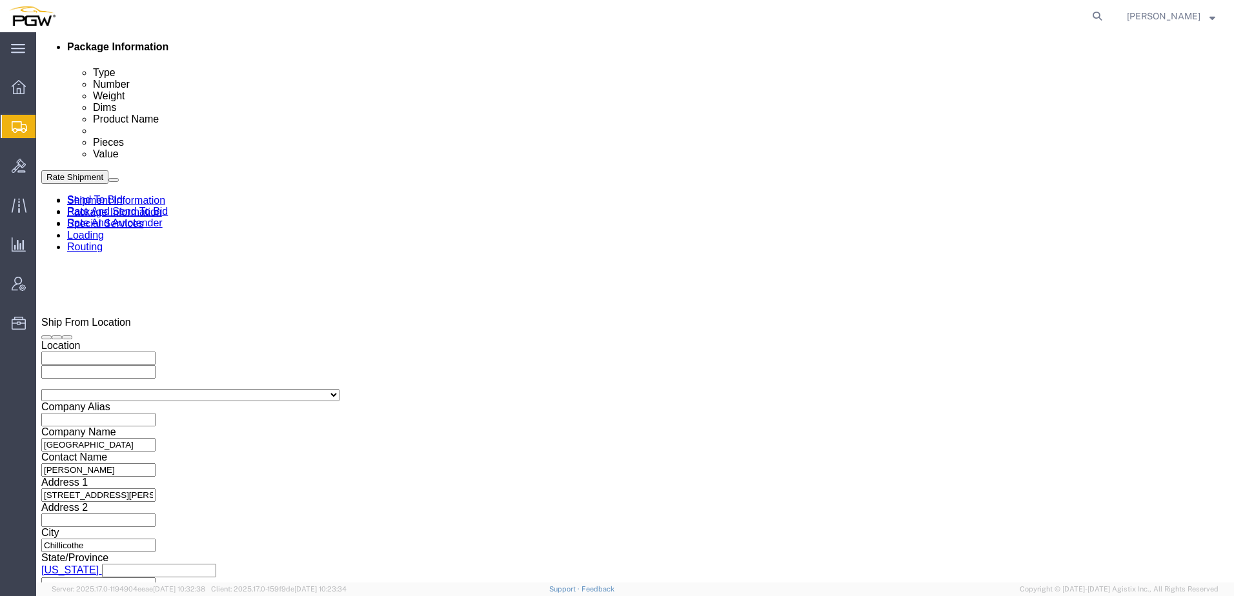
click div
click input "2:45 PM"
type input "7:00 am"
click button "Apply"
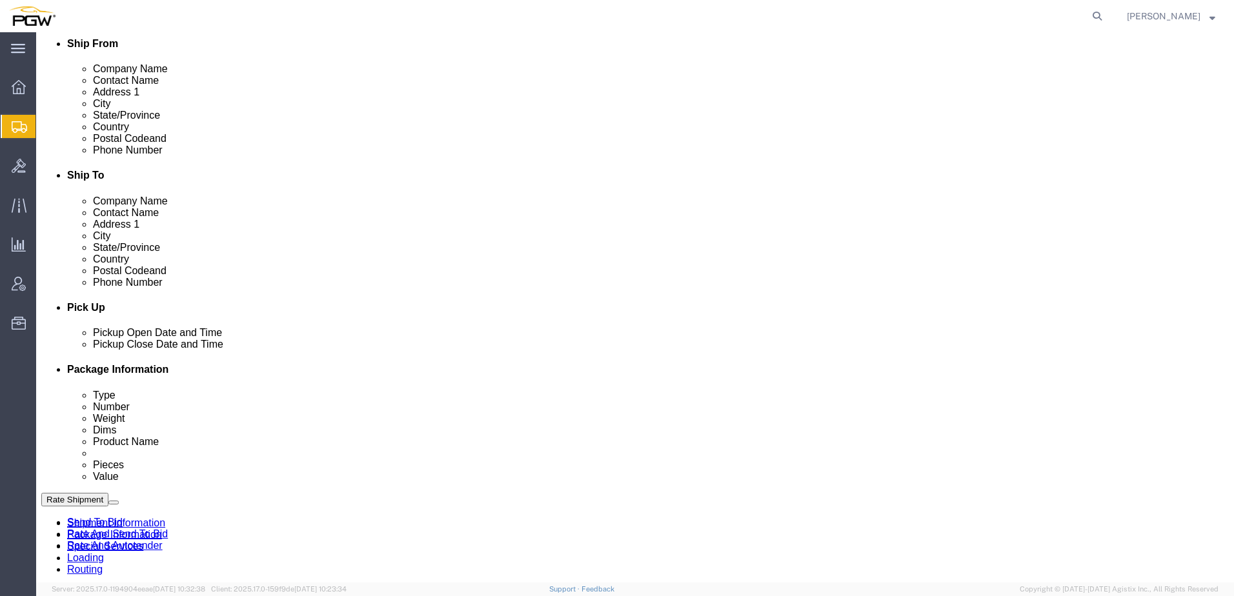
scroll to position [65, 0]
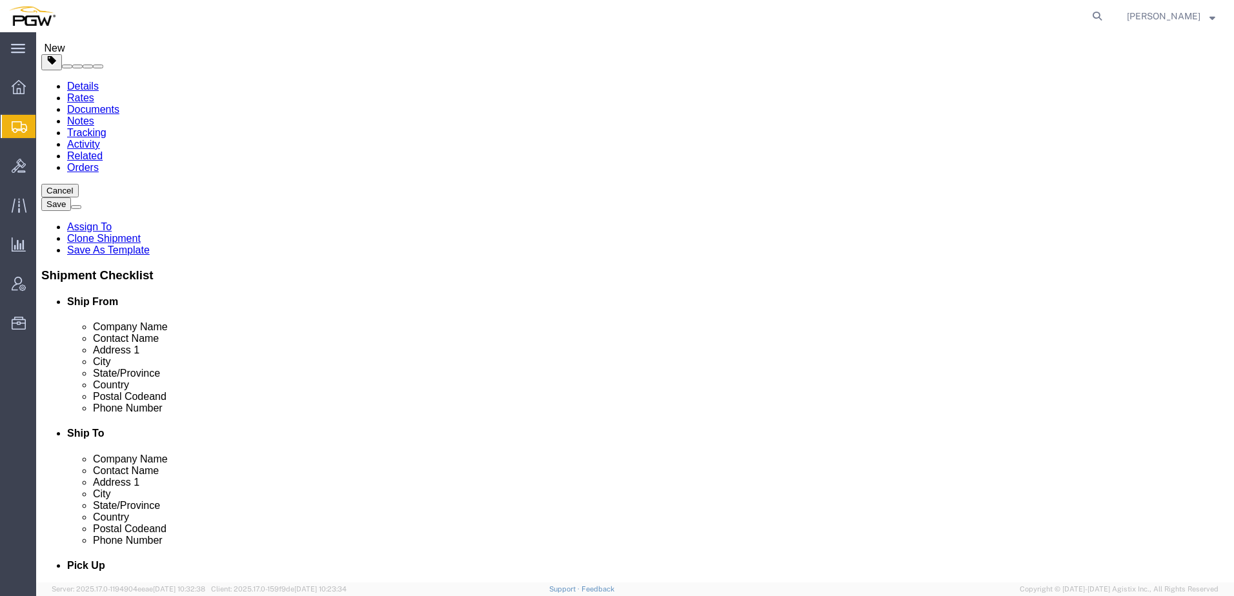
click link "Rate And Autotender"
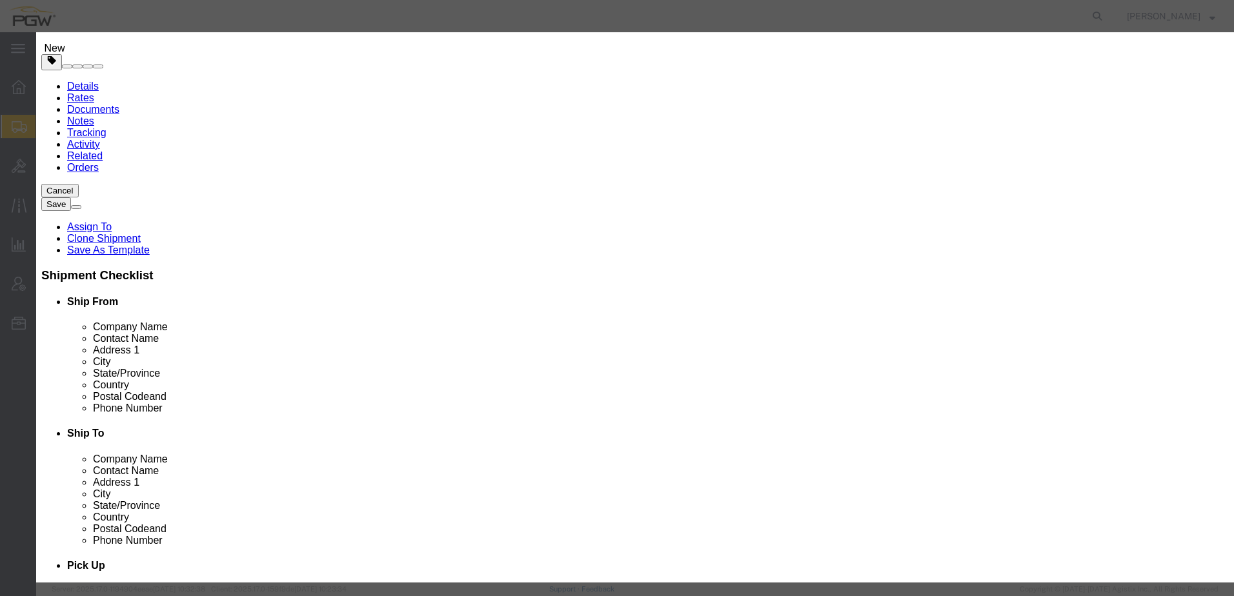
click input "2"
type input "1"
click input "1"
click select "Price Carrier Rank"
select select "LANE_RANK"
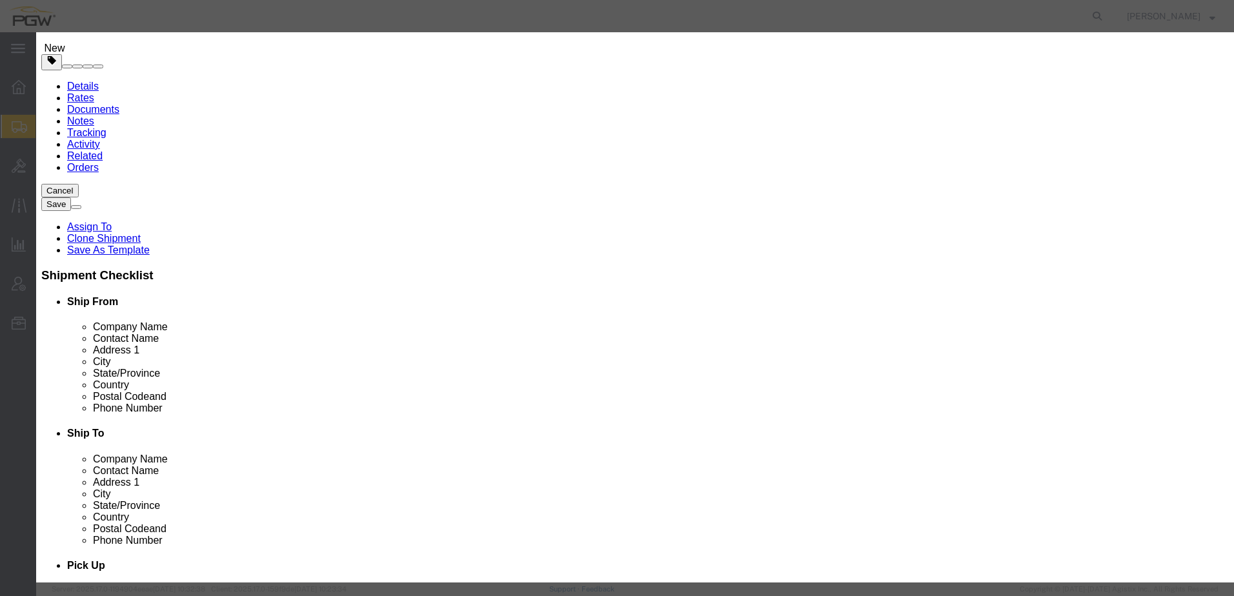
click select "Price Carrier Rank"
click button "Save Auto-Tender"
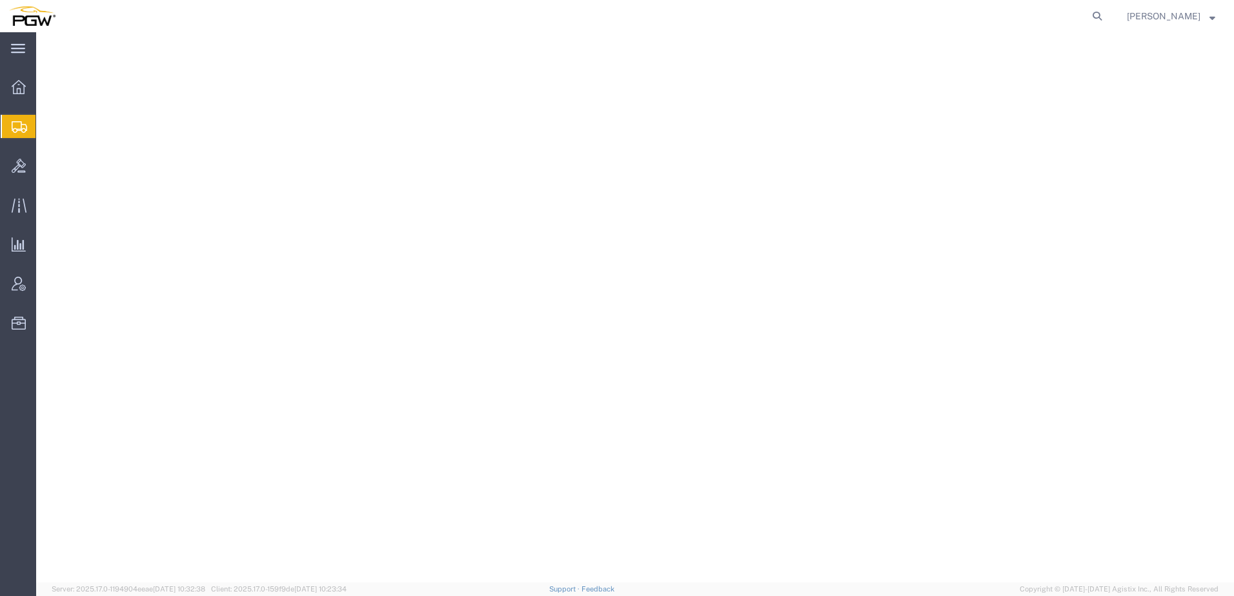
select select "28281"
select select "28253"
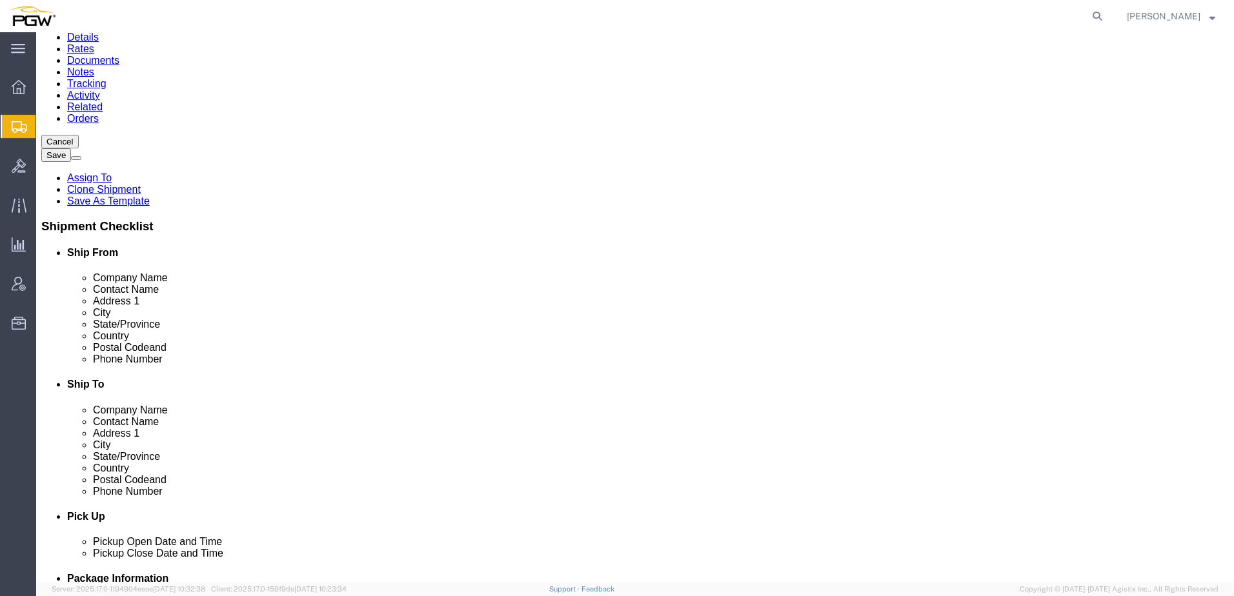
scroll to position [387, 0]
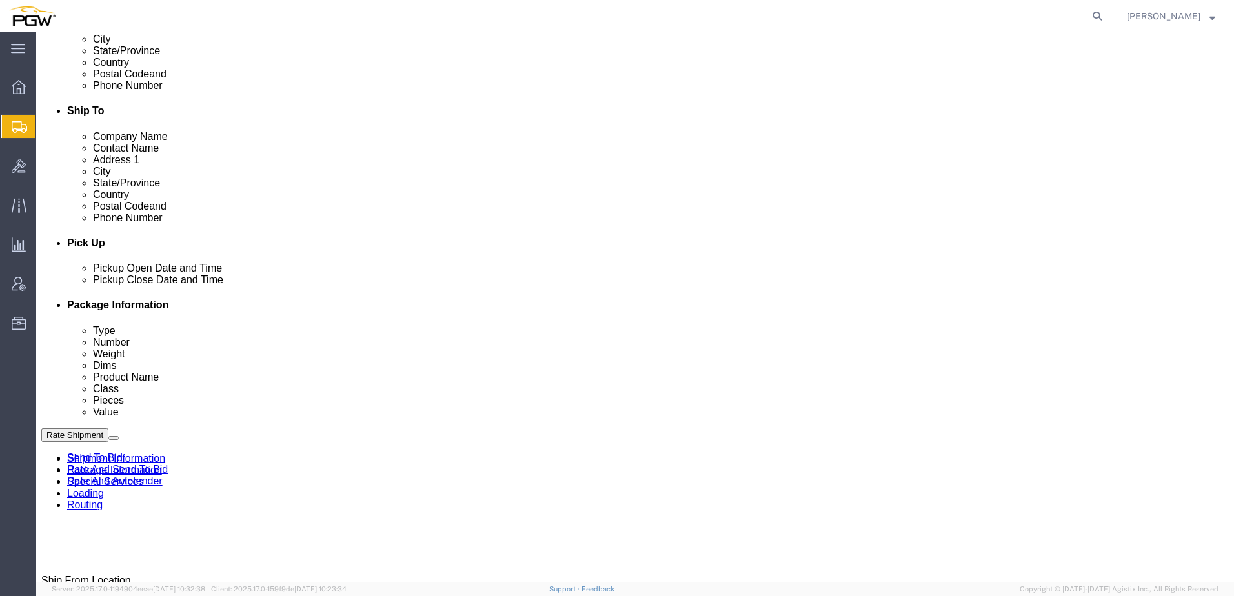
click link "Activity"
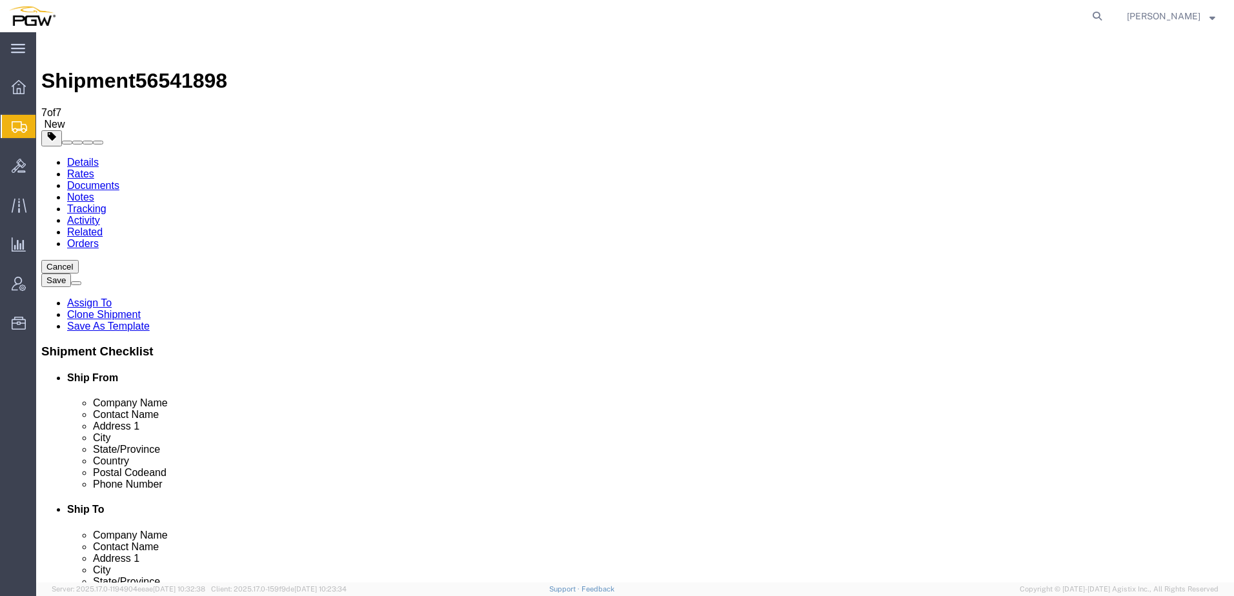
click at [76, 157] on link "Details" at bounding box center [83, 162] width 32 height 11
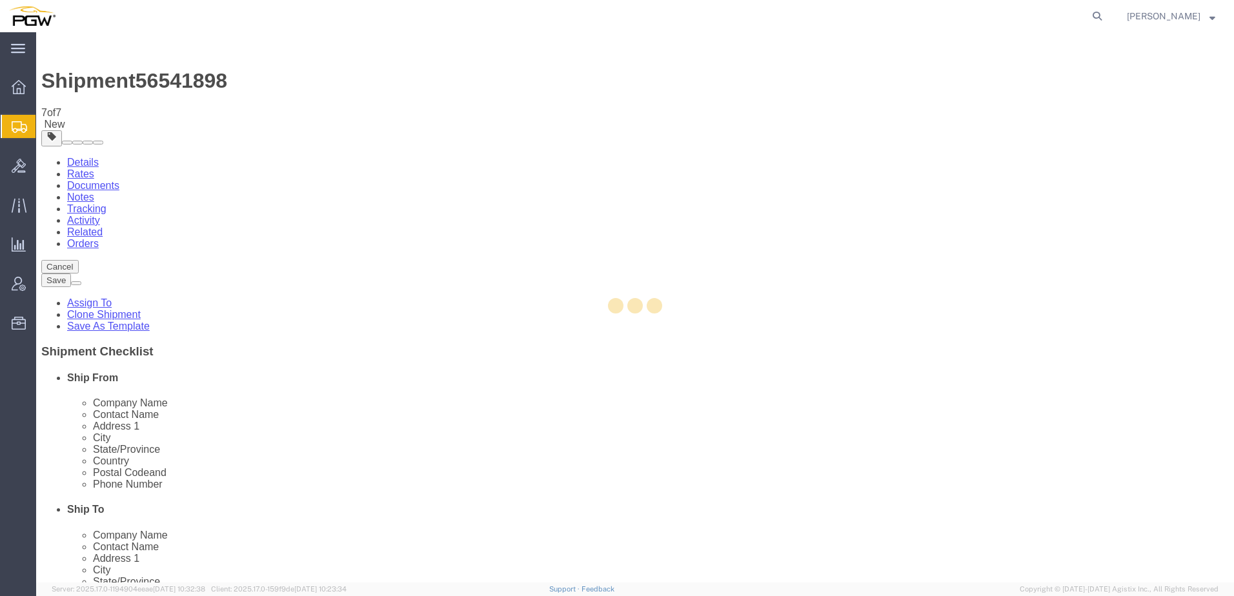
select select "28281"
select select "28253"
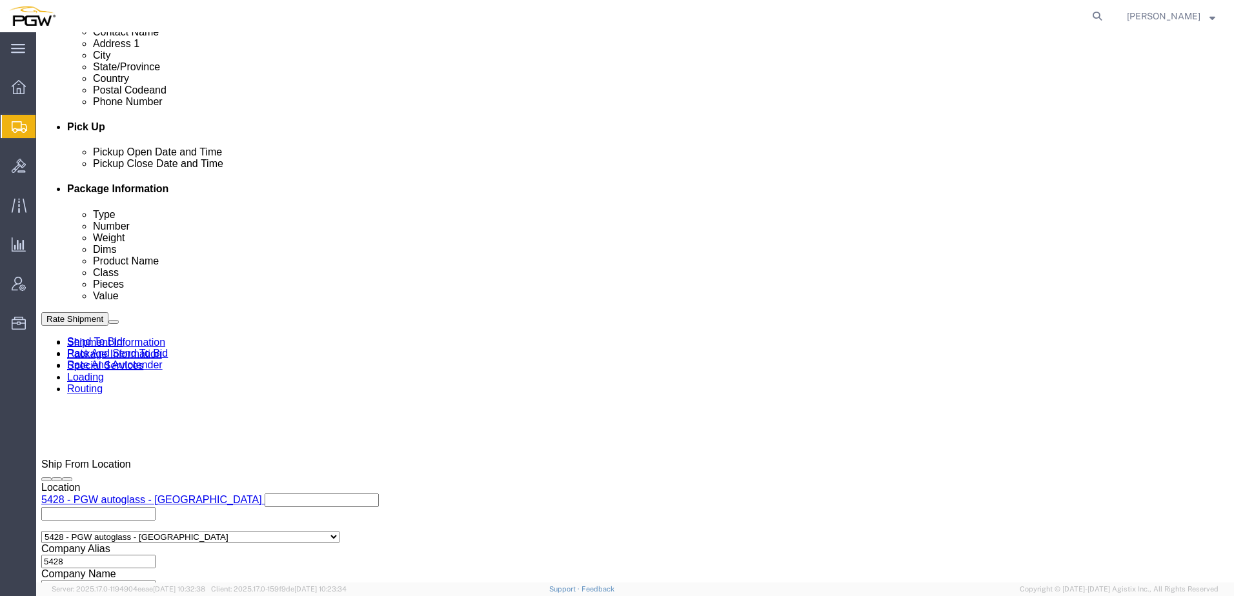
scroll to position [452, 0]
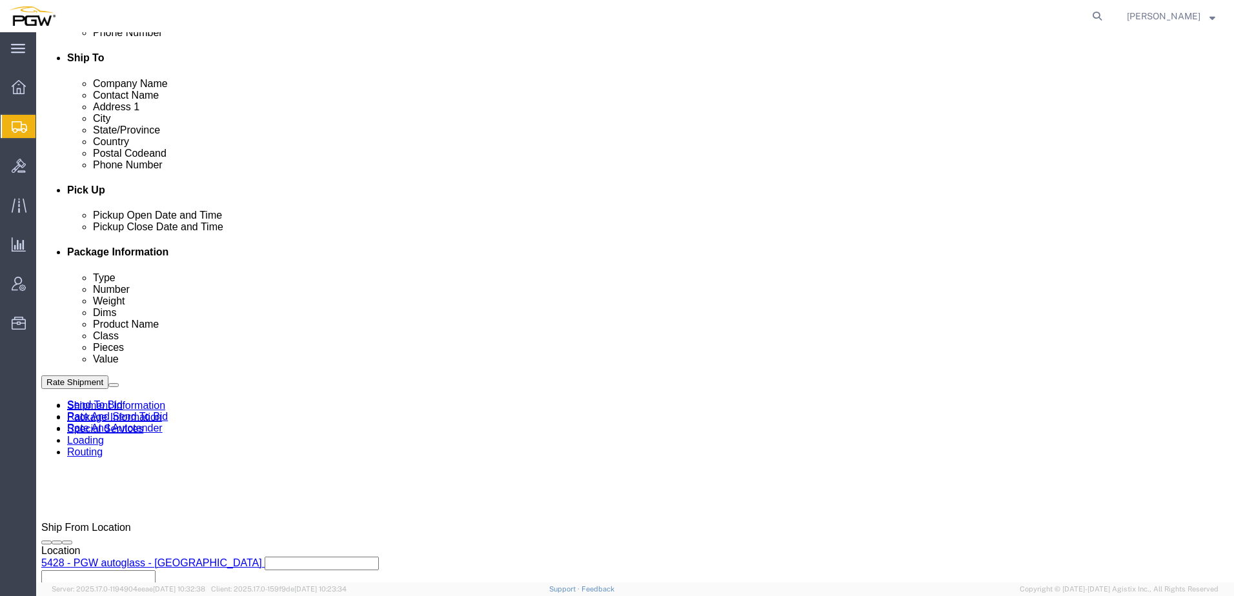
click div "Shipment Information Package Information Special Services Loading Routing"
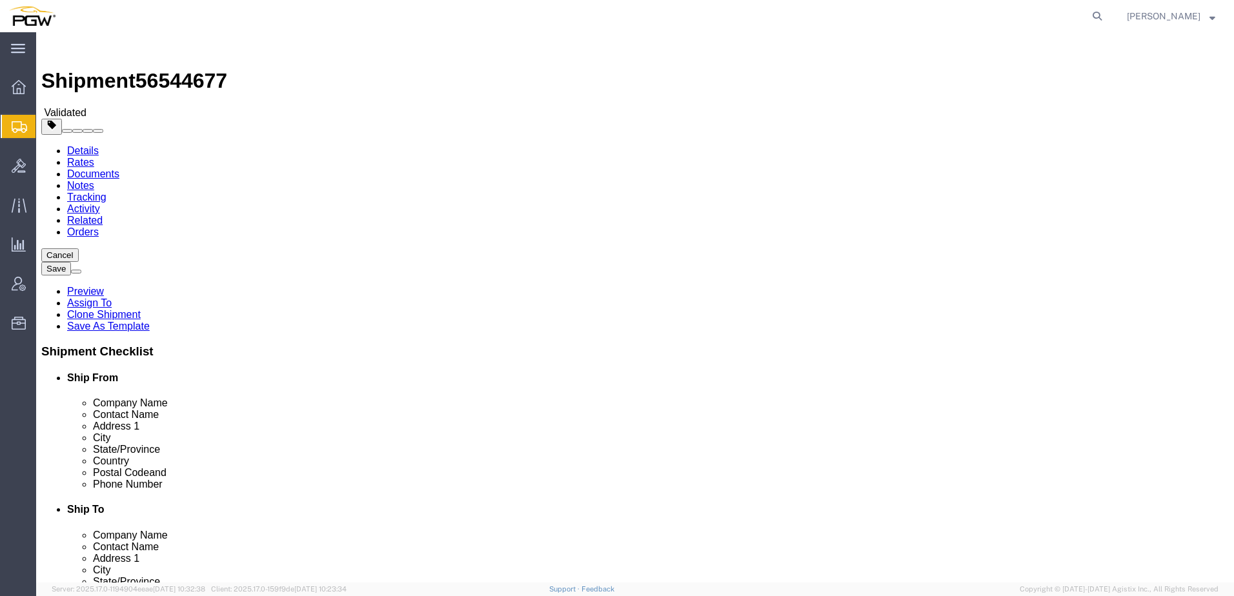
select select "28287"
select select "28361"
click link "Activity"
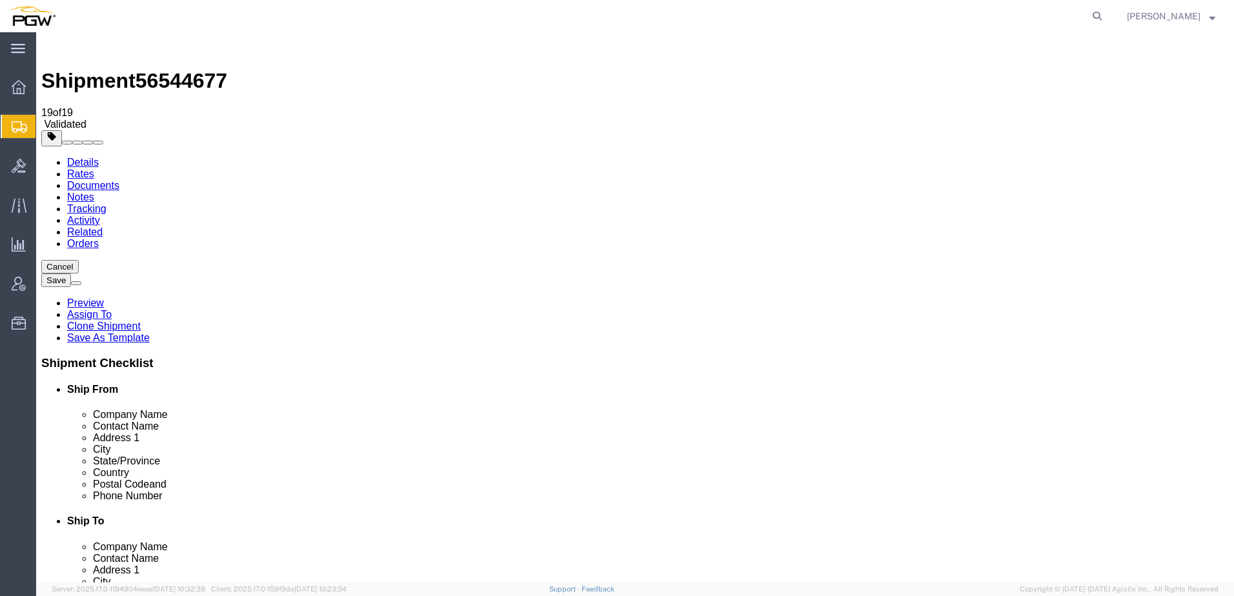
click at [75, 157] on link "Details" at bounding box center [83, 162] width 32 height 11
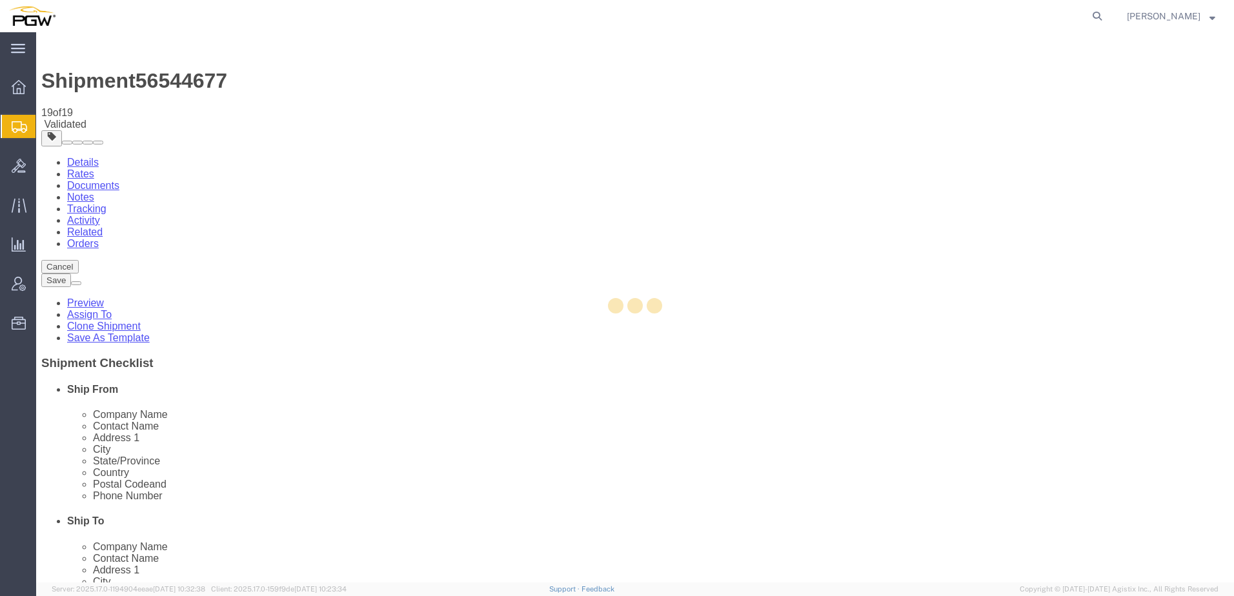
select select "28287"
select select "28361"
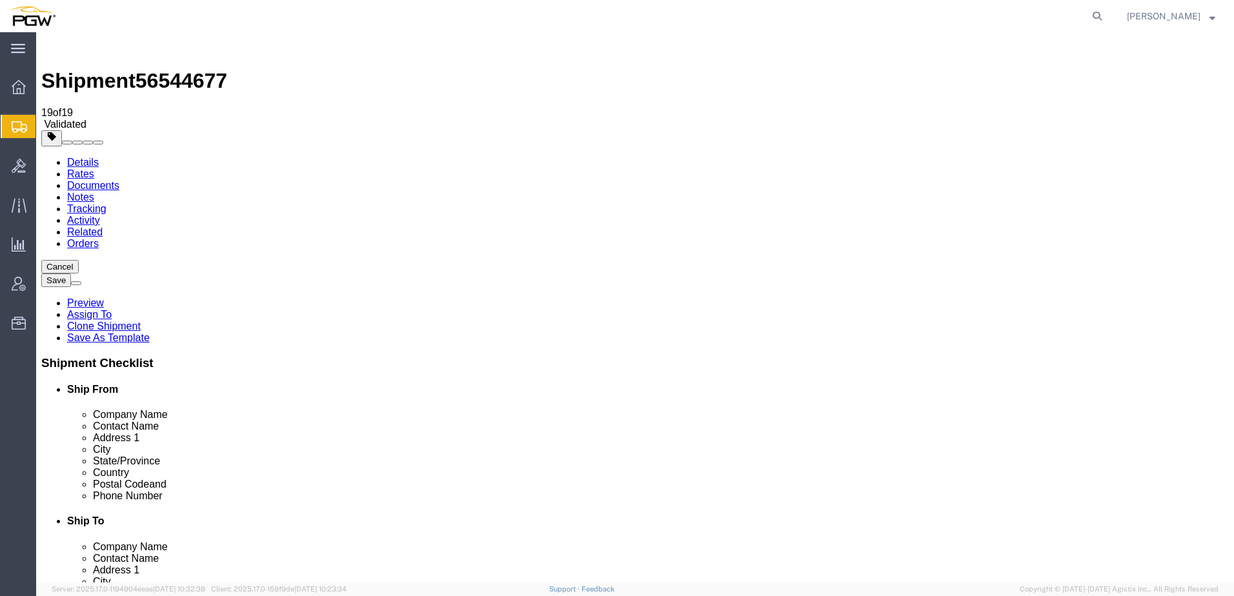
click icon
click link "Shipment Information"
click link "Activity"
click at [79, 157] on link "Details" at bounding box center [83, 162] width 32 height 11
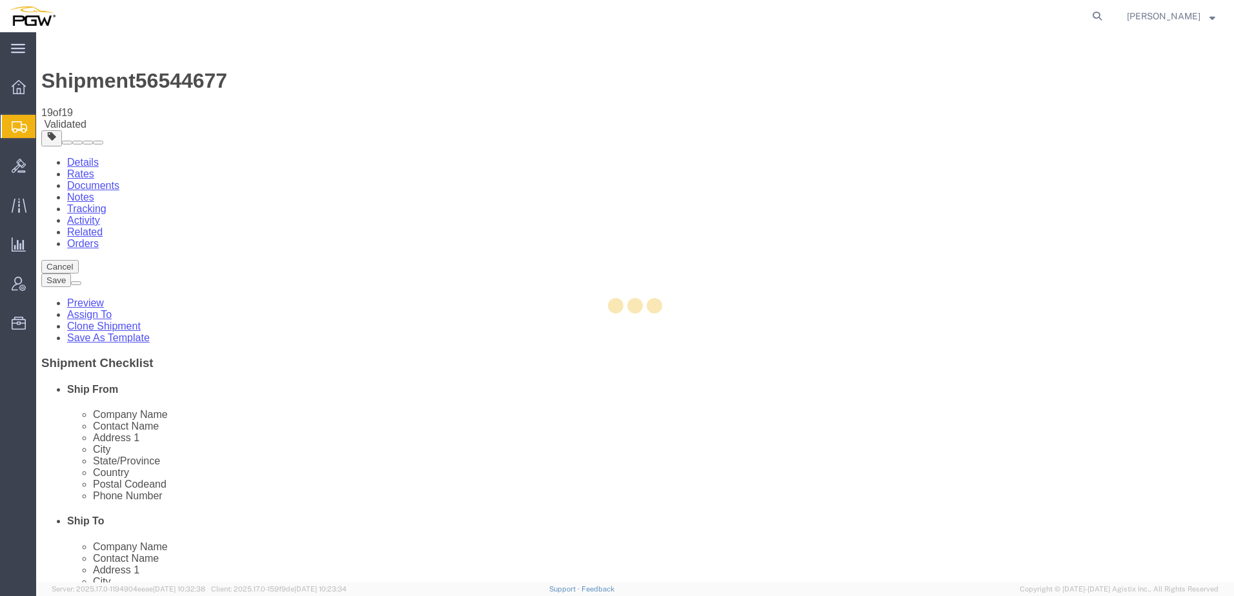
select select "28287"
select select "28361"
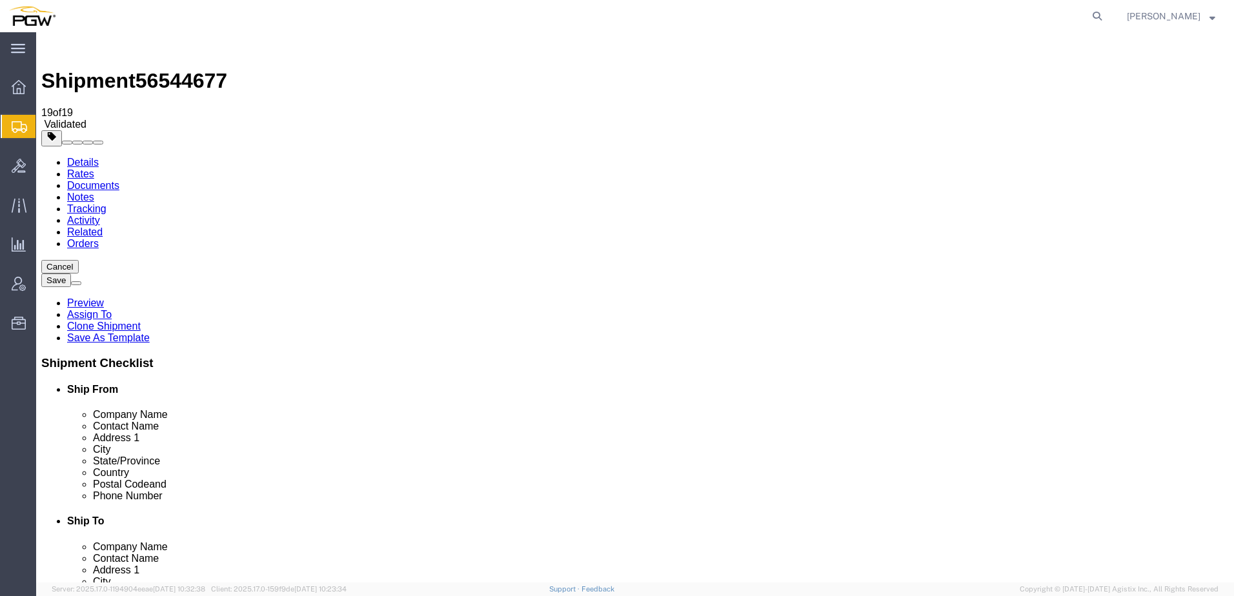
click link "Special Services"
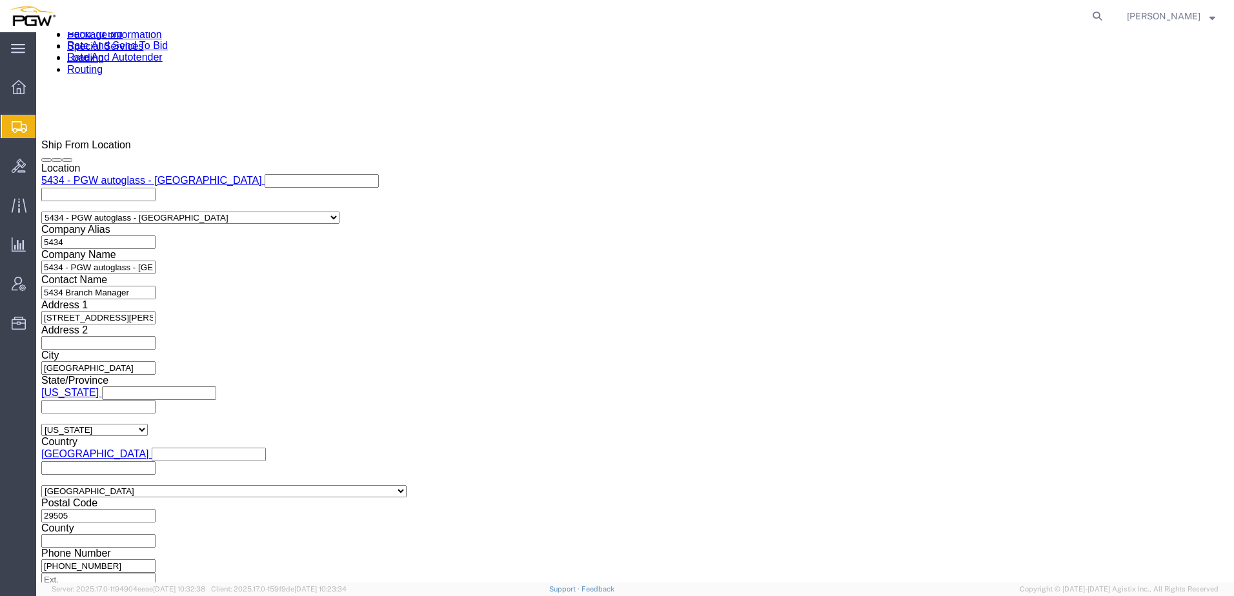
scroll to position [839, 0]
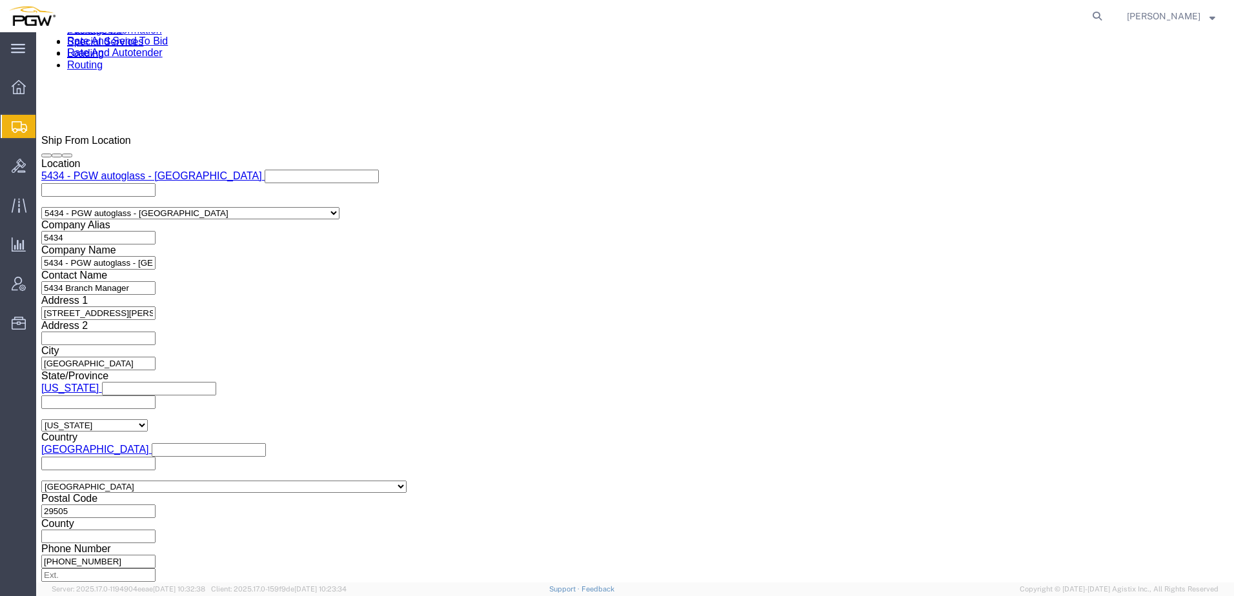
drag, startPoint x: 56, startPoint y: 79, endPoint x: 27, endPoint y: 90, distance: 30.2
click icon
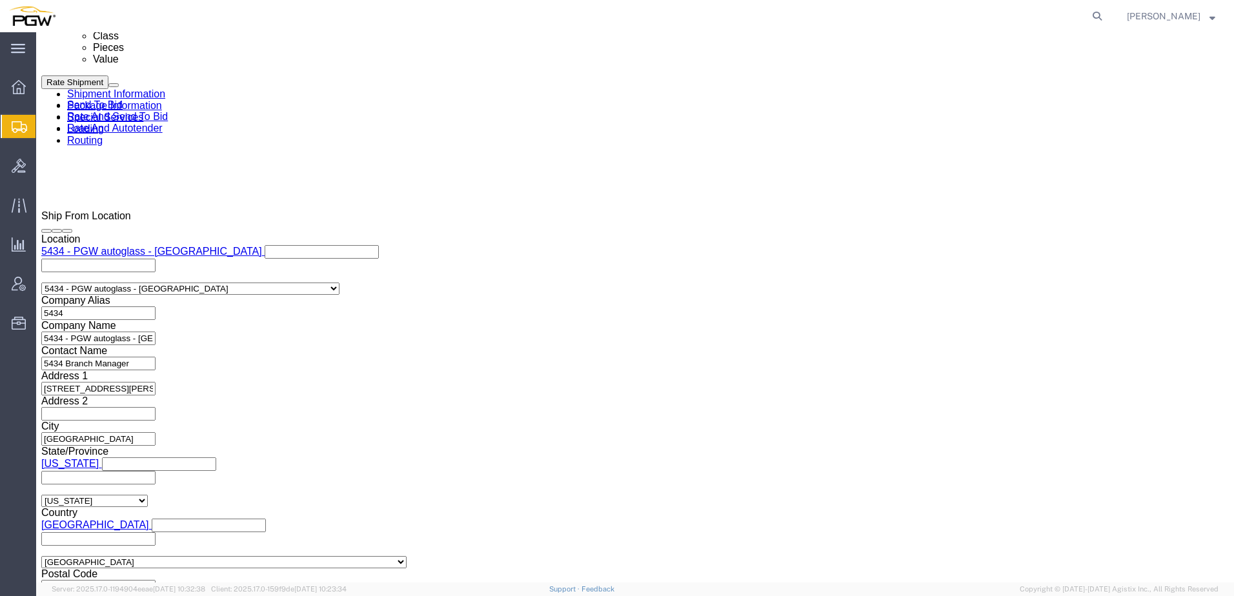
drag, startPoint x: 110, startPoint y: 12, endPoint x: 176, endPoint y: 14, distance: 65.9
click span "56544677"
copy span "56544677"
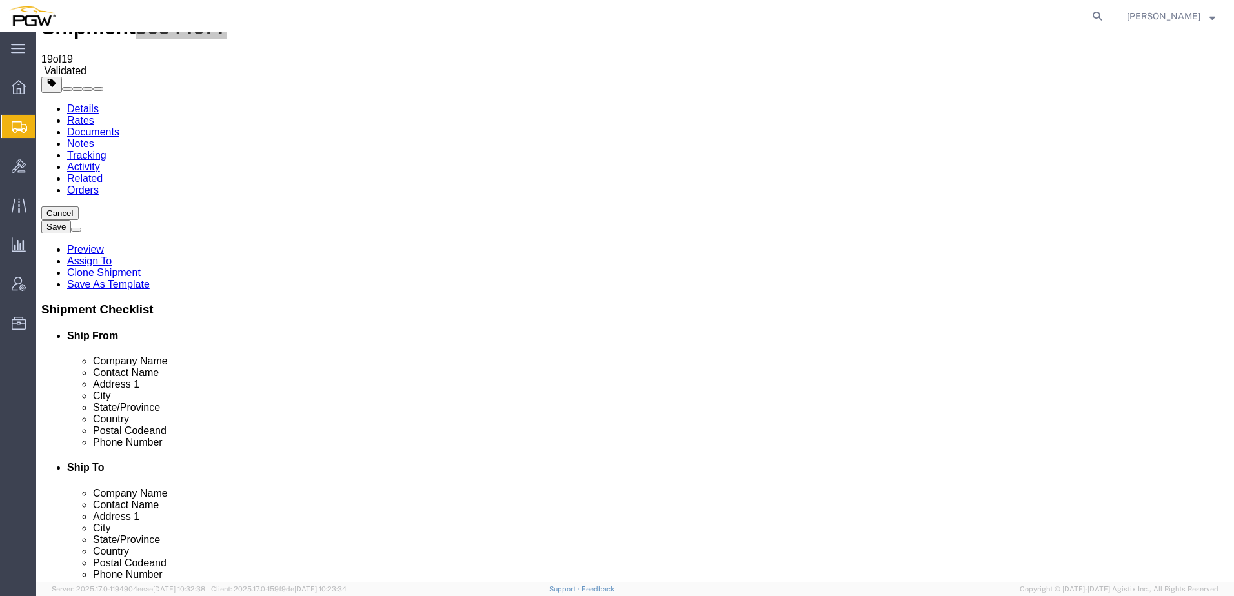
scroll to position [0, 0]
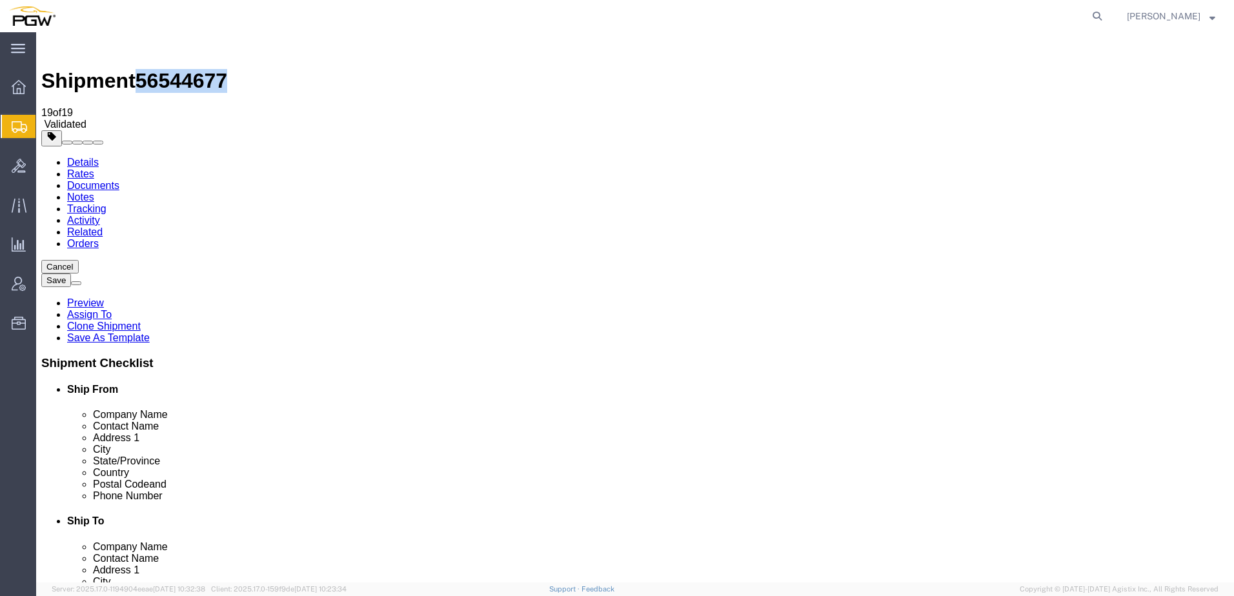
click link "Package Information"
click icon
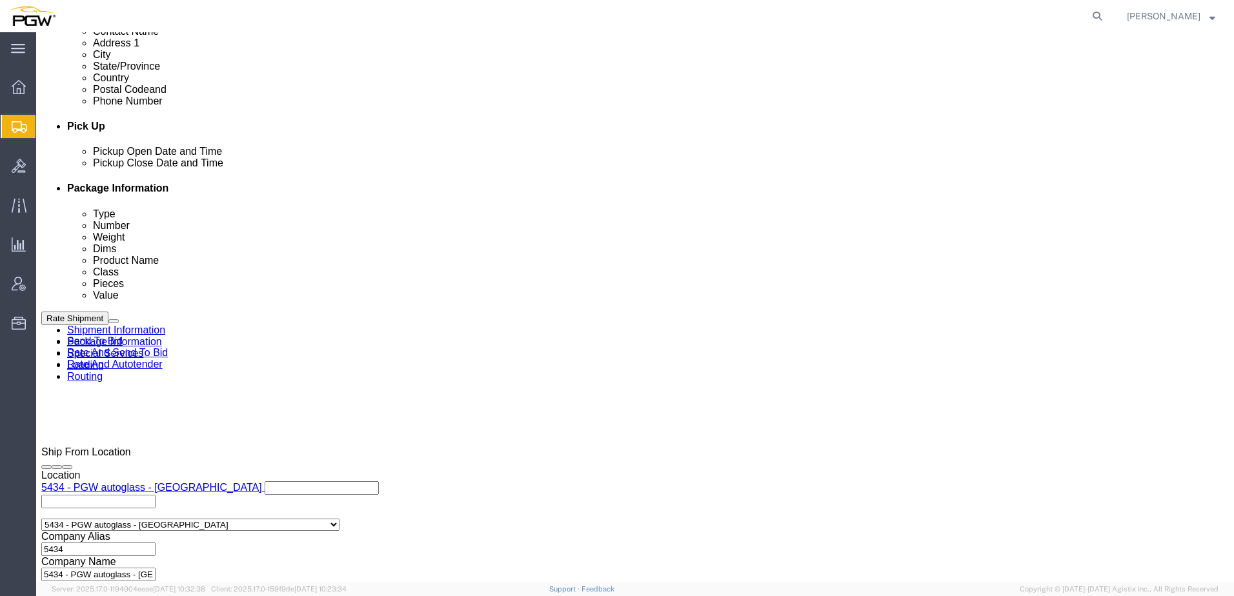
scroll to position [710, 0]
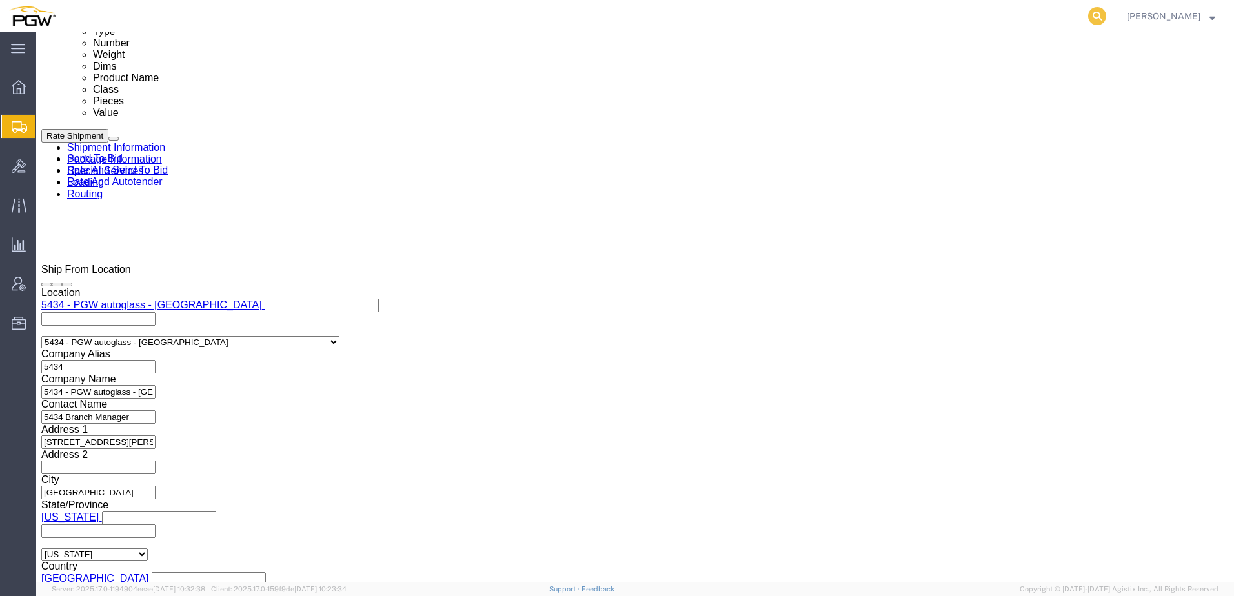
click at [1118, 14] on nav "[PERSON_NAME]" at bounding box center [621, 16] width 1225 height 32
click at [1106, 15] on icon at bounding box center [1097, 16] width 18 height 18
click at [1001, 17] on input "search" at bounding box center [892, 16] width 392 height 31
paste input "56541898"
type input "56541898"
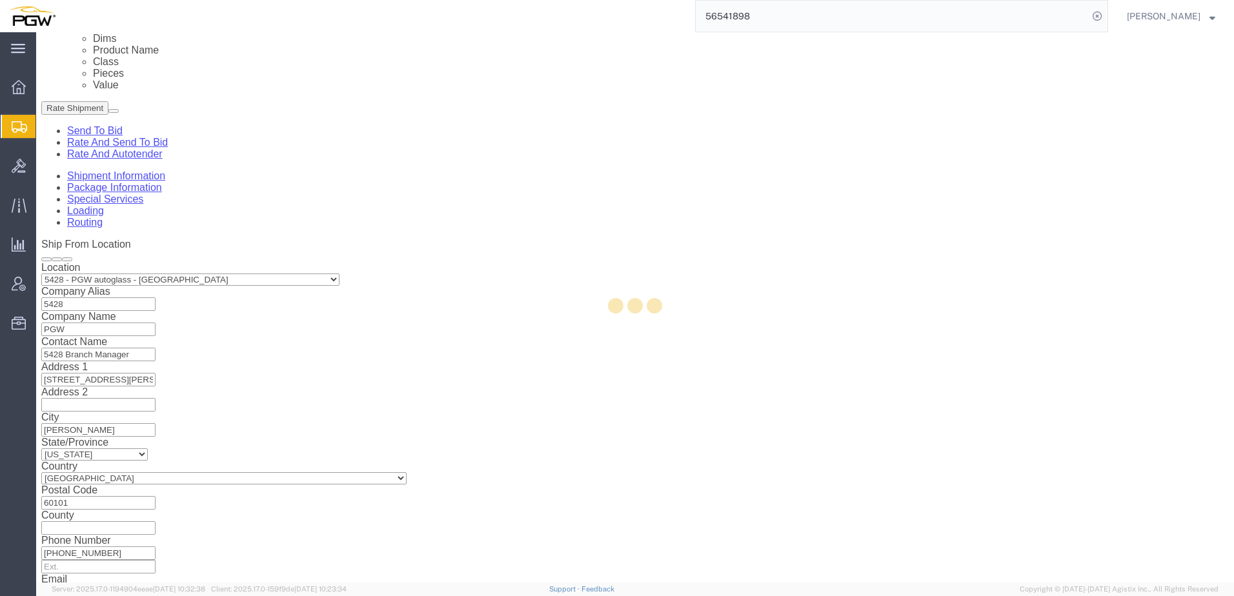
select select "28281"
select select "28253"
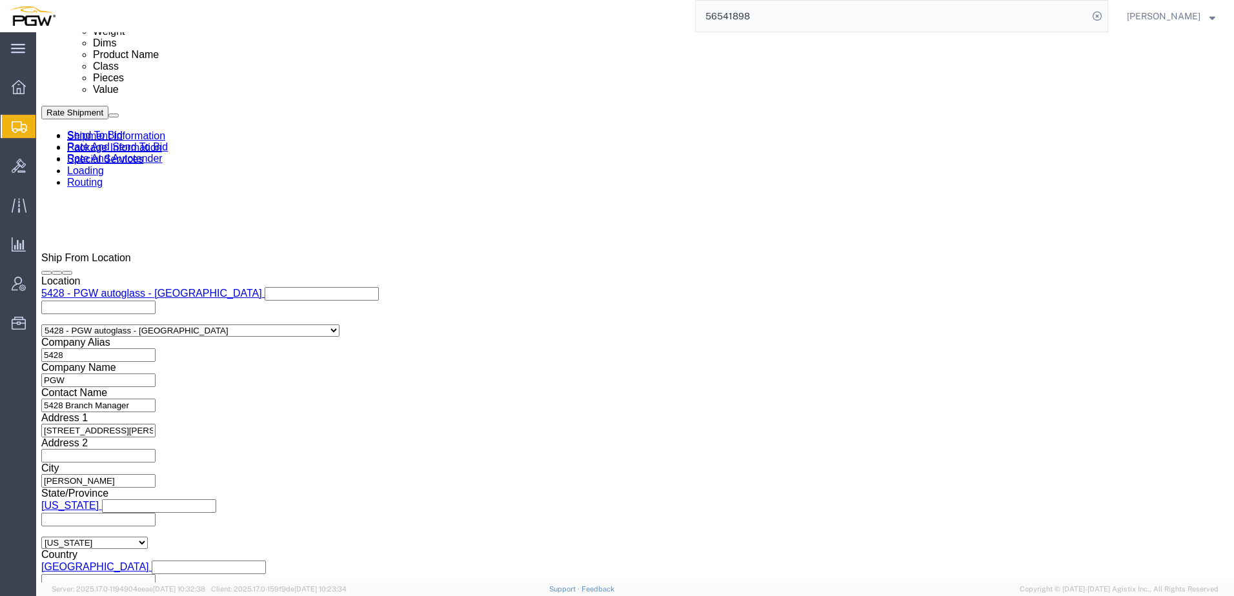
click button "Cancel"
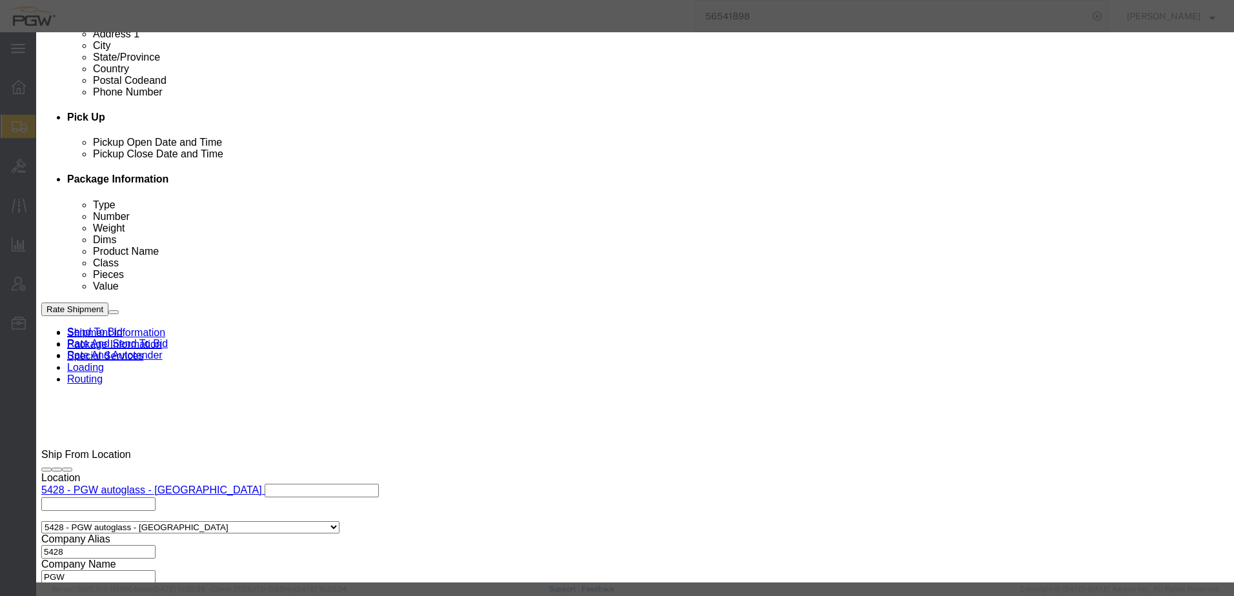
scroll to position [387, 0]
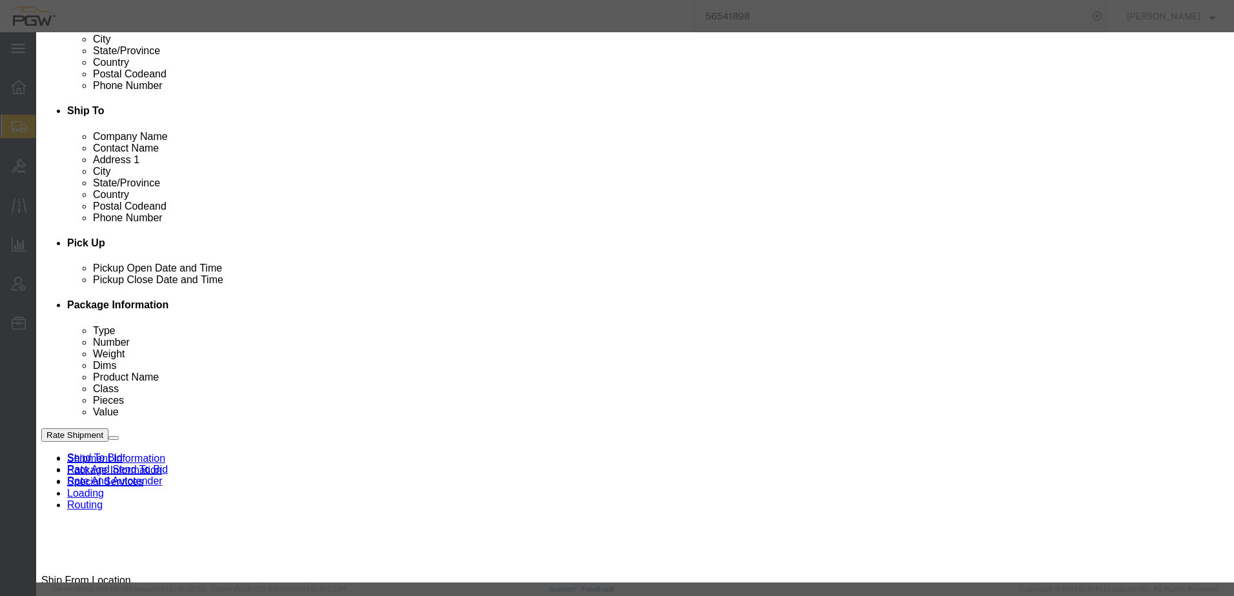
click button "Yes"
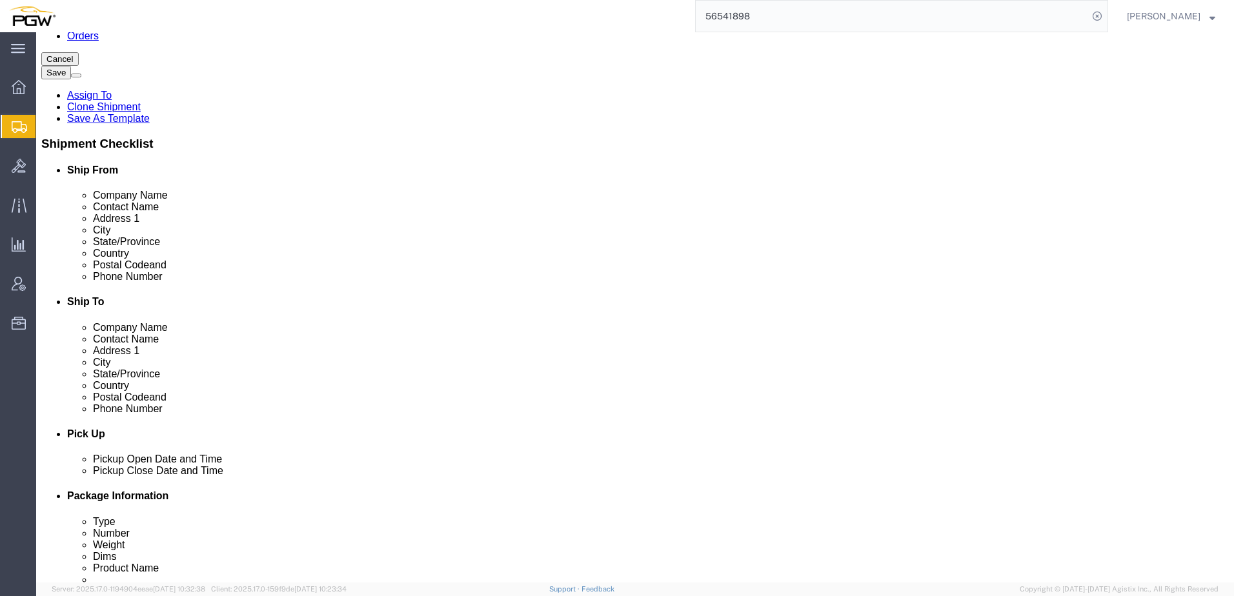
scroll to position [65, 0]
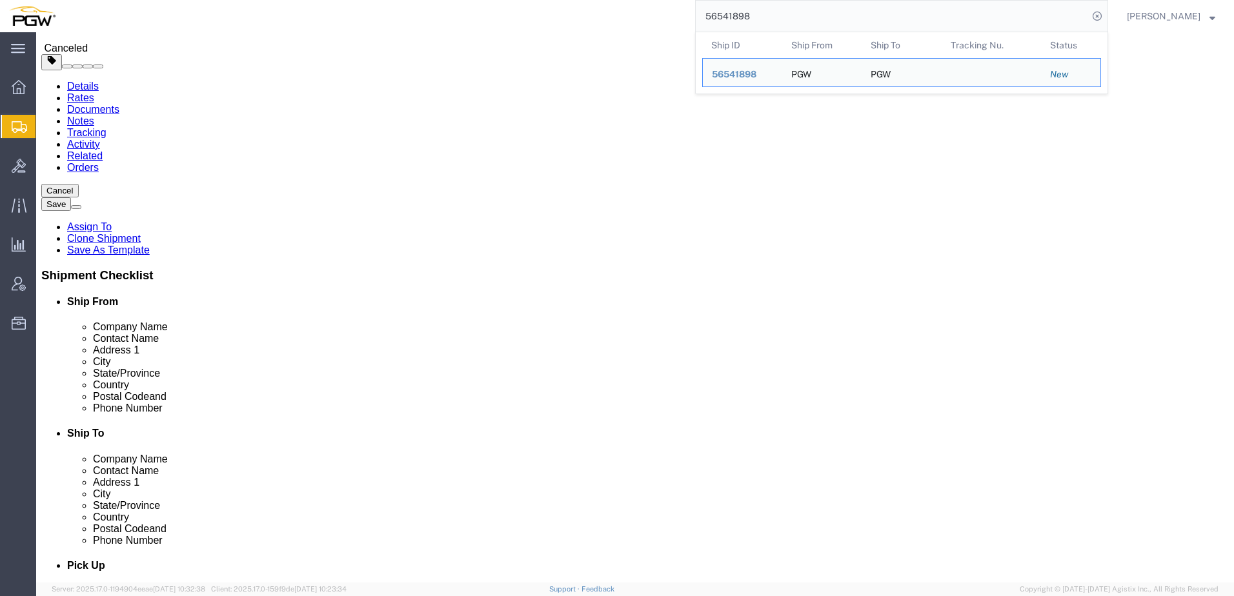
drag, startPoint x: 809, startPoint y: 24, endPoint x: 267, endPoint y: 8, distance: 542.4
click at [268, 8] on div "56541898 Ship ID Ship From Ship To Tracking Nu. Status Ship ID 56541898 Ship Fr…" at bounding box center [587, 16] width 1044 height 32
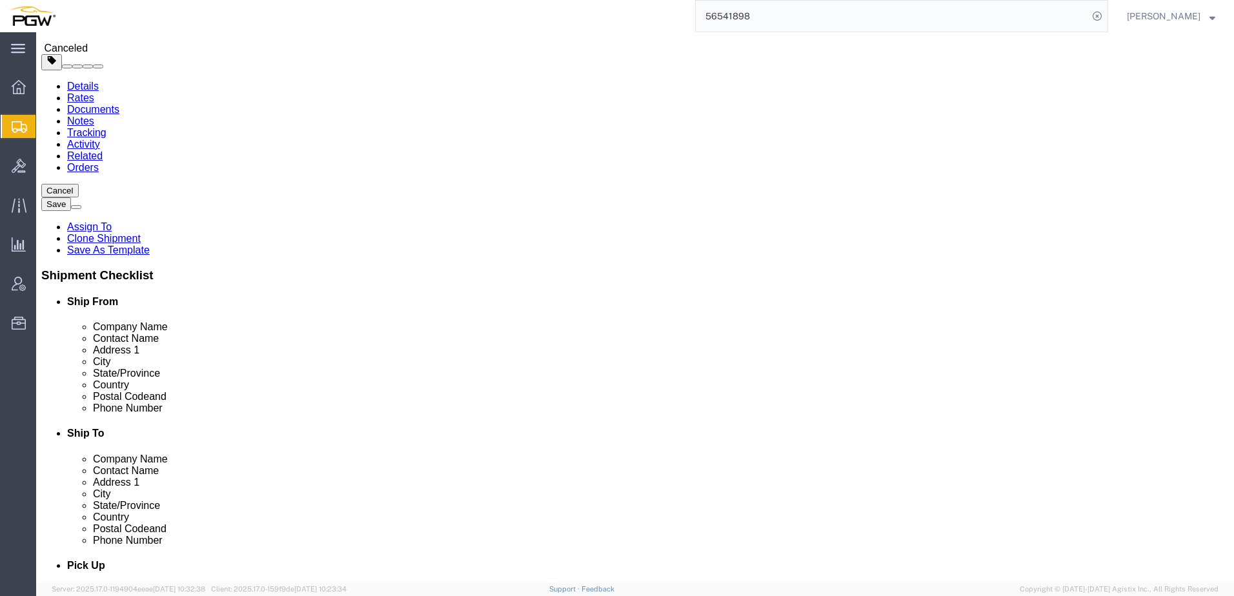
paste input "4677"
type input "56544677"
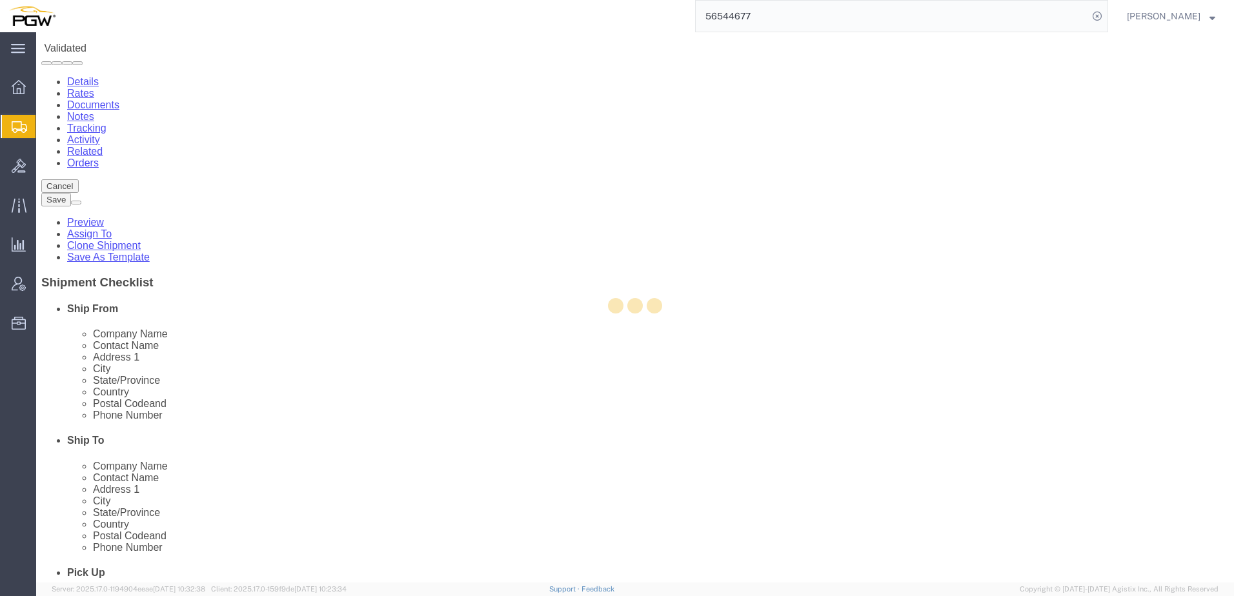
select select "28287"
select select "28361"
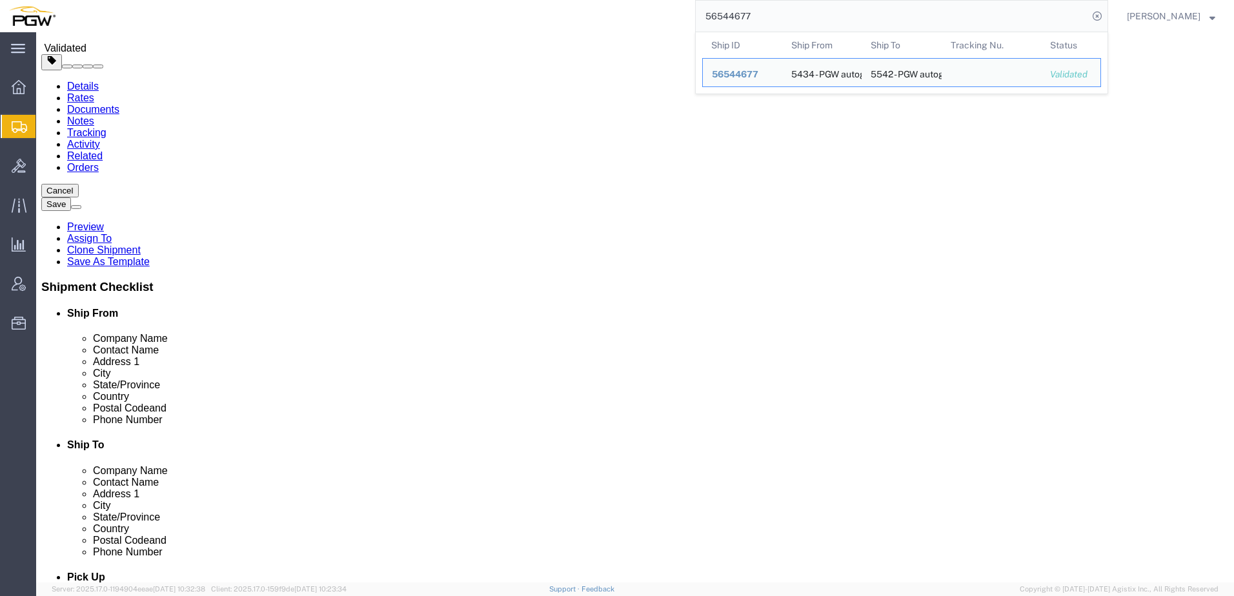
click link "Package Information"
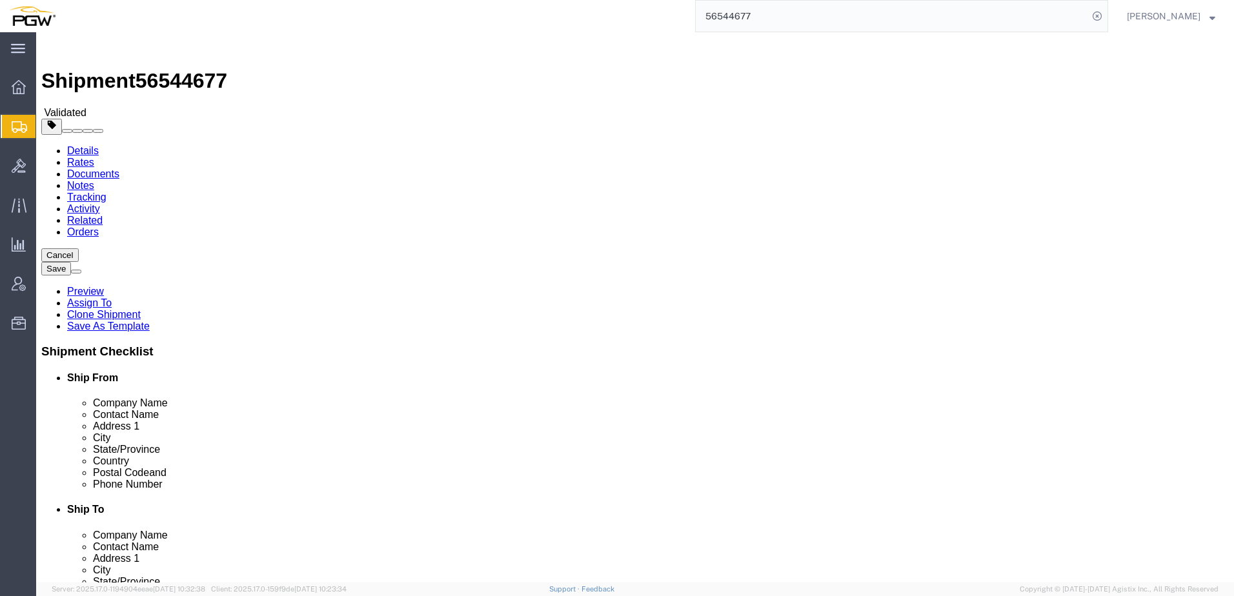
drag, startPoint x: 552, startPoint y: 387, endPoint x: 557, endPoint y: 374, distance: 13.9
click div "Previous Continue"
click link "Shipment Information"
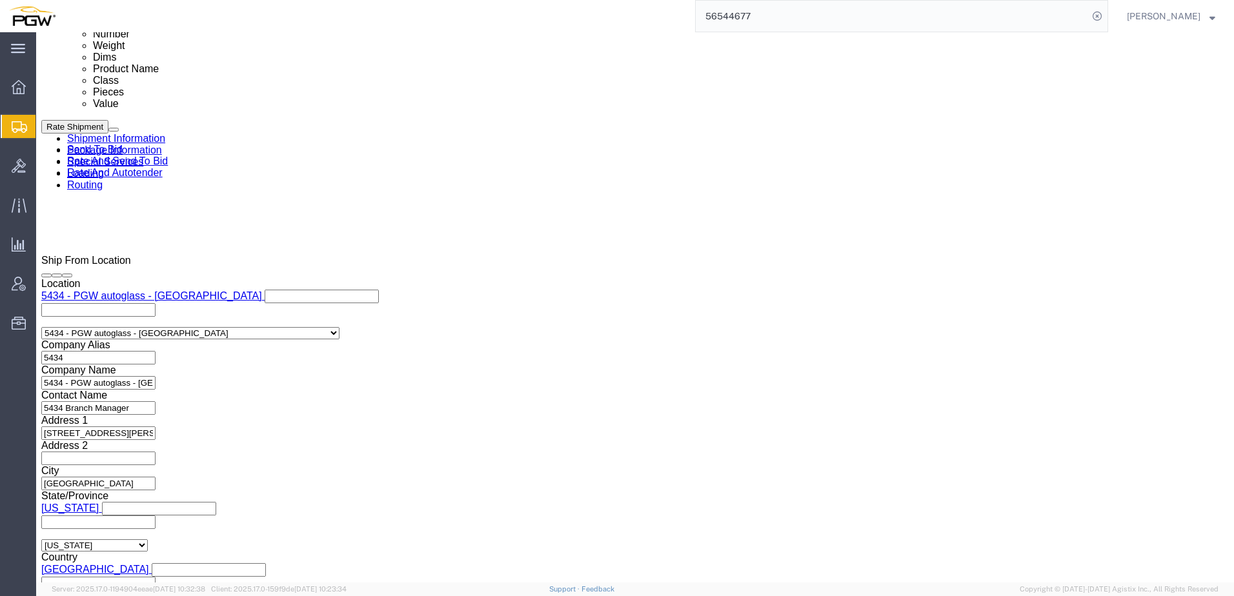
scroll to position [710, 0]
click select "Select Air Less than Truckload Multi-Leg Ocean Freight Rail Small Parcel Truckl…"
select select "TL"
click select "Select Air Less than Truckload Multi-Leg Ocean Freight Rail Small Parcel Truckl…"
click icon
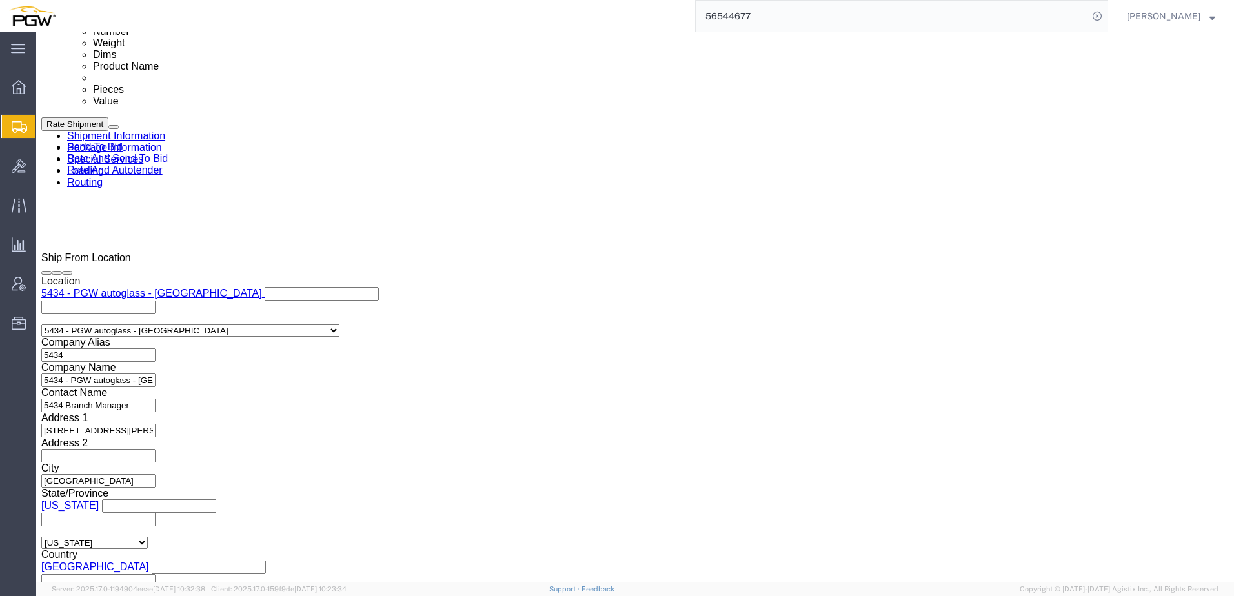
click div "Aug 20 2025 9:31 AM"
click input "9:31 AM"
type input "8:00 AM"
click button "Apply"
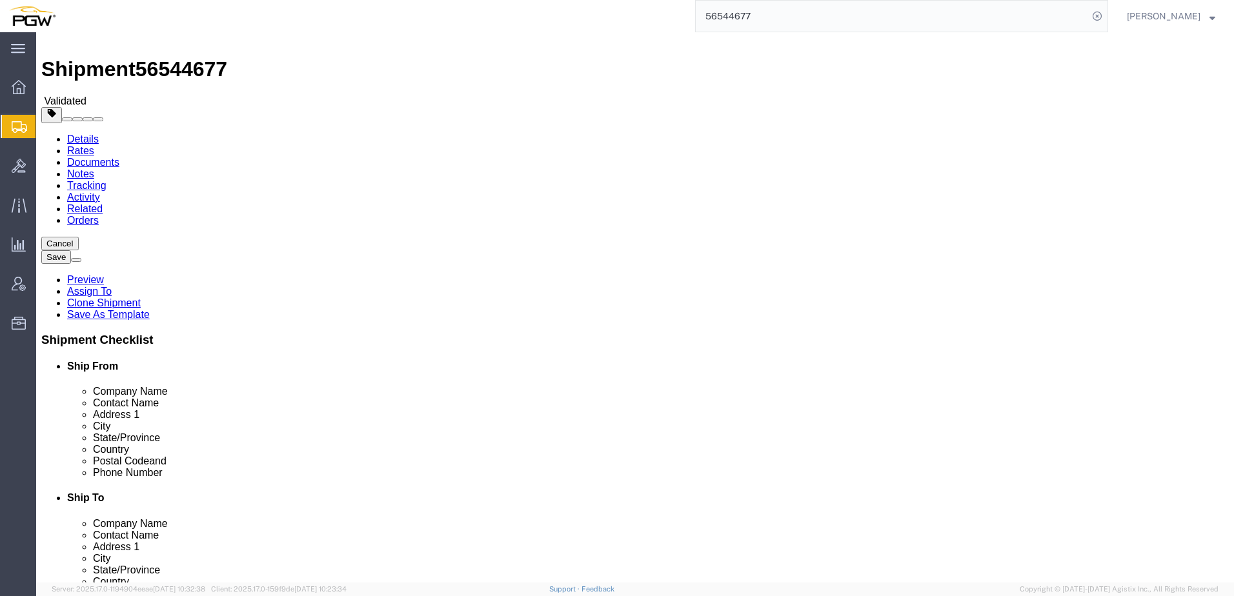
scroll to position [0, 0]
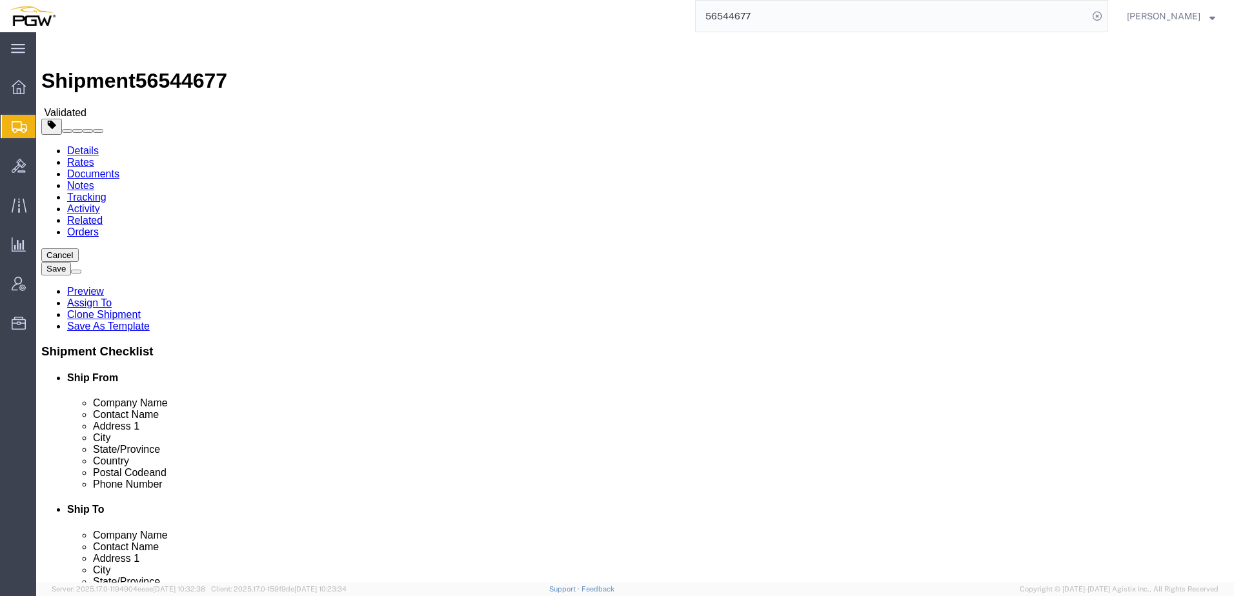
click link "Package Information"
click icon
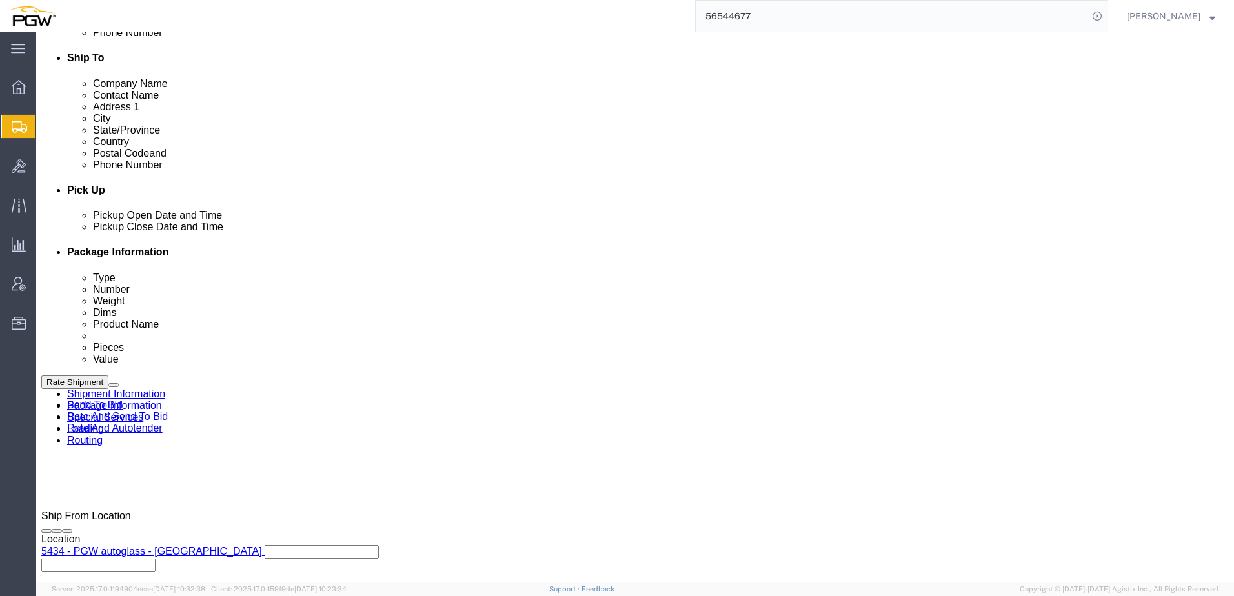
scroll to position [764, 0]
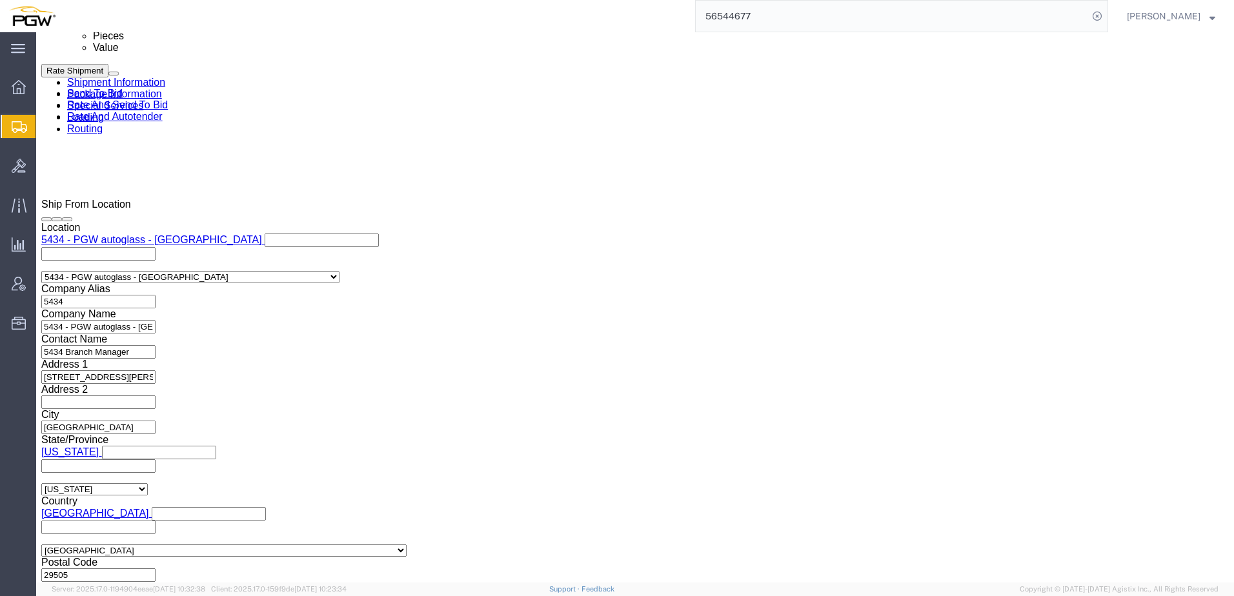
click link "Send To Bid"
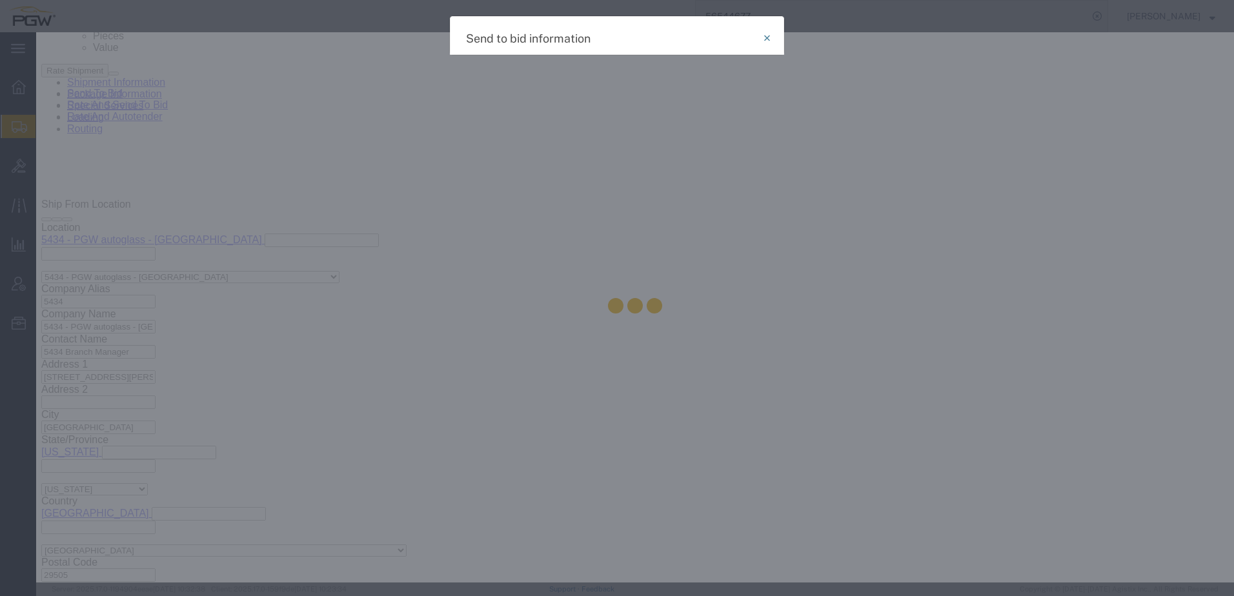
select select "TL"
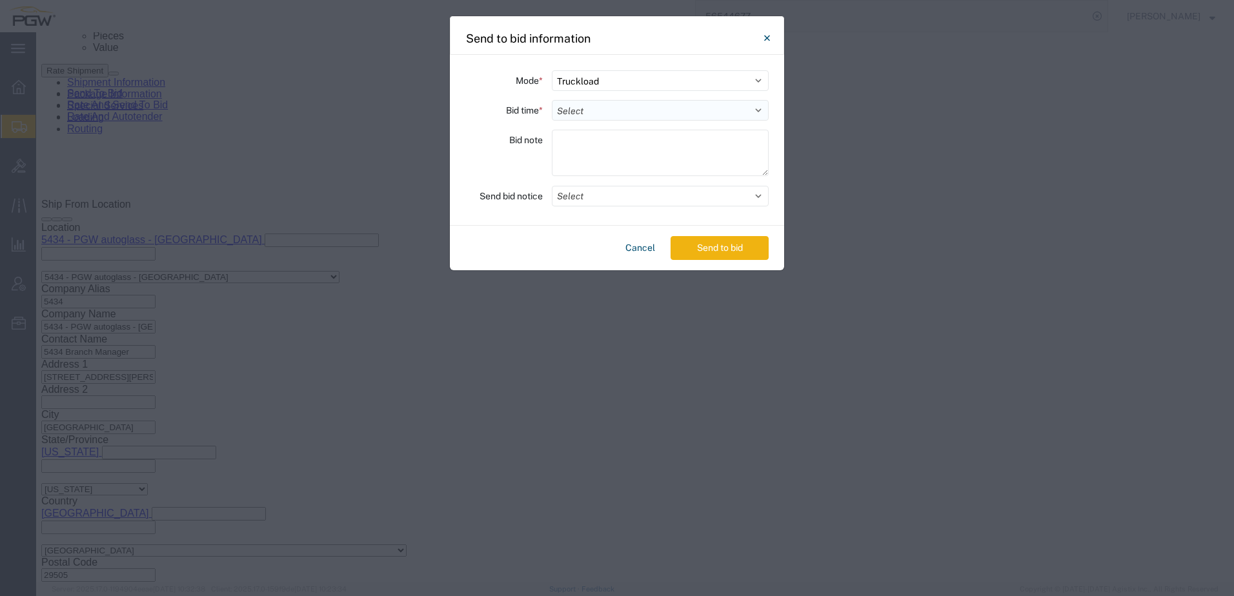
click at [603, 114] on select "Select 30 Min (Rush) 1 Hour (Rush) 2 Hours (Rush) 4 Hours (Rush) 8 Hours (Rush)…" at bounding box center [660, 110] width 217 height 21
select select "24"
click at [552, 100] on select "Select 30 Min (Rush) 1 Hour (Rush) 2 Hours (Rush) 4 Hours (Rush) 8 Hours (Rush)…" at bounding box center [660, 110] width 217 height 21
click at [711, 246] on button "Send to bid" at bounding box center [720, 248] width 98 height 24
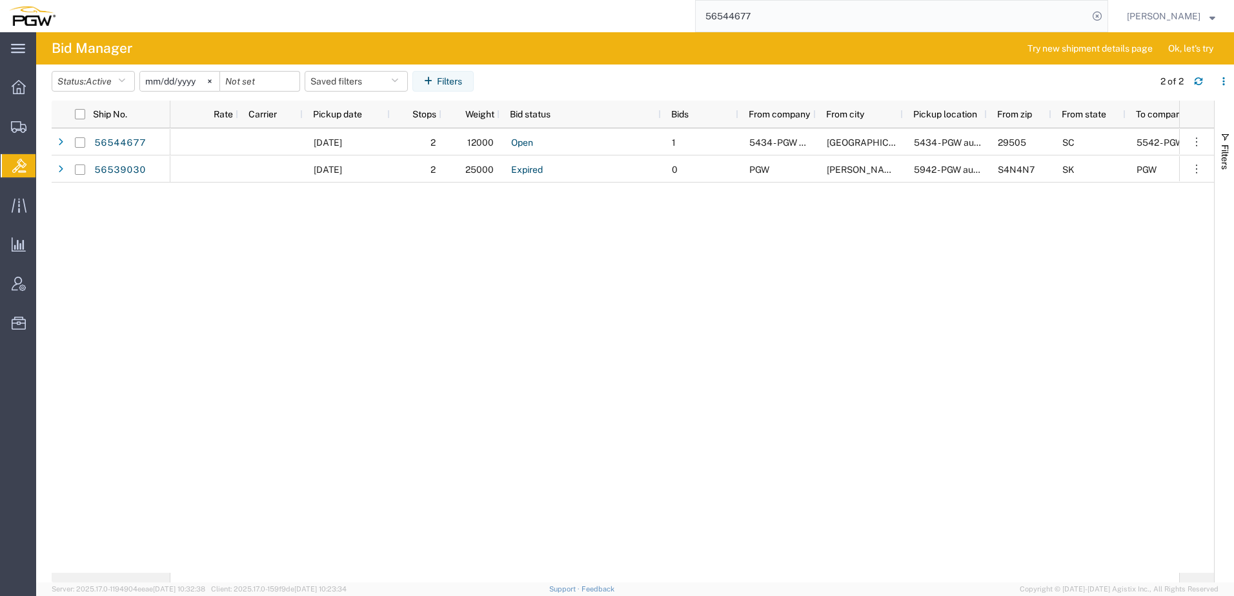
click at [414, 268] on div "08/21/2025 2 12000 Open 1 5434 - PGW autoglass - Florence Florence 5434 - PGW a…" at bounding box center [674, 350] width 1009 height 445
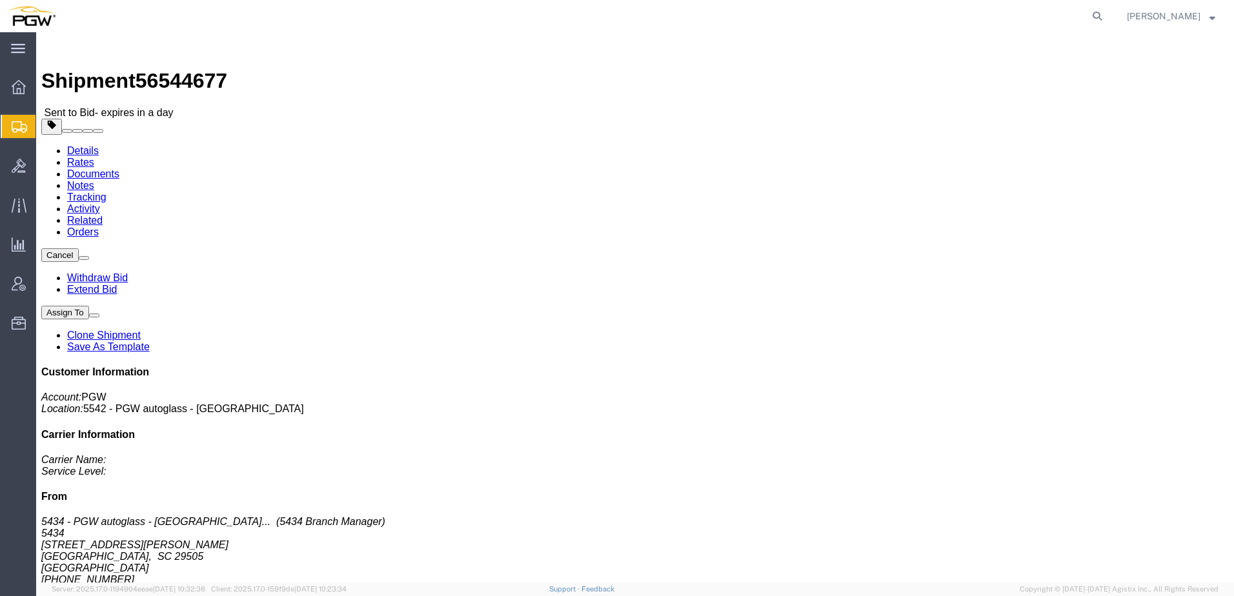
click at [0, 0] on span "Shipment Manager" at bounding box center [0, 0] width 0 height 0
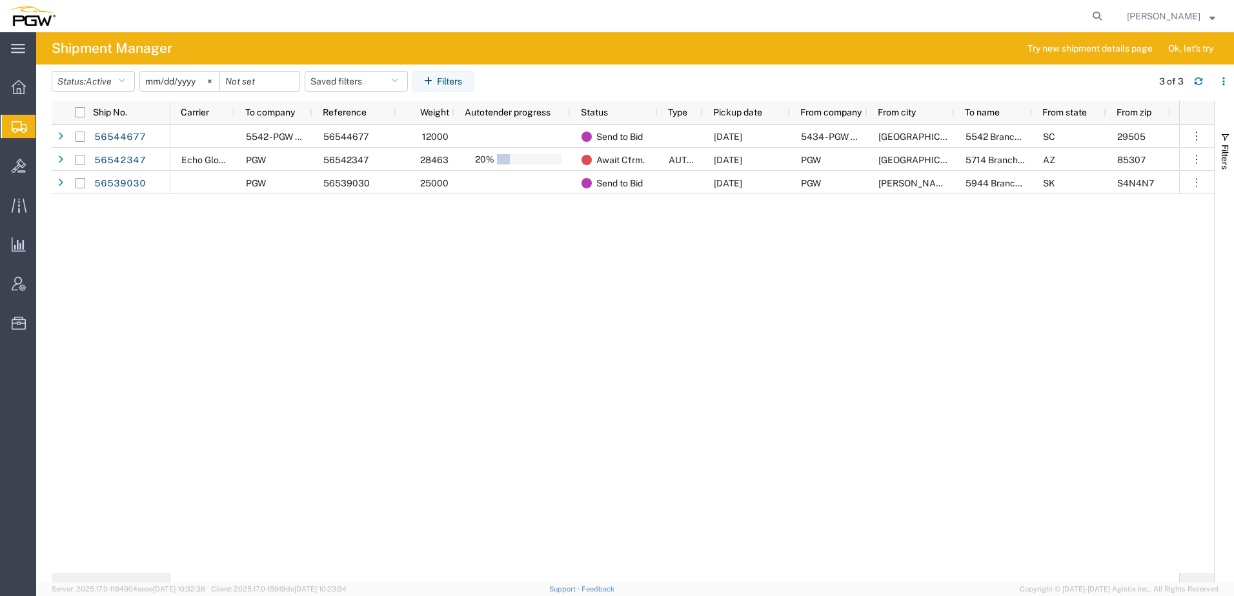
click at [426, 247] on div "5542 - PGW autoglass - N Charleston 56544677 12000 Send to Bid [DATE] 5434 - PG…" at bounding box center [674, 349] width 1009 height 449
click at [122, 73] on button "Status: Active" at bounding box center [93, 81] width 83 height 21
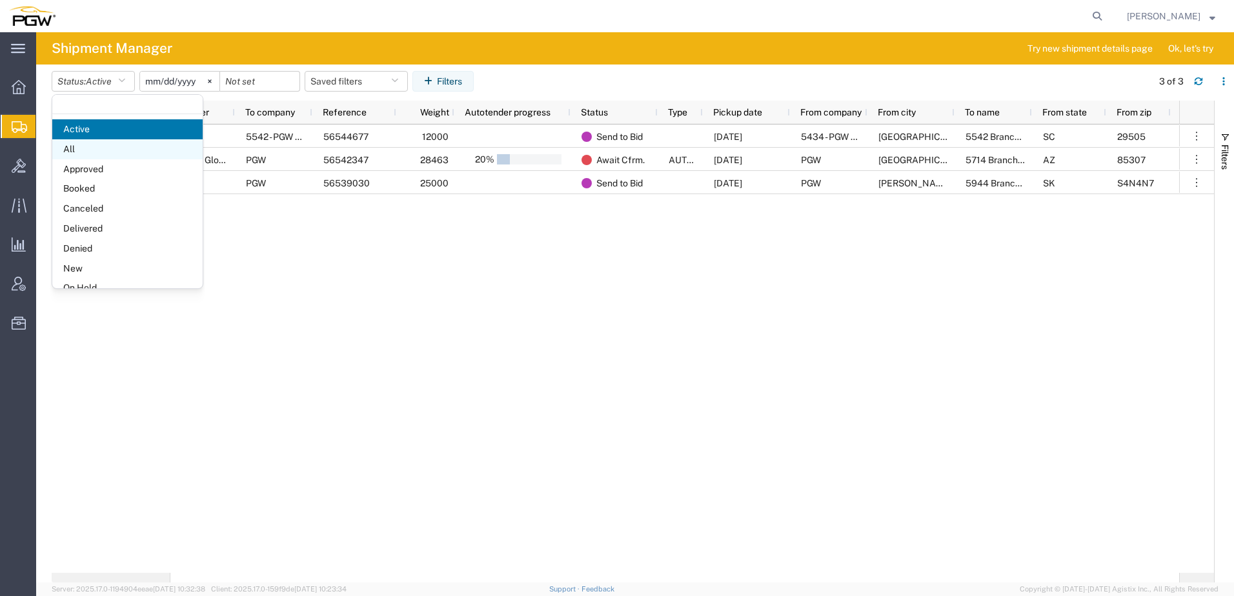
click at [70, 149] on span "All" at bounding box center [127, 149] width 150 height 20
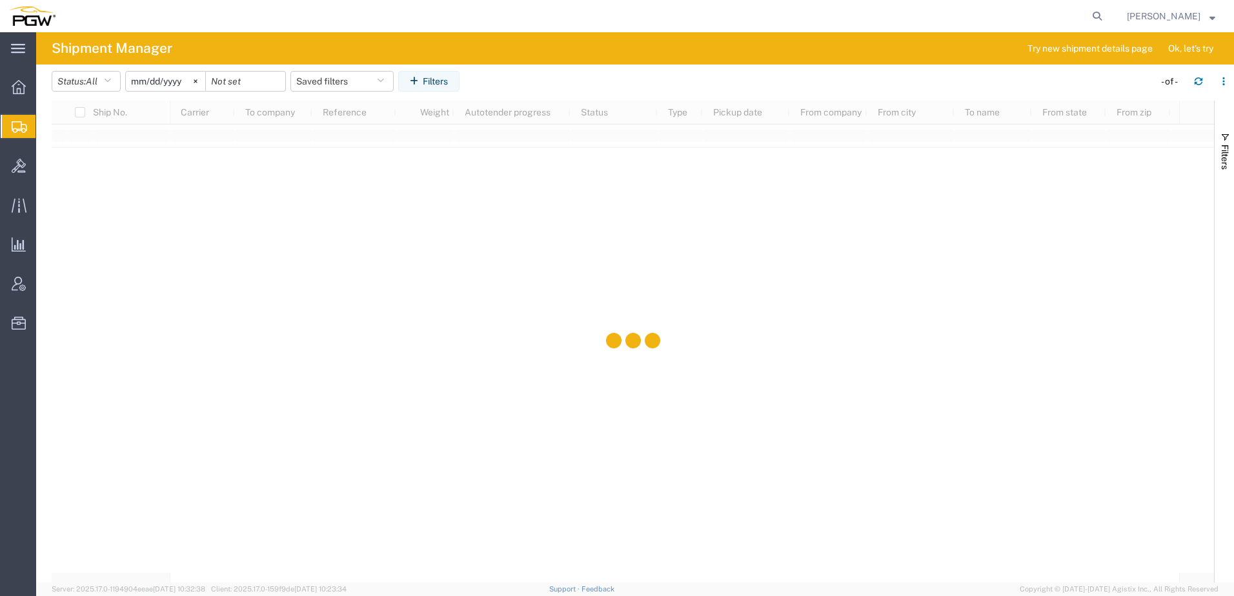
click at [177, 82] on input "[DATE]" at bounding box center [165, 81] width 79 height 19
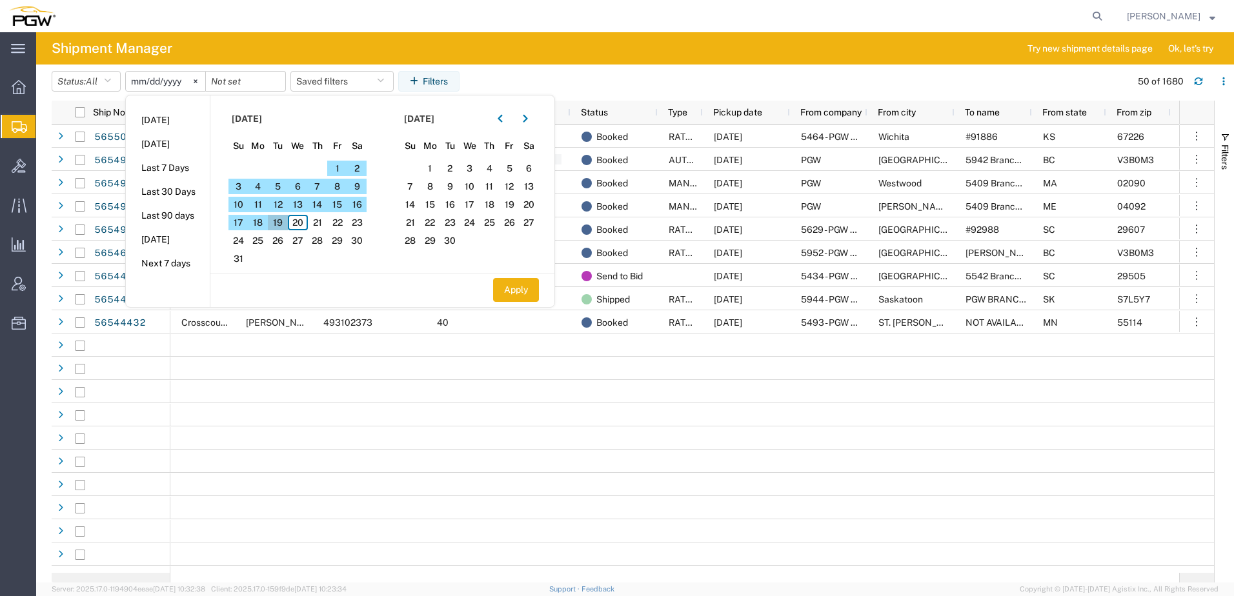
click at [277, 223] on span "19" at bounding box center [278, 222] width 20 height 15
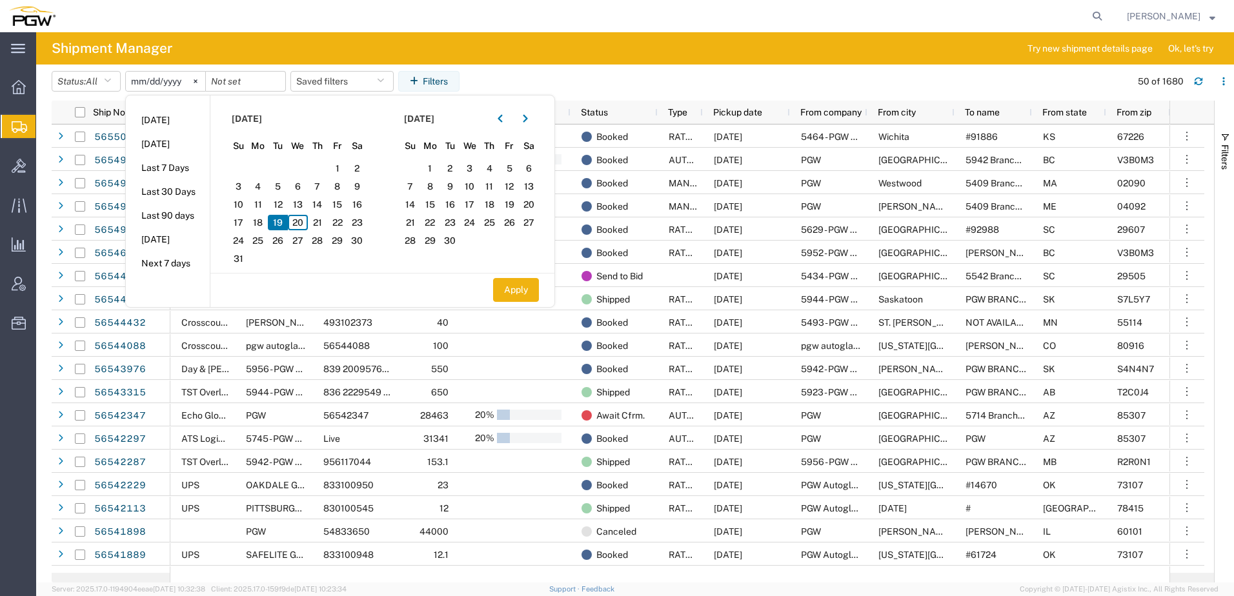
click at [283, 225] on span "19" at bounding box center [278, 222] width 20 height 15
click at [510, 291] on button "Apply" at bounding box center [516, 290] width 46 height 24
type input "2025-08-19"
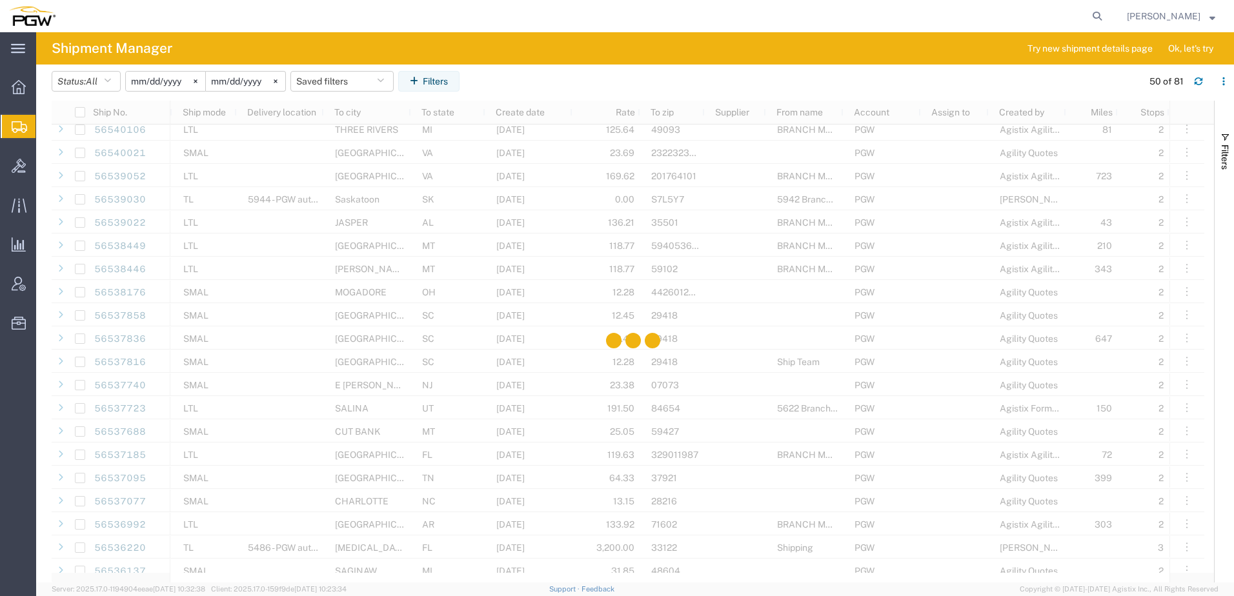
scroll to position [839, 0]
drag, startPoint x: 718, startPoint y: 572, endPoint x: 509, endPoint y: 571, distance: 209.8
click at [511, 571] on div at bounding box center [633, 342] width 1162 height 482
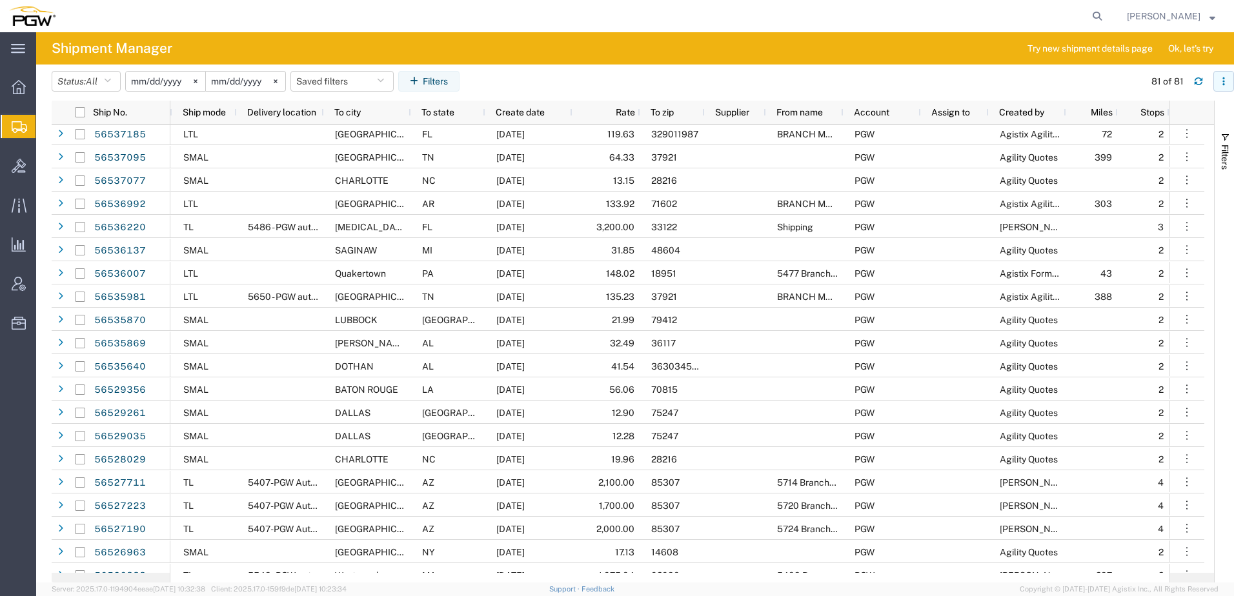
click at [1226, 81] on icon "button" at bounding box center [1223, 81] width 9 height 9
click at [1148, 116] on div "Download" at bounding box center [1157, 116] width 72 height 26
click at [1106, 12] on icon at bounding box center [1097, 16] width 18 height 18
paste input "56512656"
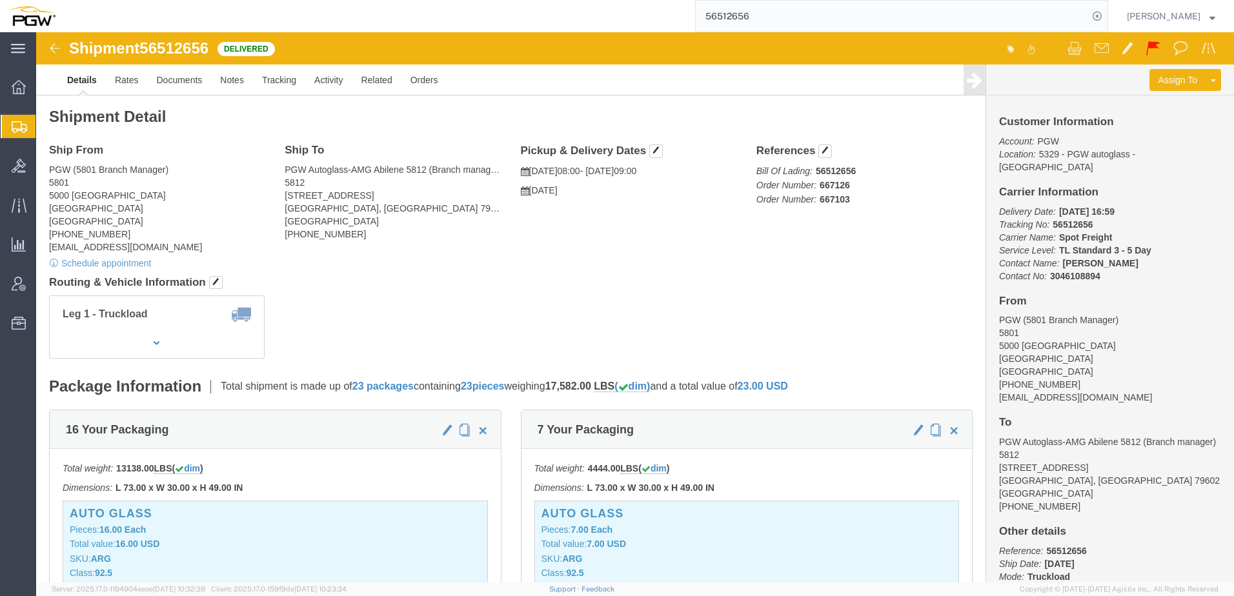
click h4 "Routing & Vehicle Information"
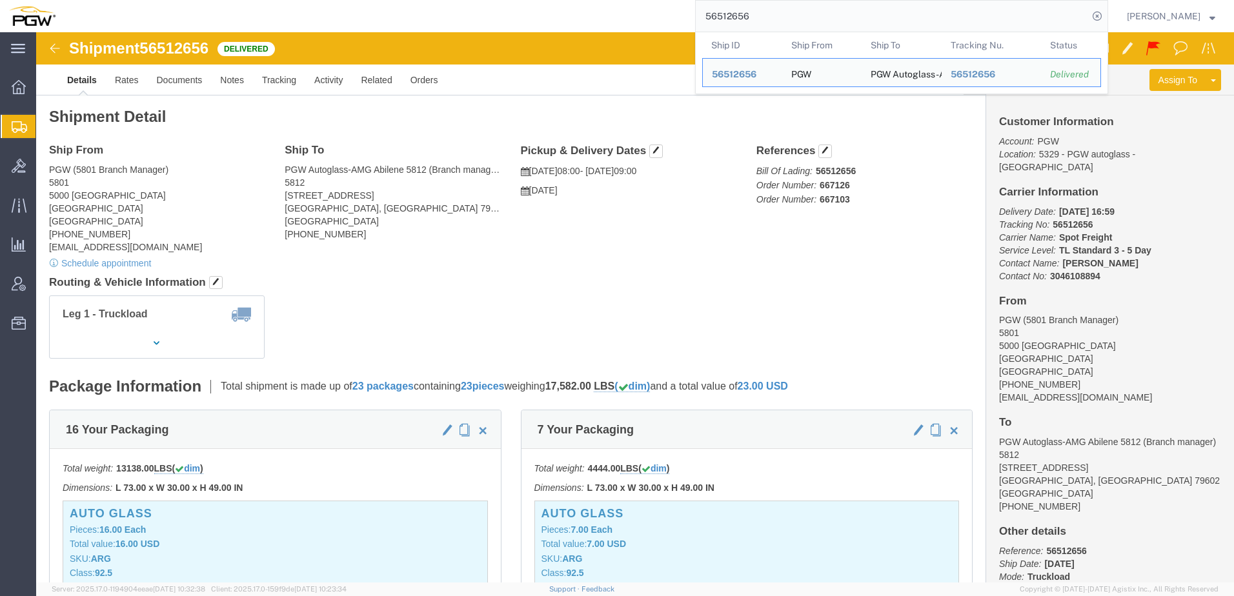
drag, startPoint x: 805, startPoint y: 13, endPoint x: 329, endPoint y: -13, distance: 477.0
click at [329, 0] on html "main_menu Created with Sketch. Collapse Menu Overview Shipments Shipment Manage…" at bounding box center [617, 298] width 1234 height 596
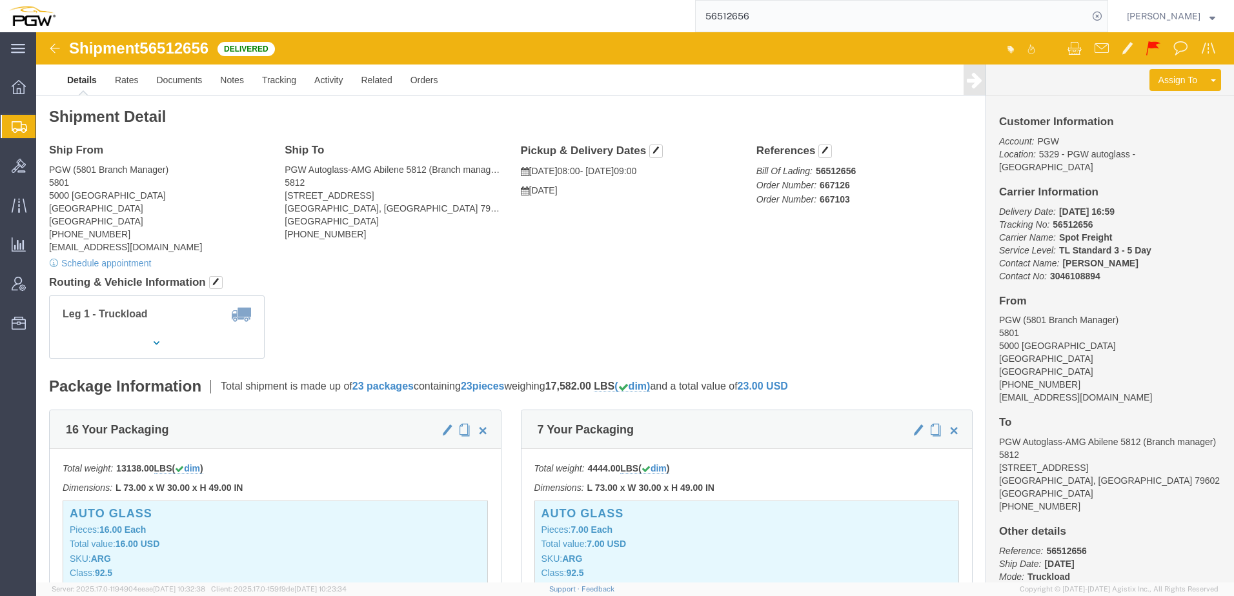
paste input "44677"
type input "56544677"
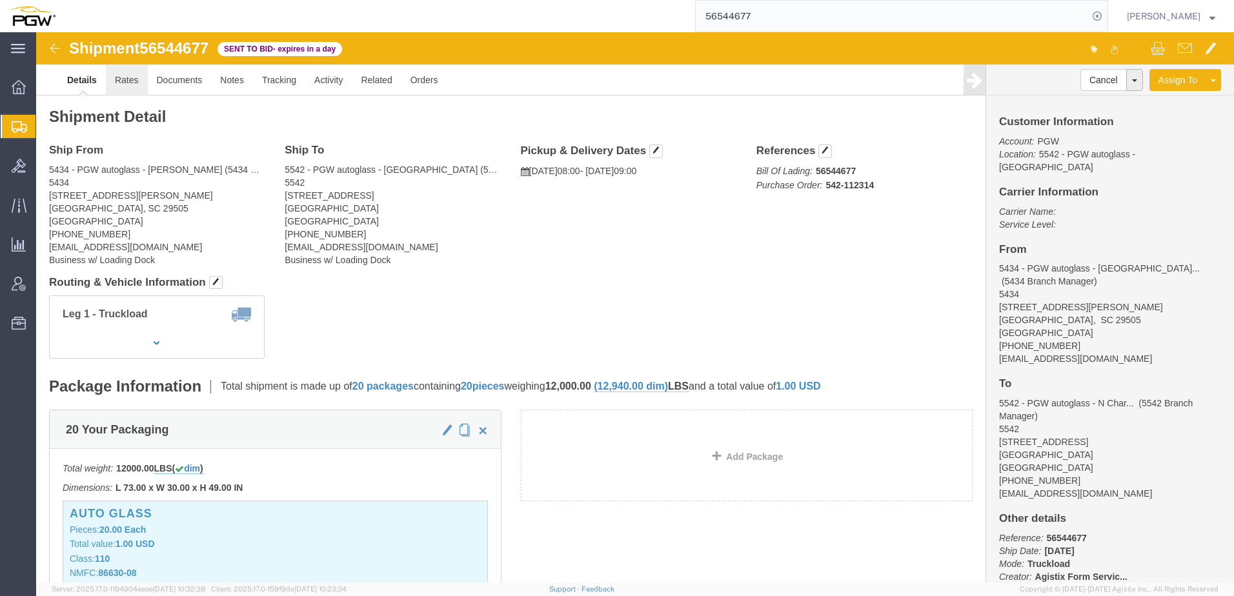
click link "Rates"
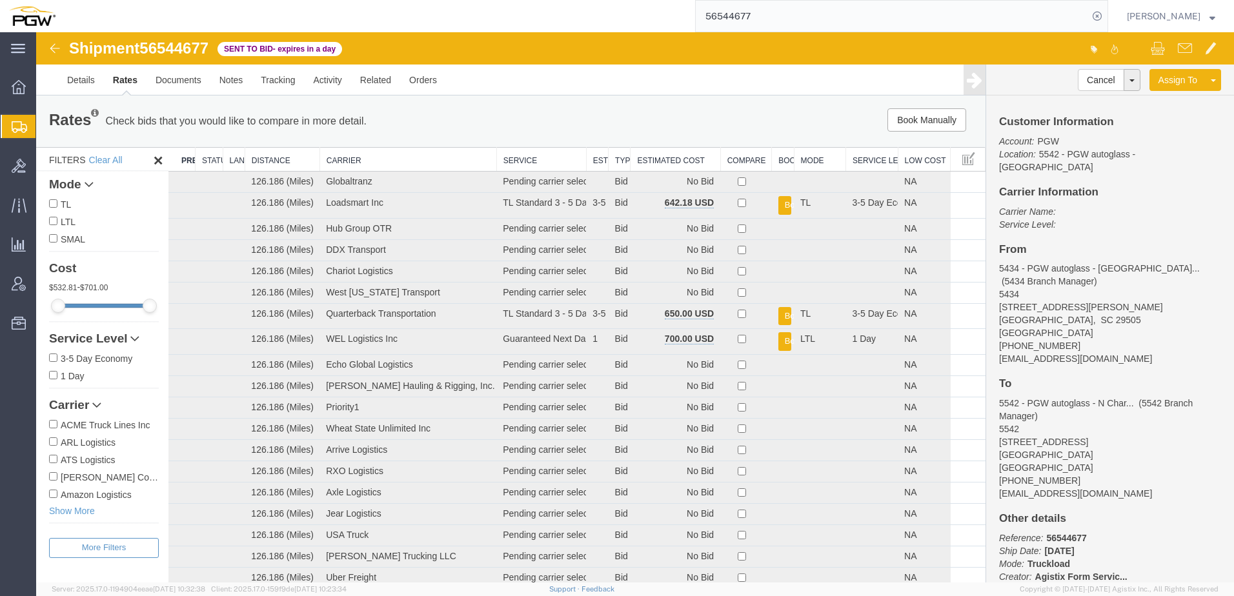
click at [678, 157] on th "Estimated Cost" at bounding box center [676, 160] width 90 height 24
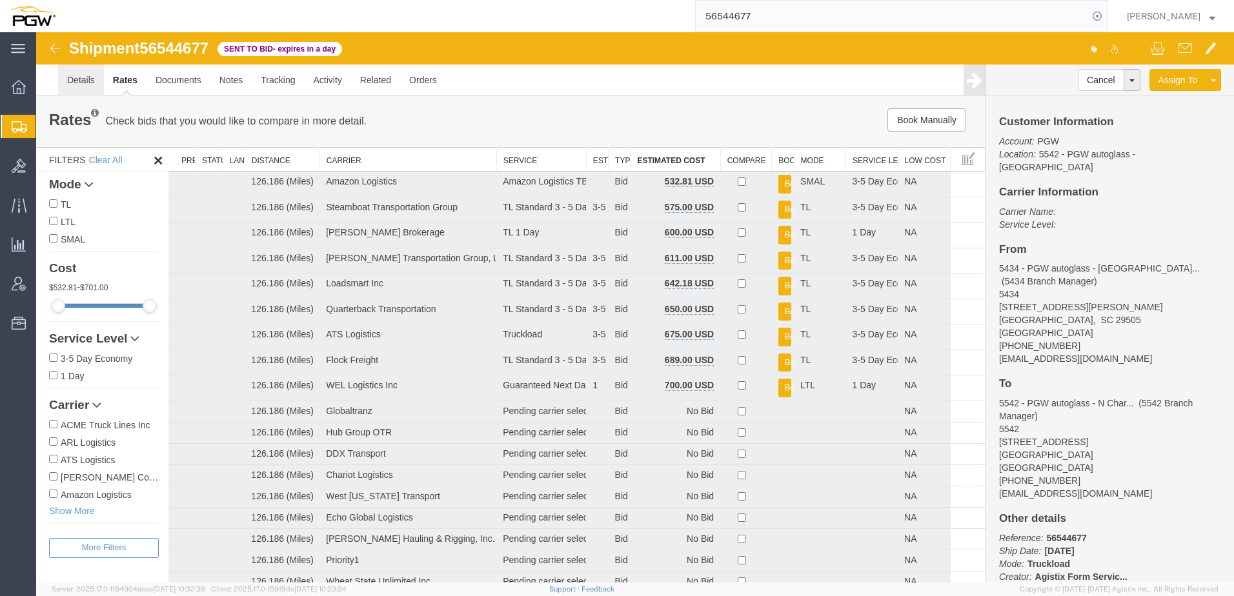
click at [88, 85] on link "Details" at bounding box center [81, 80] width 46 height 31
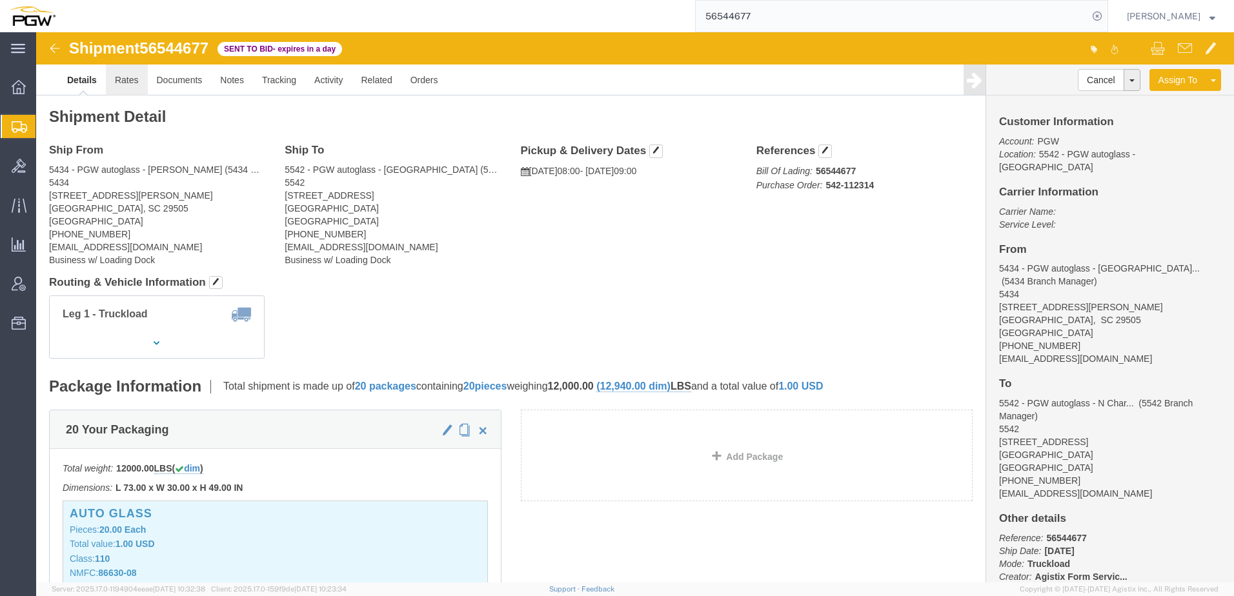
click link "Rates"
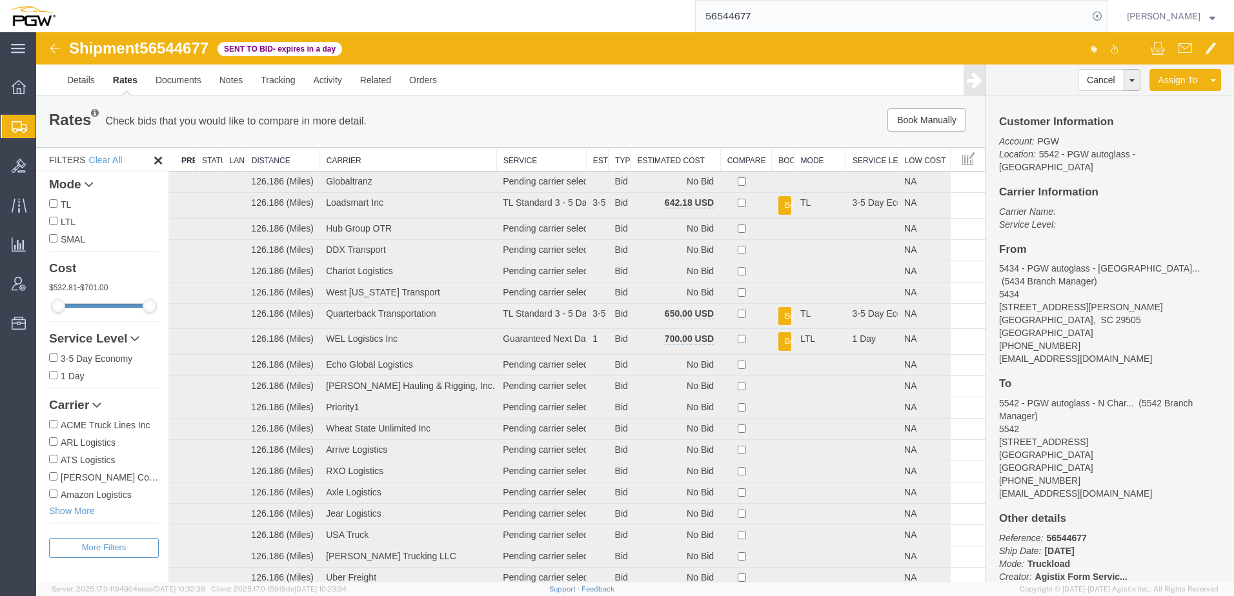
click at [676, 154] on th "Estimated Cost" at bounding box center [676, 160] width 90 height 24
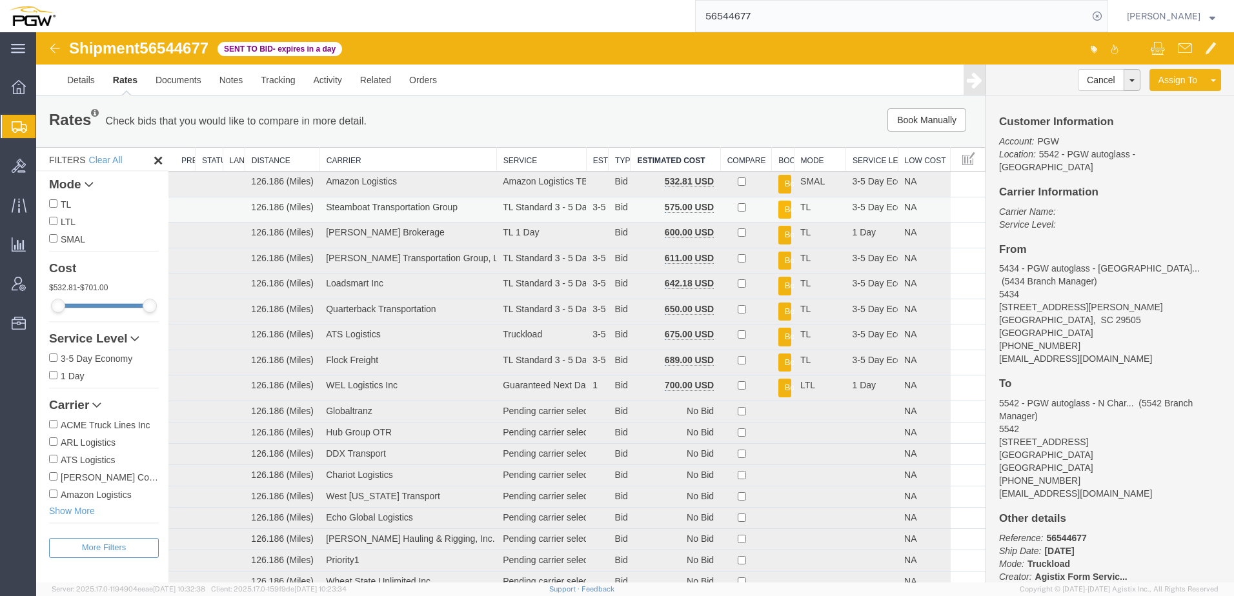
click at [778, 205] on button "Book" at bounding box center [784, 210] width 13 height 19
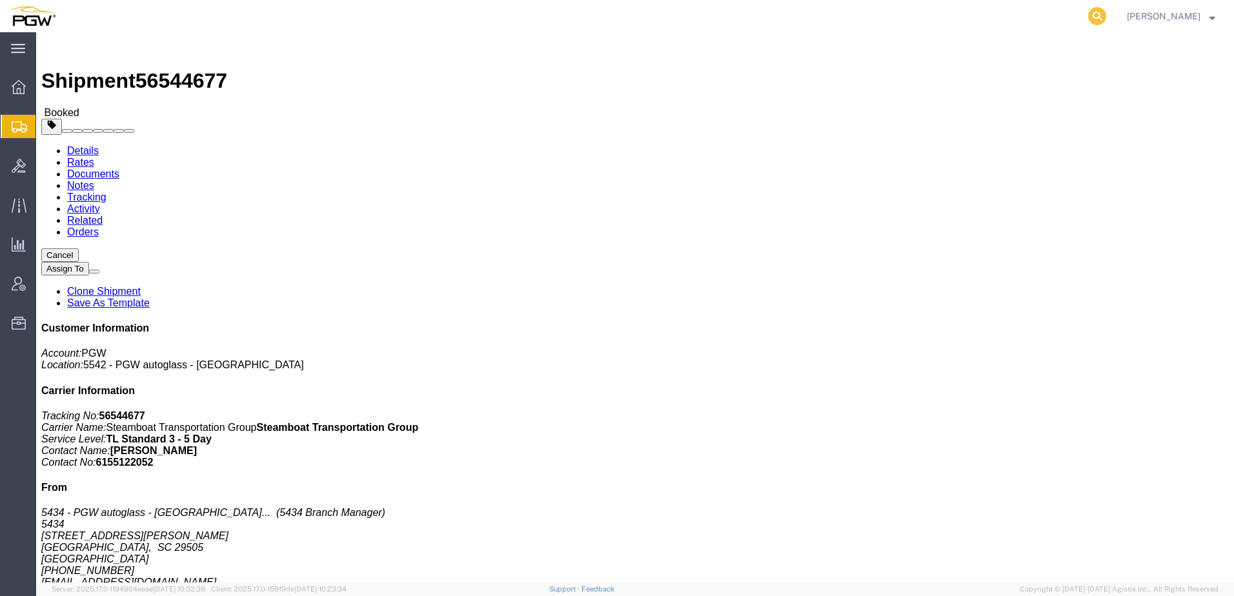
click at [1106, 19] on icon at bounding box center [1097, 16] width 18 height 18
click at [1035, 13] on input "search" at bounding box center [892, 16] width 392 height 31
paste input "56541359"
type input "56541359"
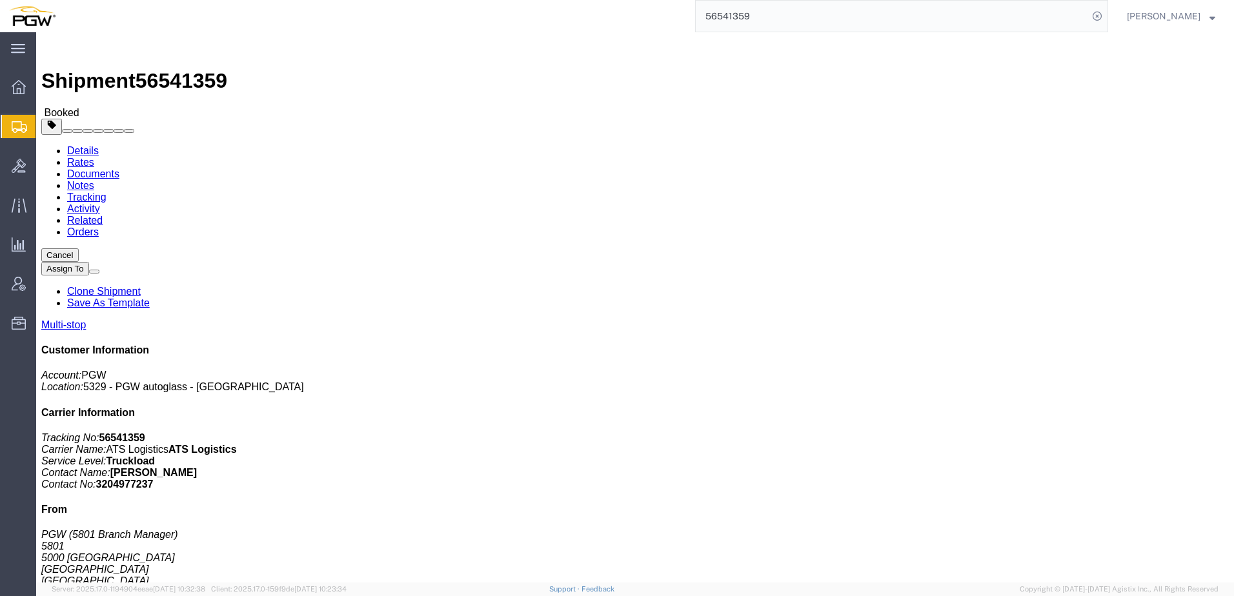
click link "Rates"
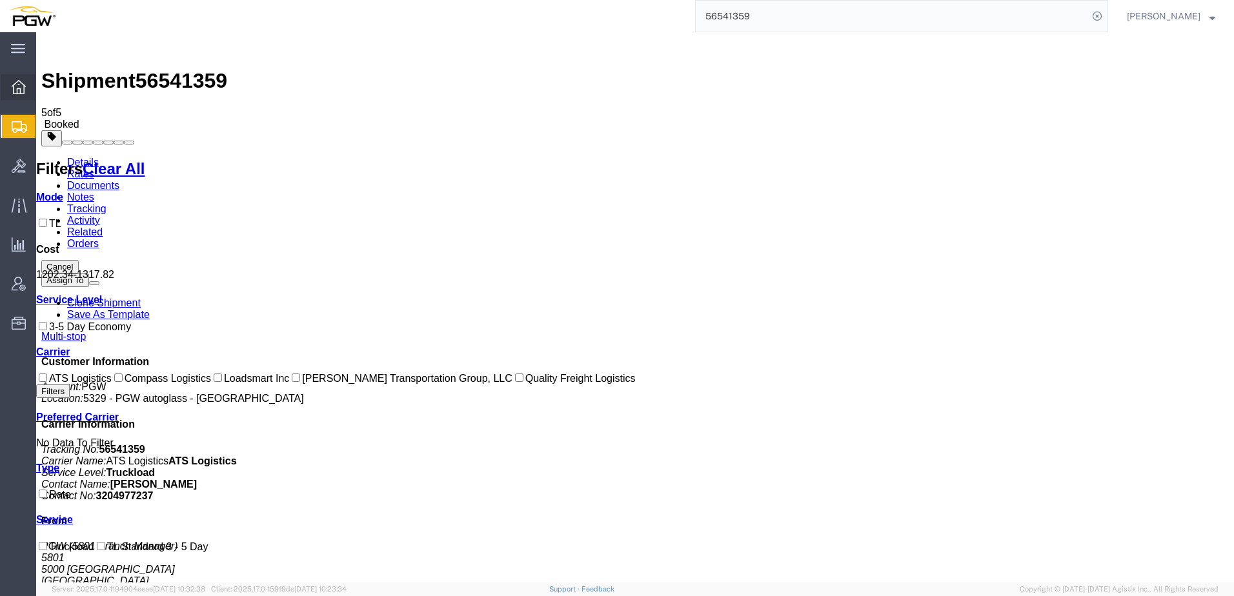
click at [21, 89] on icon at bounding box center [19, 87] width 14 height 14
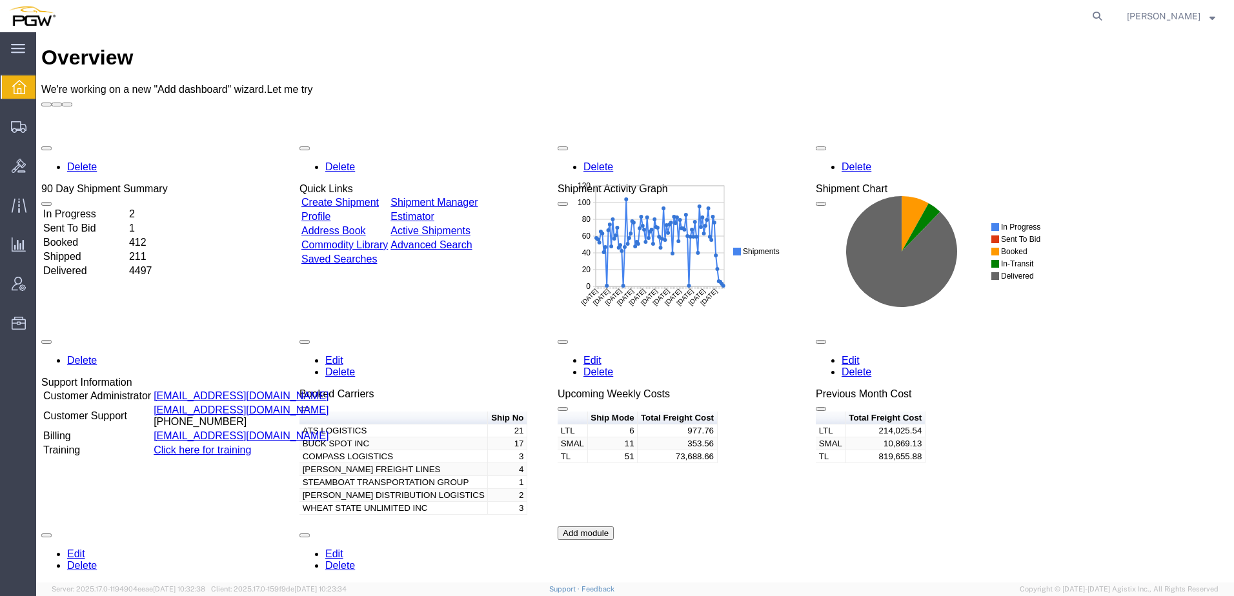
click at [860, 355] on link "Edit" at bounding box center [851, 360] width 18 height 11
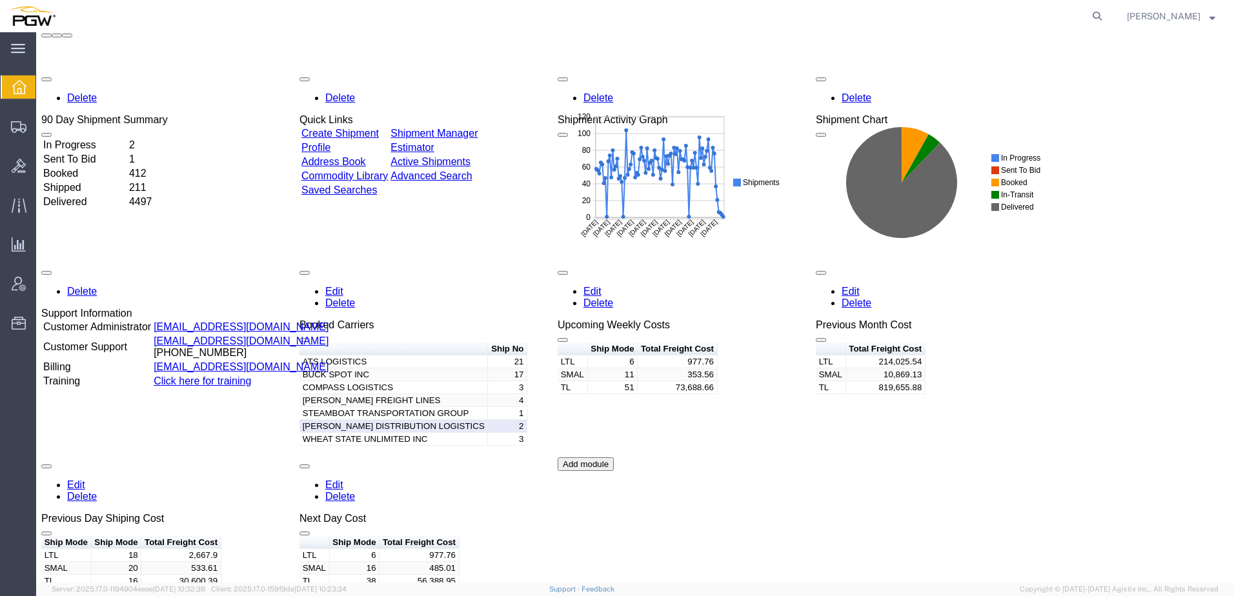
scroll to position [37, 0]
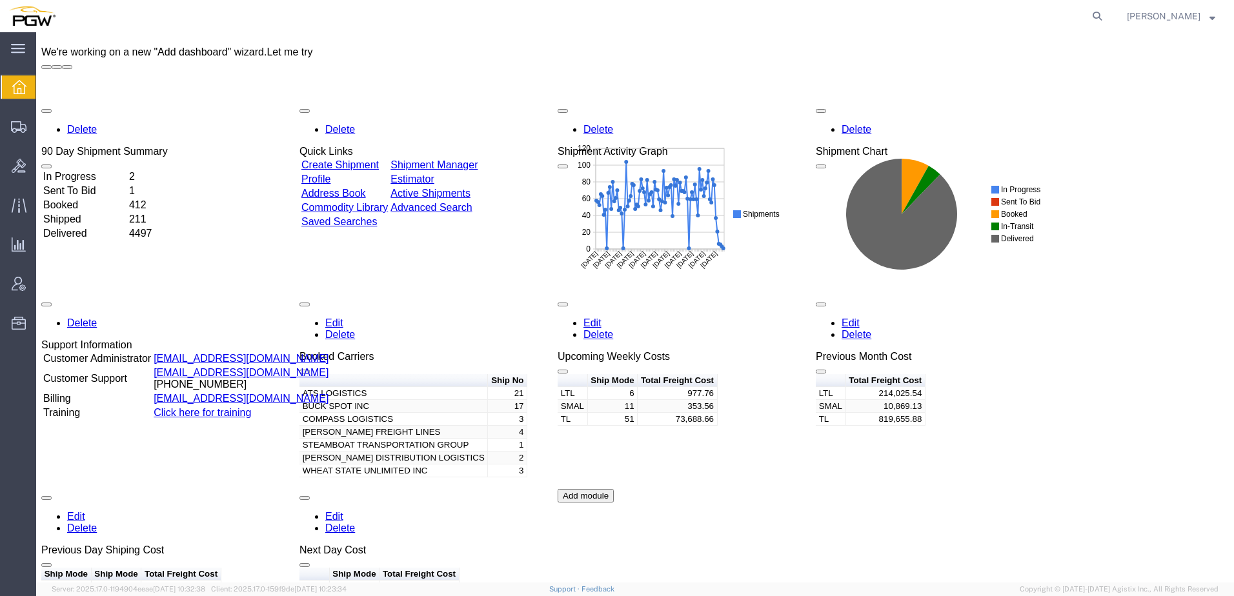
click at [821, 305] on span "button" at bounding box center [821, 305] width 0 height 0
click at [860, 318] on link "Edit" at bounding box center [851, 323] width 18 height 11
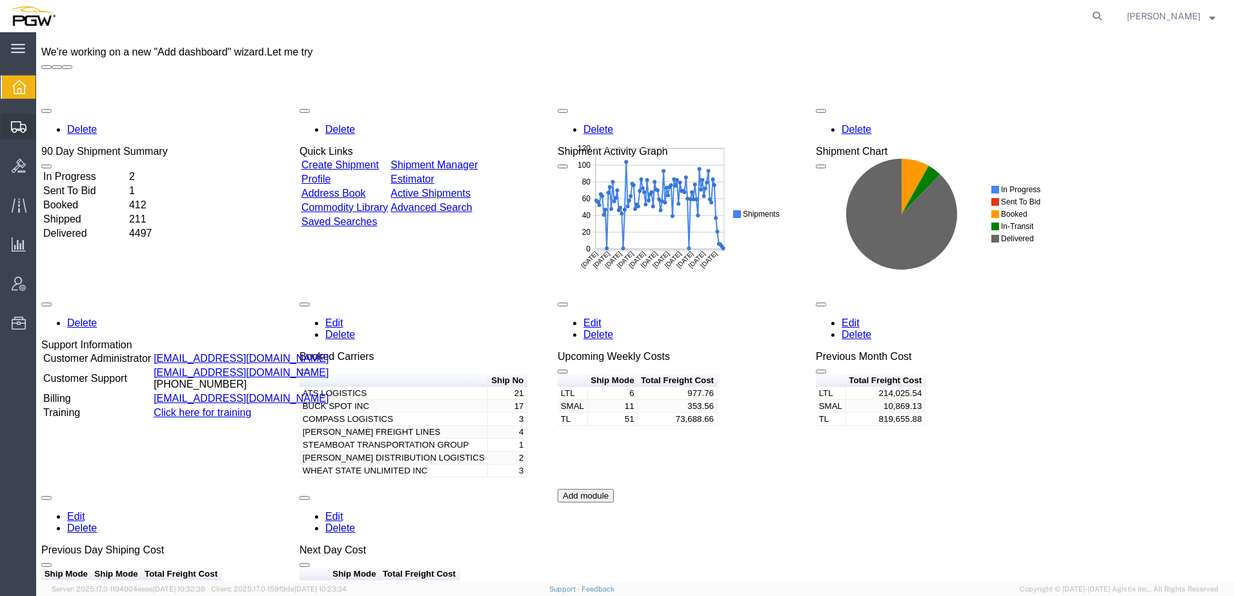
click at [0, 0] on span "Shipment Manager" at bounding box center [0, 0] width 0 height 0
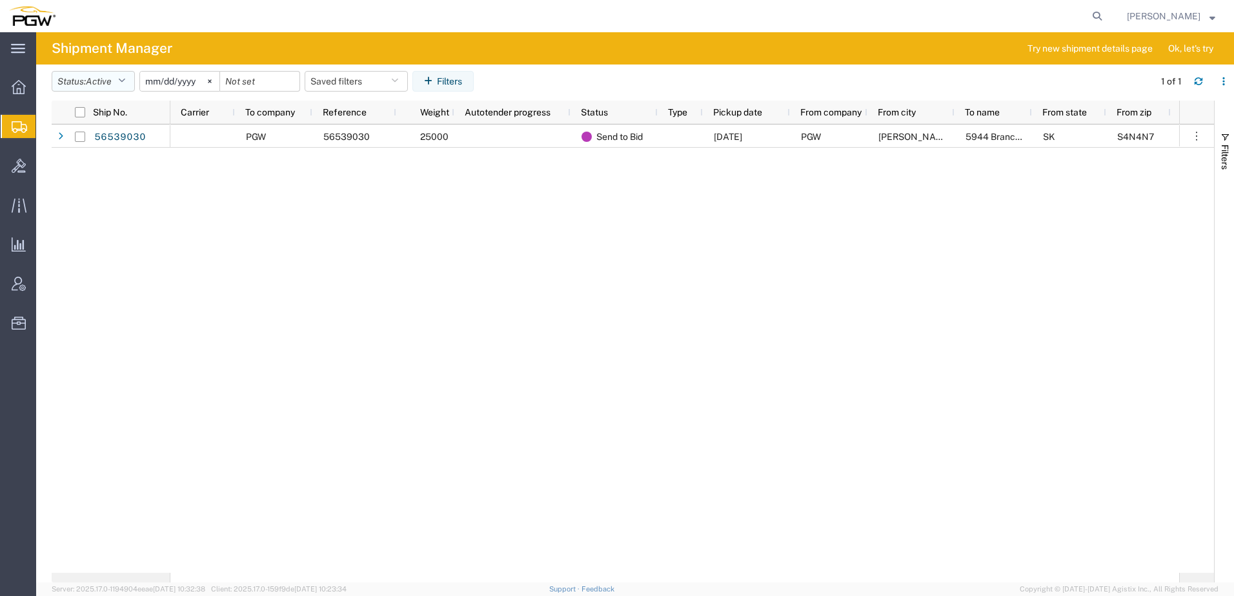
click at [103, 78] on span "Active" at bounding box center [99, 81] width 26 height 10
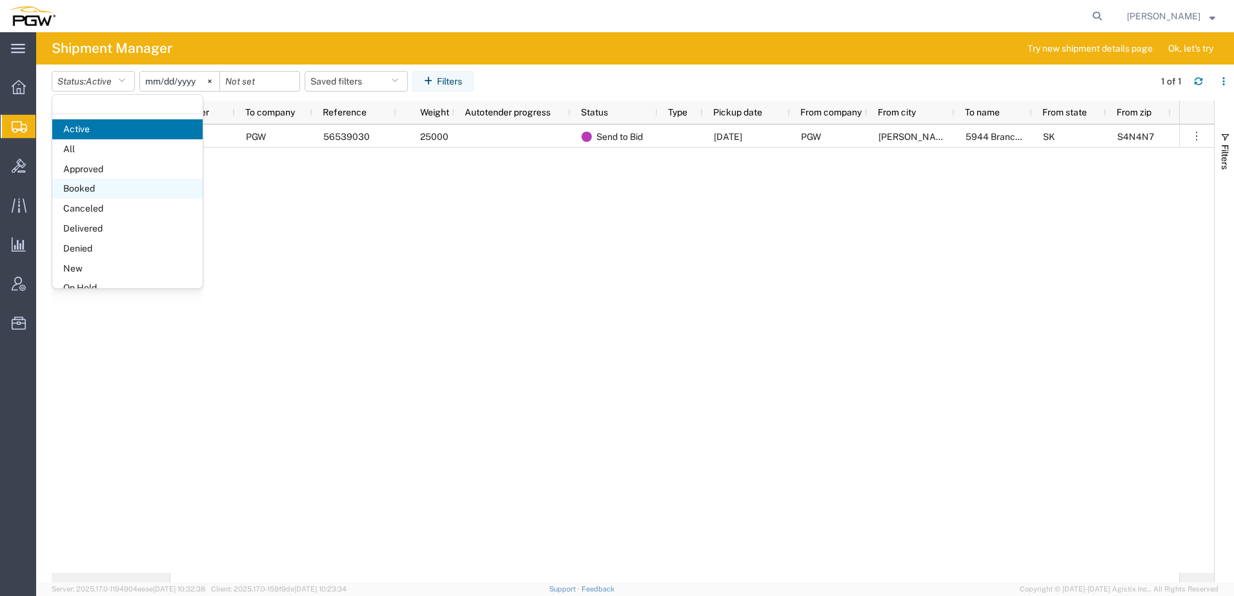
click at [85, 187] on span "Booked" at bounding box center [127, 189] width 150 height 20
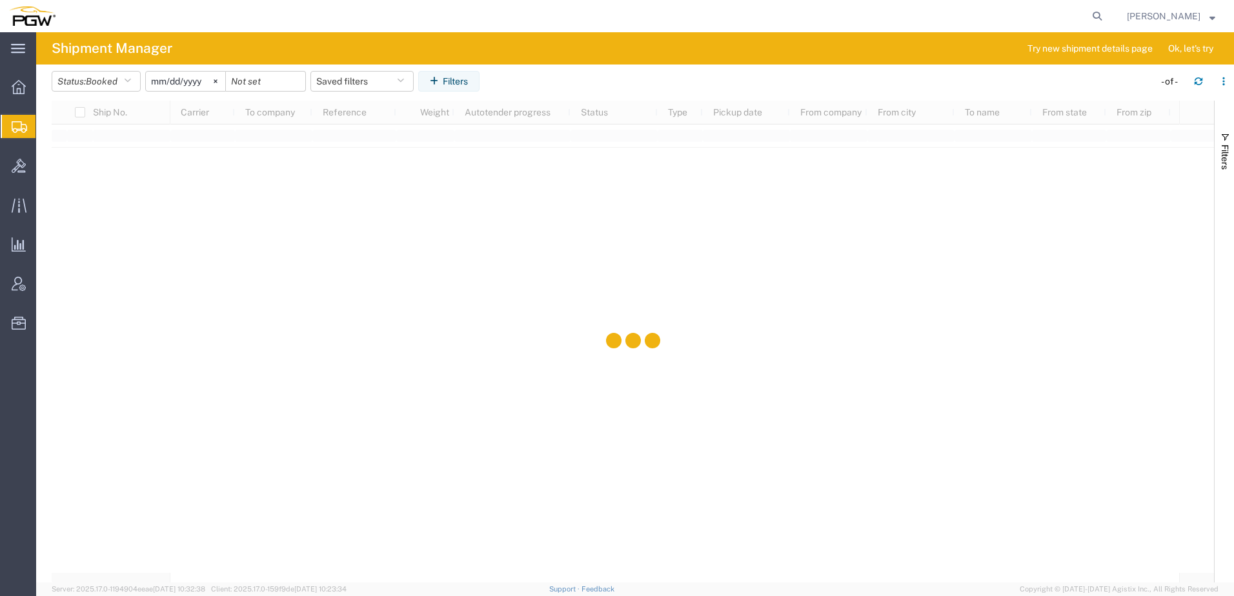
click at [183, 88] on input "[DATE]" at bounding box center [185, 81] width 79 height 19
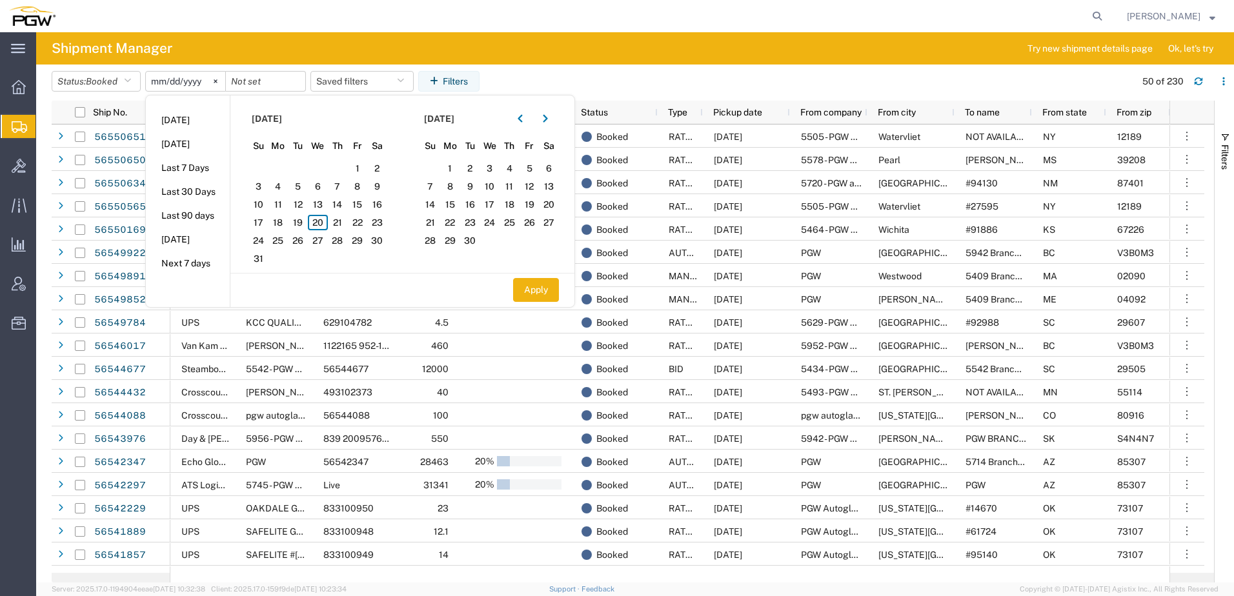
type input "[DATE]"
click at [381, 203] on span "16" at bounding box center [377, 204] width 20 height 15
click at [541, 285] on button "Apply" at bounding box center [536, 290] width 46 height 24
type input "[DATE]"
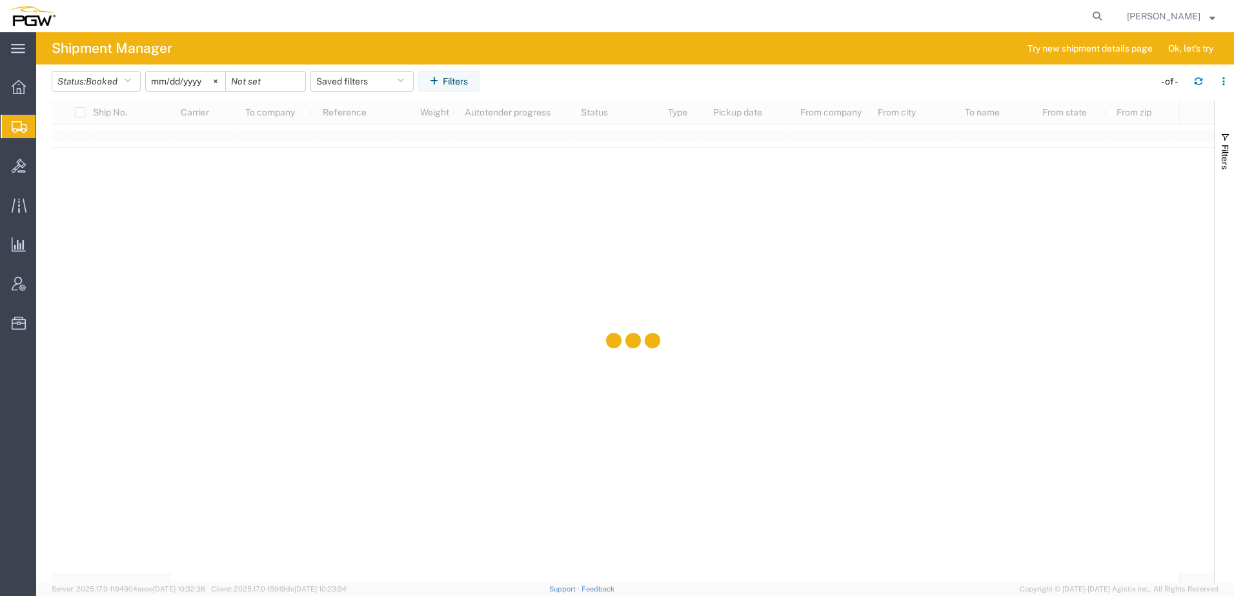
click at [165, 82] on input "[DATE]" at bounding box center [185, 81] width 79 height 19
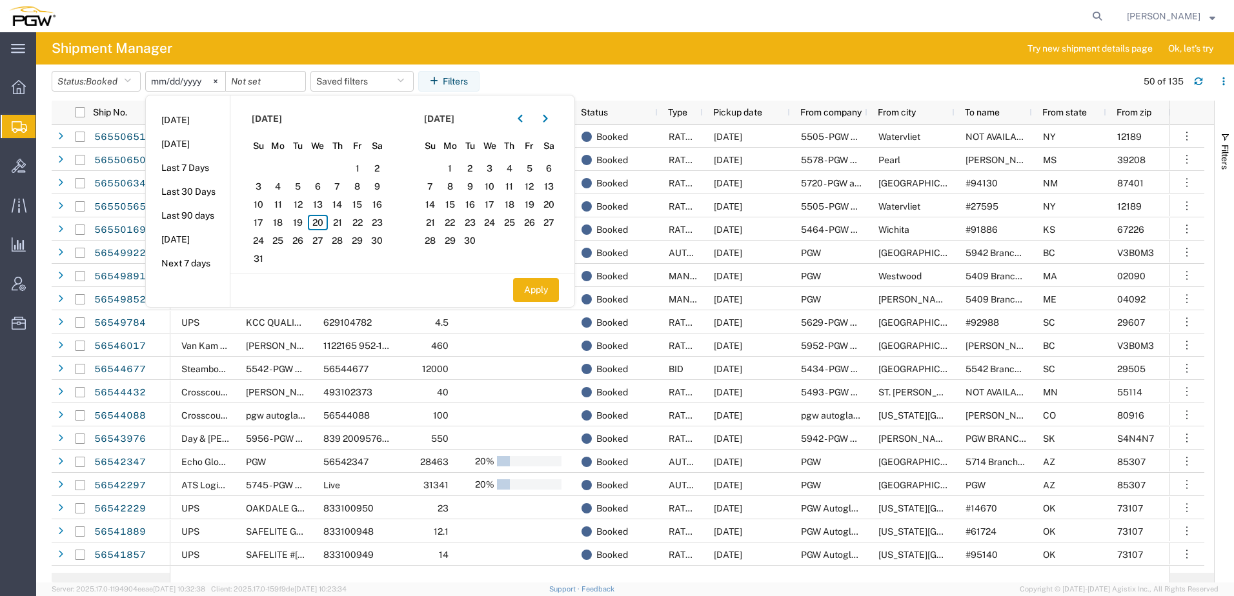
type input "[DATE]"
click at [238, 81] on input "date" at bounding box center [265, 81] width 79 height 19
type input "[DATE]"
click at [540, 290] on button "Apply" at bounding box center [536, 290] width 46 height 24
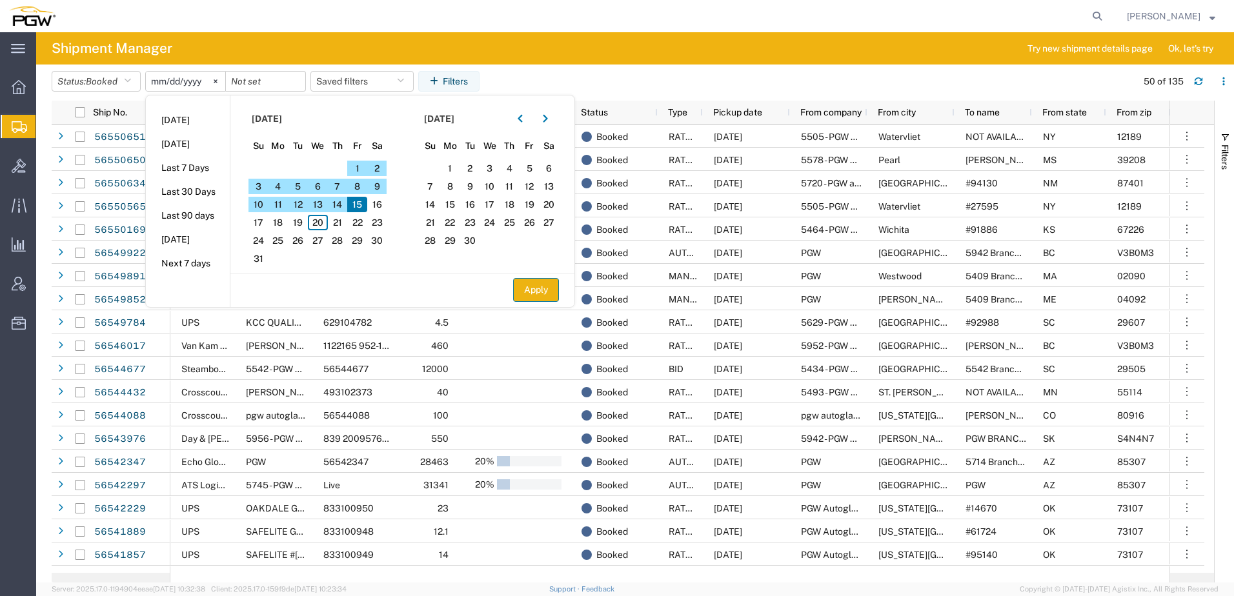
type input "2024-12-31"
type input "2025-08-15"
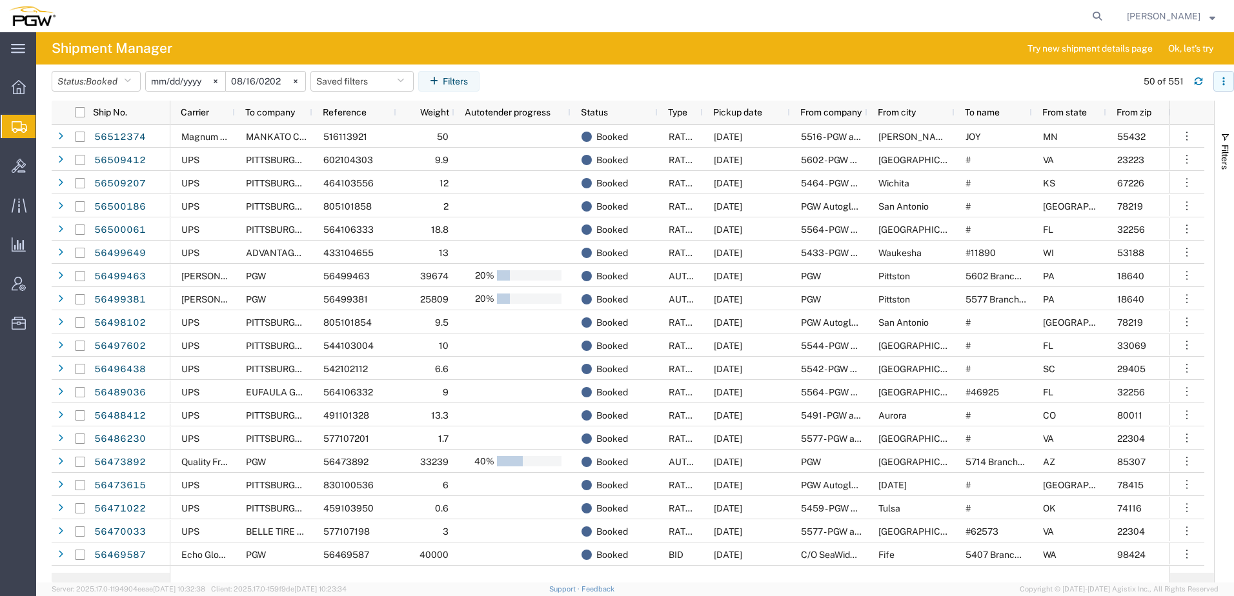
click at [1222, 82] on icon "button" at bounding box center [1223, 81] width 9 height 9
click at [1154, 112] on div "Download" at bounding box center [1157, 116] width 72 height 26
click at [125, 83] on button "Status: Booked" at bounding box center [96, 81] width 89 height 21
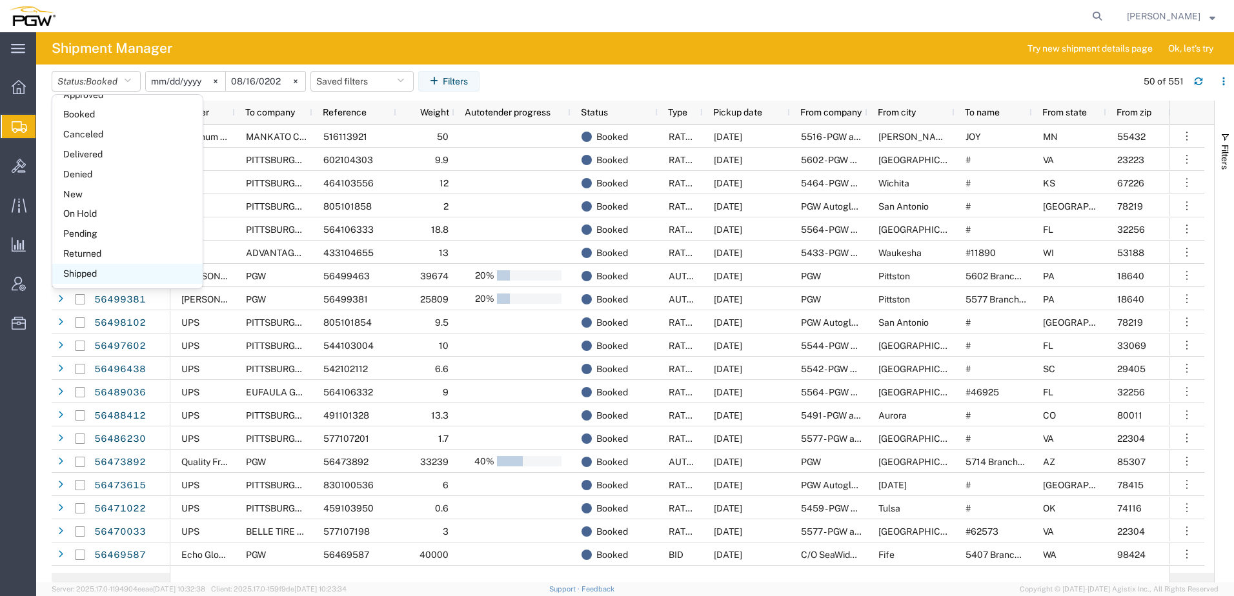
scroll to position [75, 0]
click at [73, 273] on span "Shipped" at bounding box center [127, 273] width 150 height 20
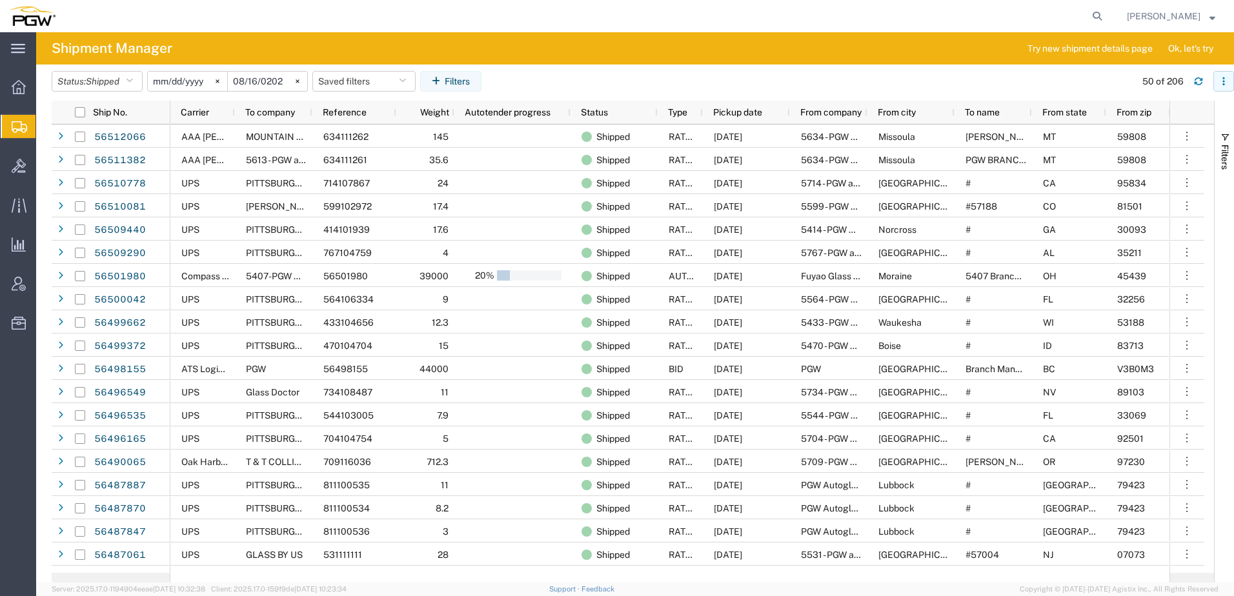
click at [1222, 81] on icon "button" at bounding box center [1223, 81] width 9 height 9
click at [1146, 116] on div "Download" at bounding box center [1157, 116] width 72 height 26
click at [588, 25] on div at bounding box center [587, 16] width 1044 height 32
click at [1106, 10] on icon at bounding box center [1097, 16] width 18 height 18
click at [916, 21] on input "search" at bounding box center [892, 16] width 392 height 31
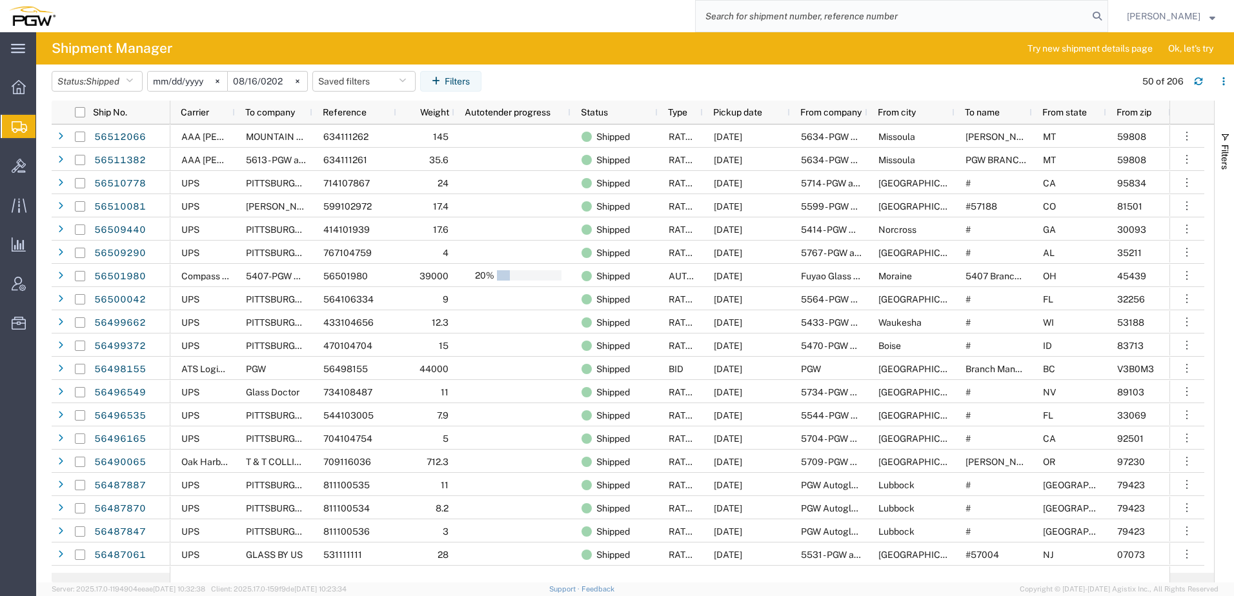
paste input "56357915"
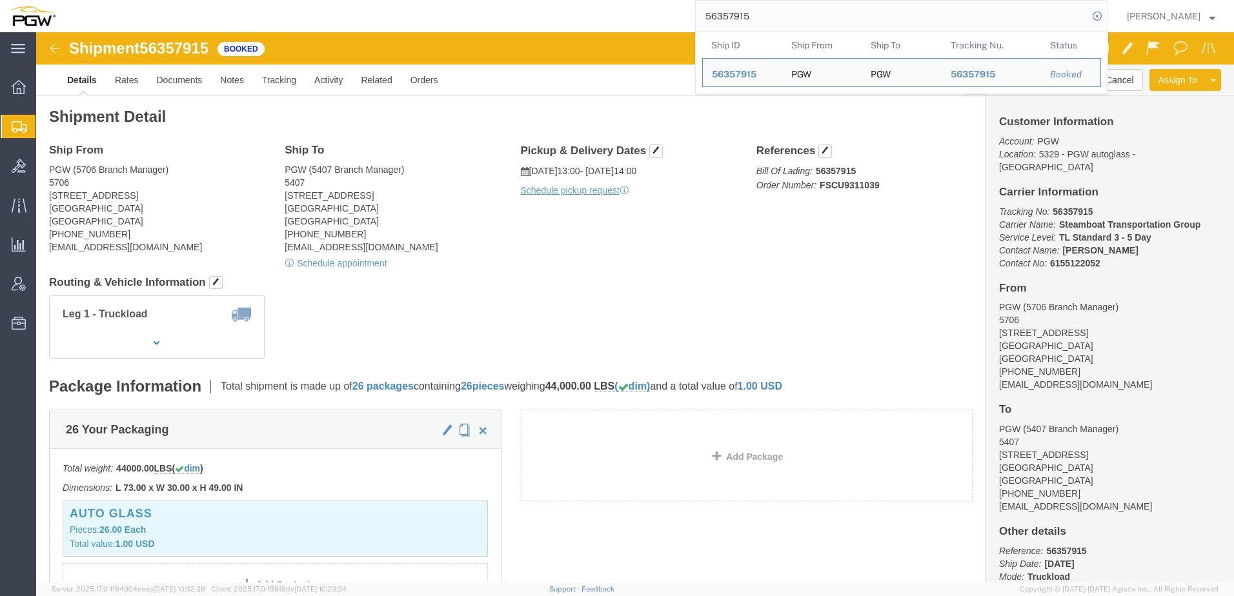
drag, startPoint x: 811, startPoint y: 11, endPoint x: 271, endPoint y: 5, distance: 539.6
click at [272, 5] on div "56357915 Ship ID Ship From Ship To Tracking Nu. Status Ship ID 56357915 Ship Fr…" at bounding box center [587, 16] width 1044 height 32
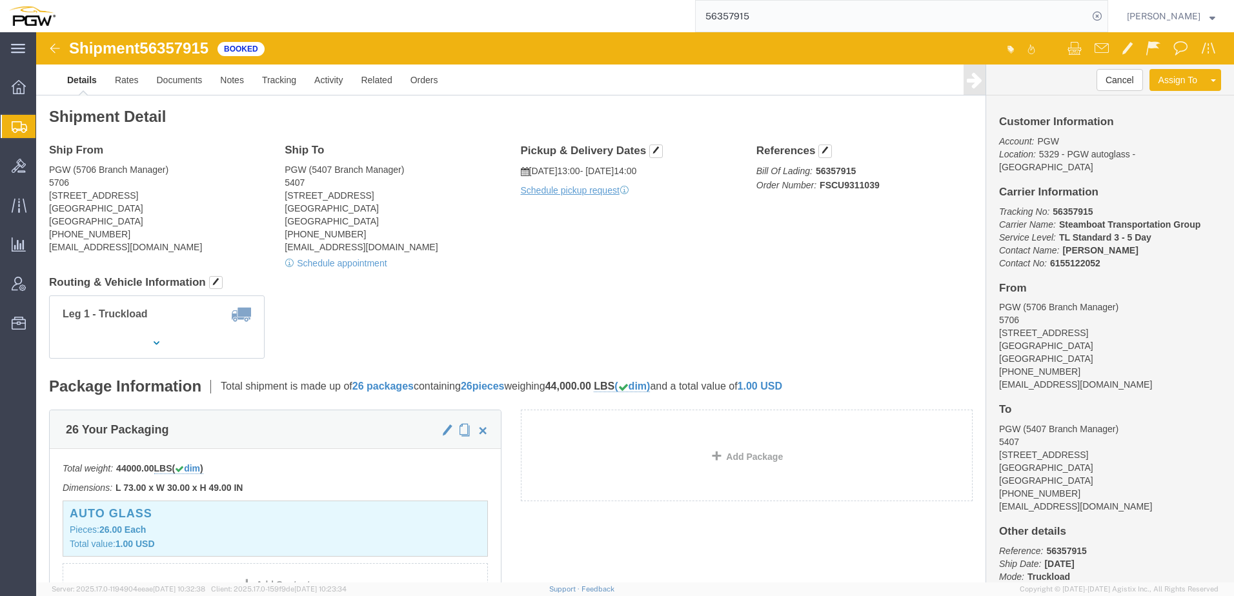
paste input "5541140"
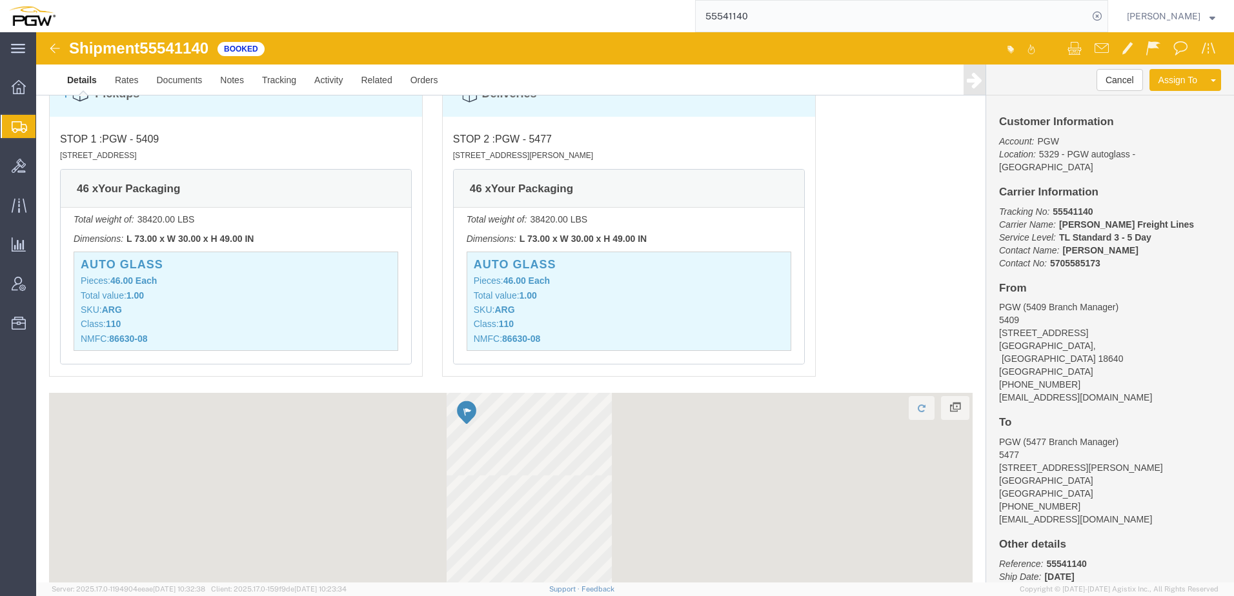
scroll to position [971, 0]
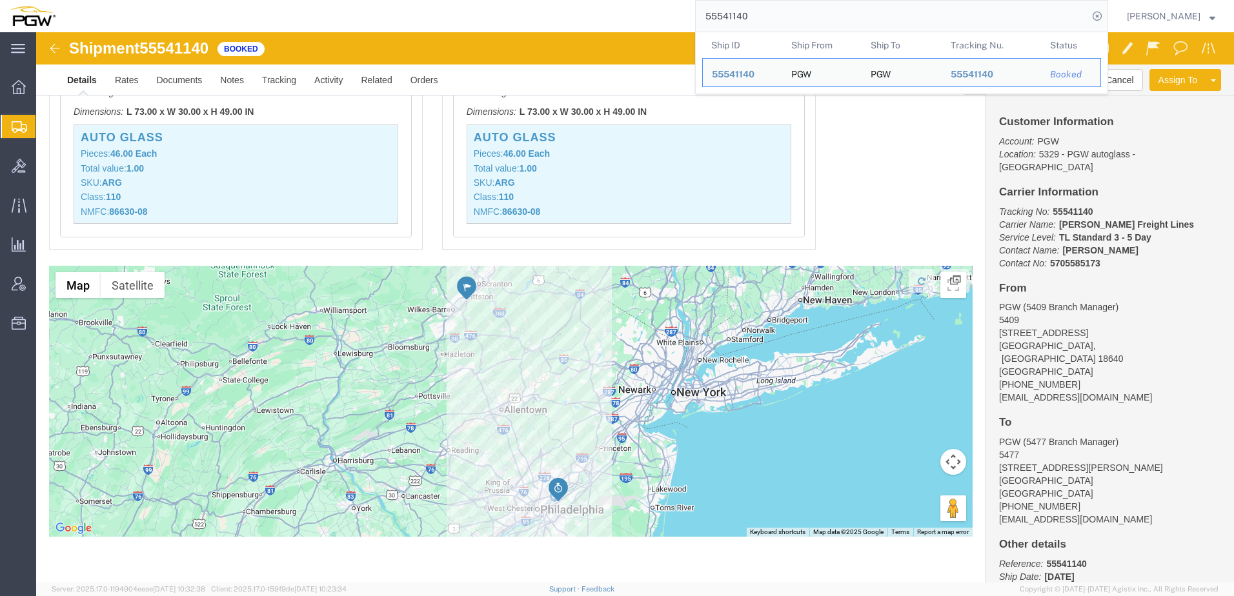
drag, startPoint x: 807, startPoint y: 21, endPoint x: 478, endPoint y: 14, distance: 329.2
click at [482, 12] on div "55541140 Ship ID Ship From Ship To Tracking Nu. Status Ship ID 55541140 Ship Fr…" at bounding box center [587, 16] width 1044 height 32
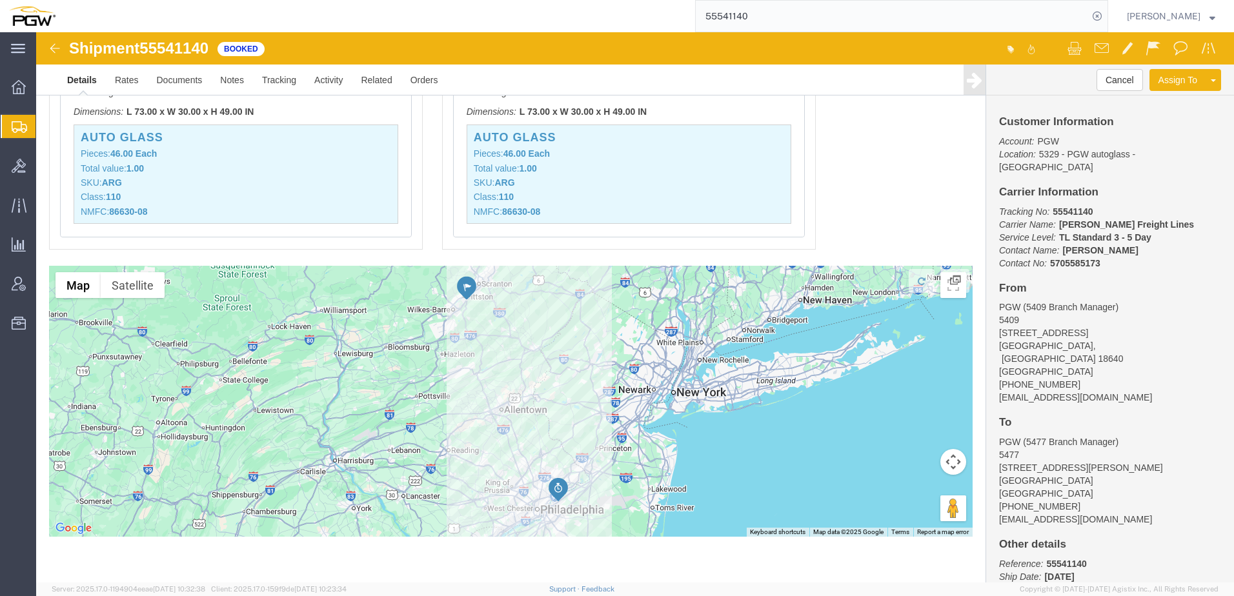
paste input "439447"
type input "55439447"
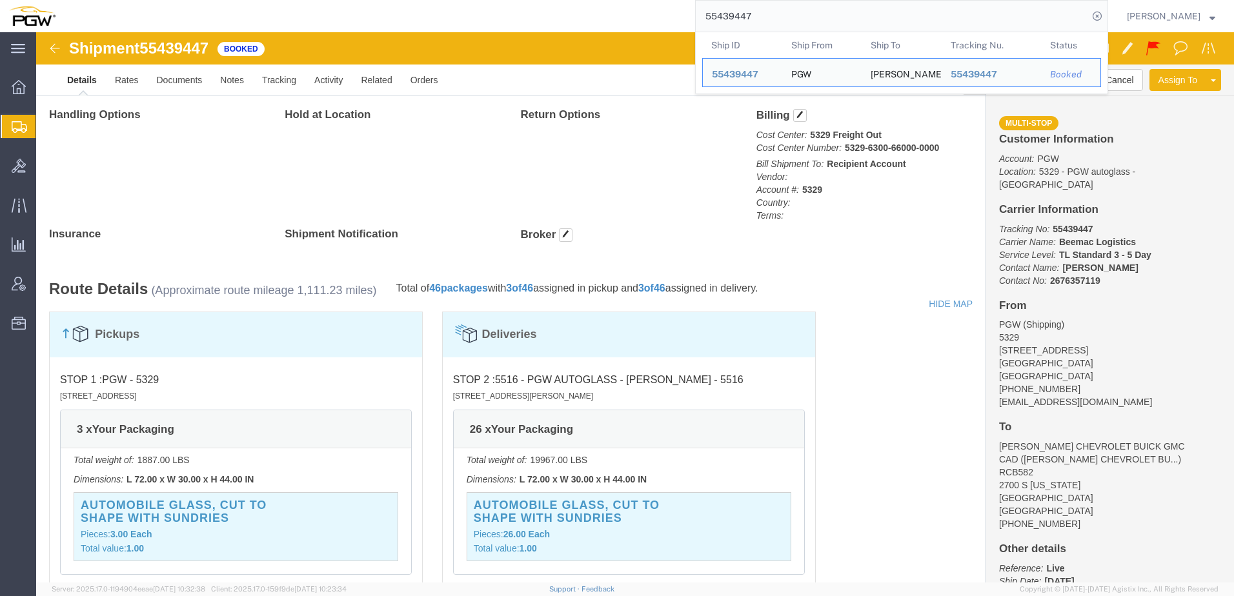
click at [0, 0] on span "Shipment Manager" at bounding box center [0, 0] width 0 height 0
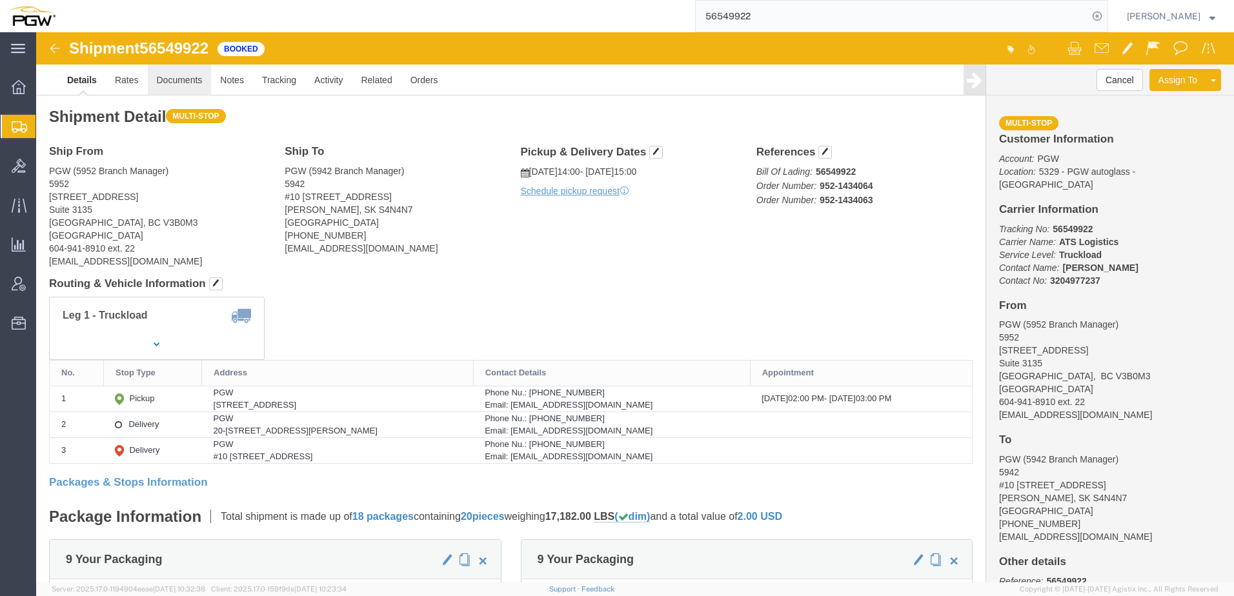
click link "Documents"
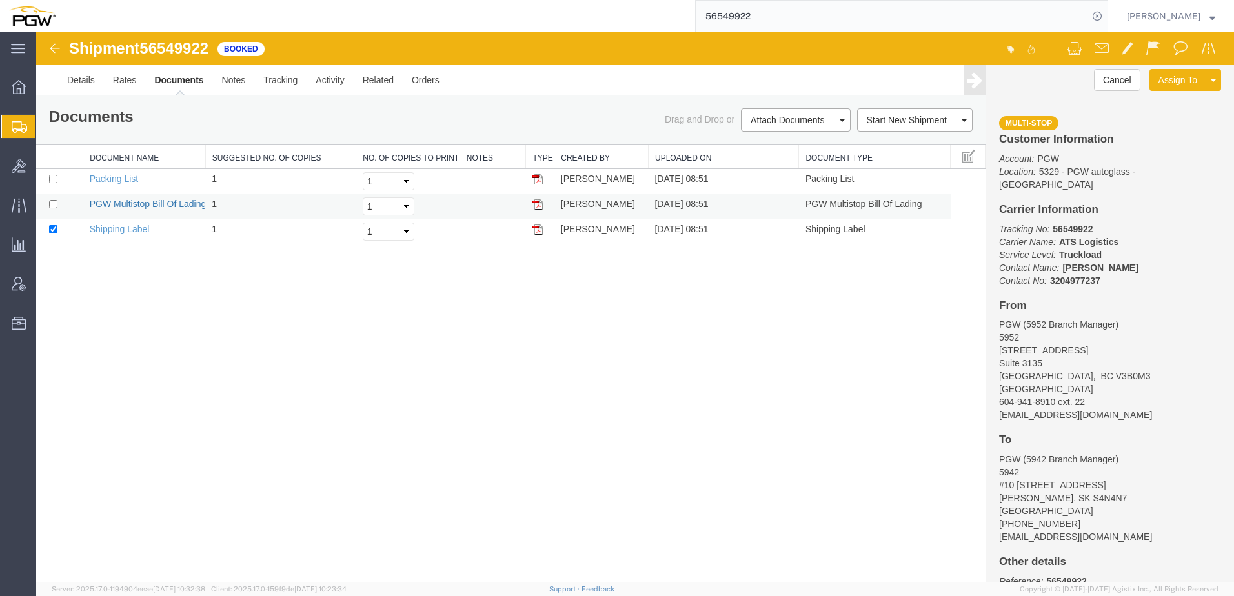
click at [151, 204] on link "PGW Multistop Bill Of Lading" at bounding box center [148, 204] width 117 height 10
click at [548, 537] on div "Shipment 56549922 3 of 3 Booked Details Rates Documents Notes Tracking Activity…" at bounding box center [635, 307] width 1198 height 551
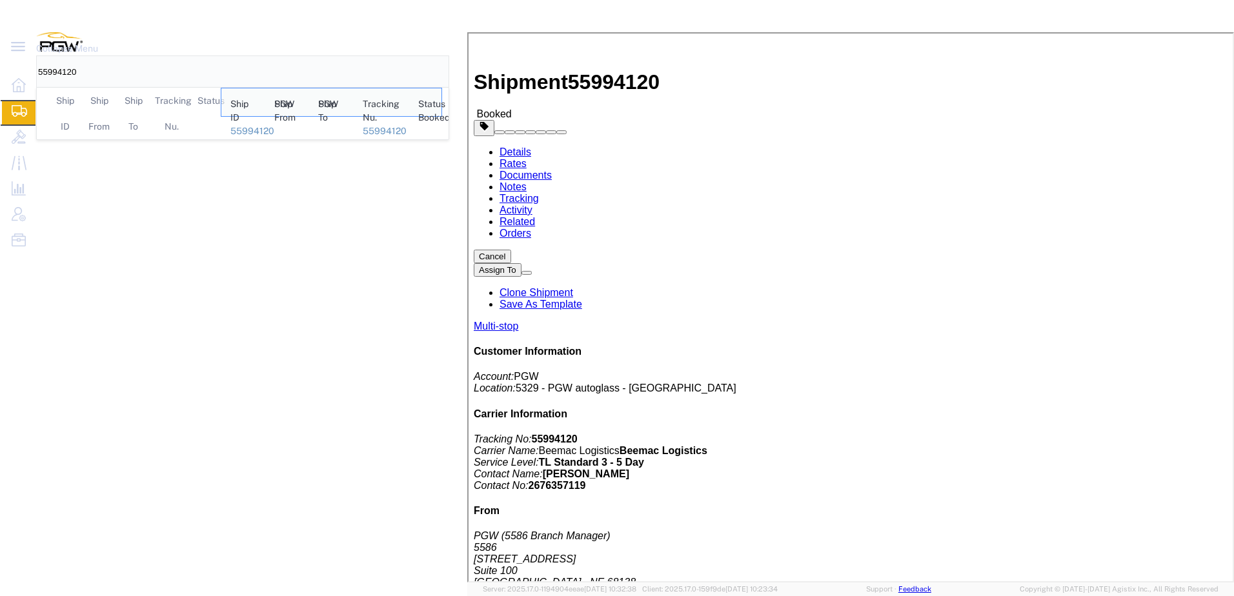
click h4 "Routing & Vehicle Information"
